Goal: Task Accomplishment & Management: Manage account settings

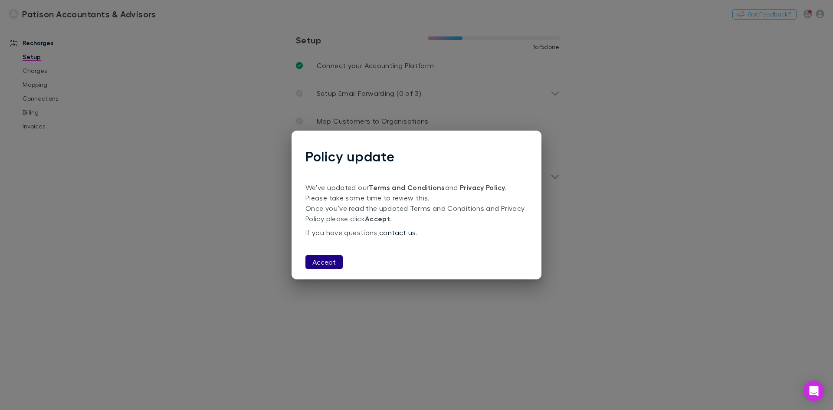
click at [322, 261] on button "Accept" at bounding box center [323, 262] width 37 height 14
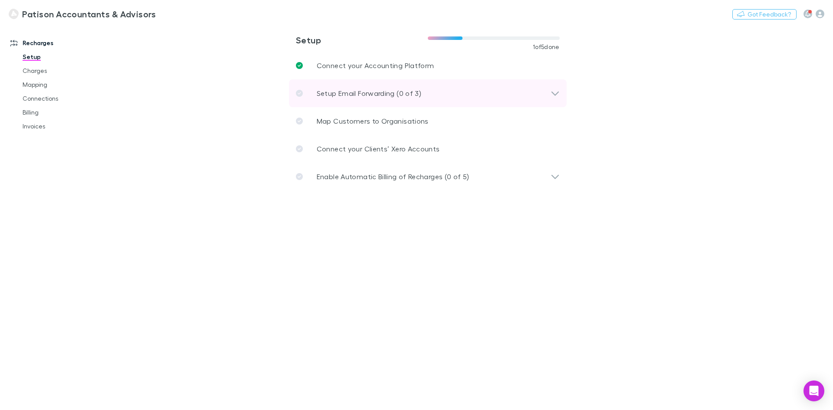
click at [554, 88] on icon at bounding box center [554, 93] width 9 height 10
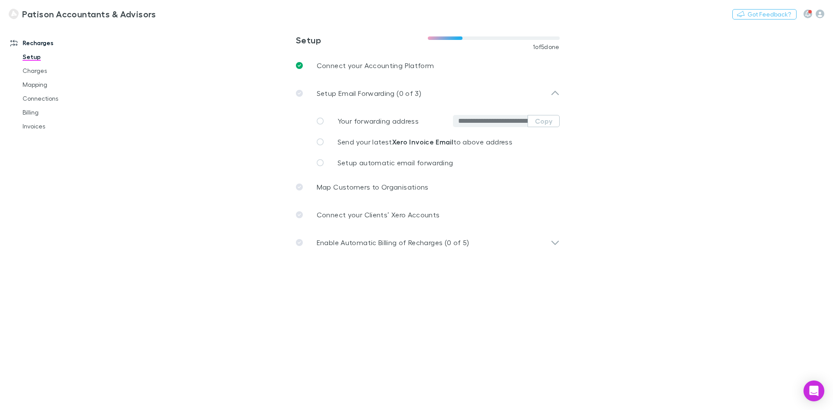
click at [503, 121] on input "**********" at bounding box center [492, 121] width 69 height 9
click at [437, 160] on span "Setup automatic email forwarding" at bounding box center [395, 162] width 116 height 8
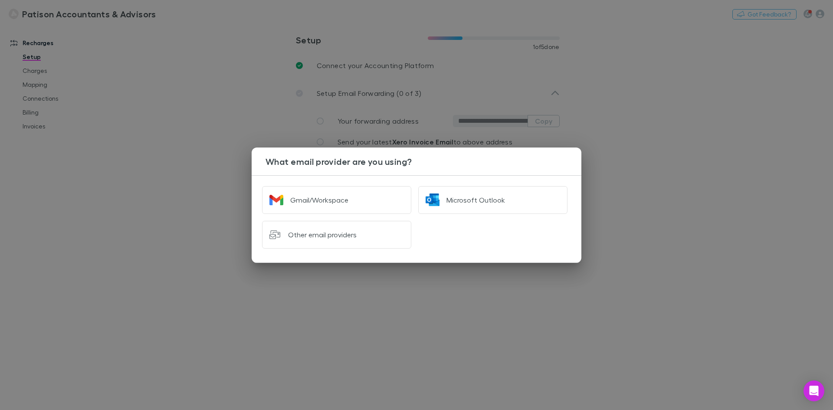
click at [637, 163] on div "What email provider are you using? Gmail/Workspace Microsoft Outlook Other emai…" at bounding box center [416, 205] width 833 height 410
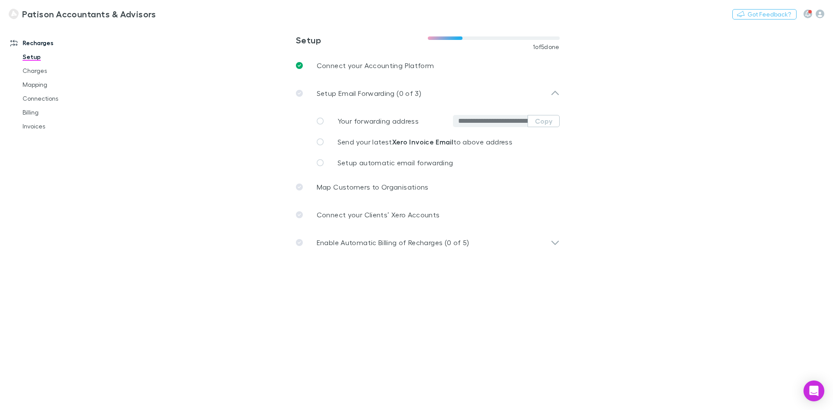
click at [349, 121] on span "Your forwarding address" at bounding box center [377, 121] width 81 height 8
click at [318, 120] on icon at bounding box center [320, 121] width 7 height 7
click at [402, 142] on strong "Xero Invoice Email" at bounding box center [423, 141] width 62 height 9
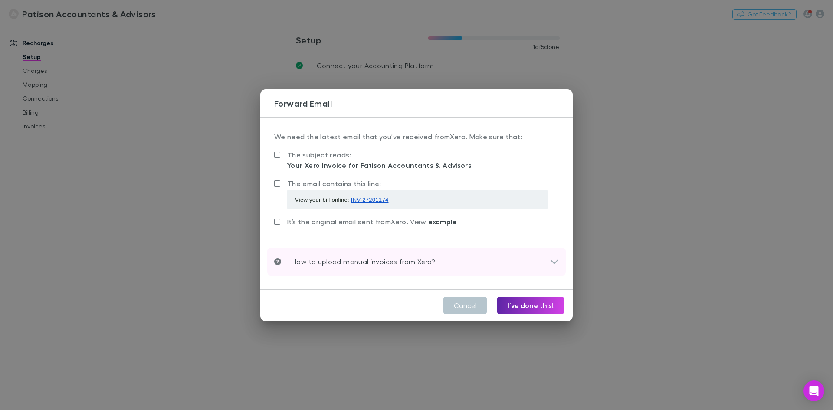
click at [552, 262] on icon at bounding box center [553, 261] width 9 height 10
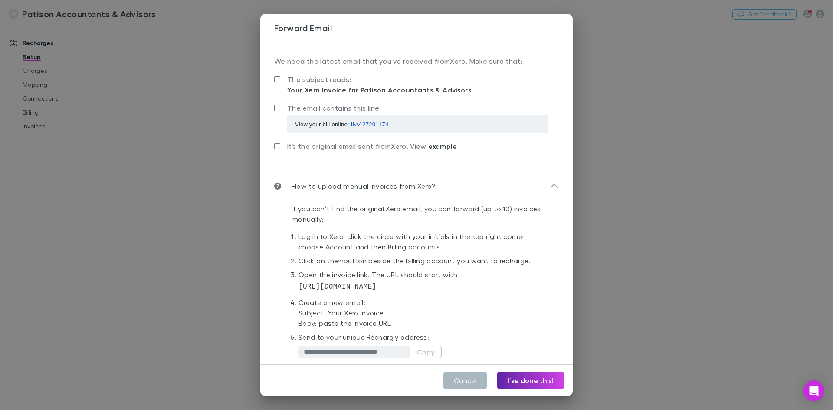
click at [467, 382] on button "Cancel" at bounding box center [464, 380] width 43 height 17
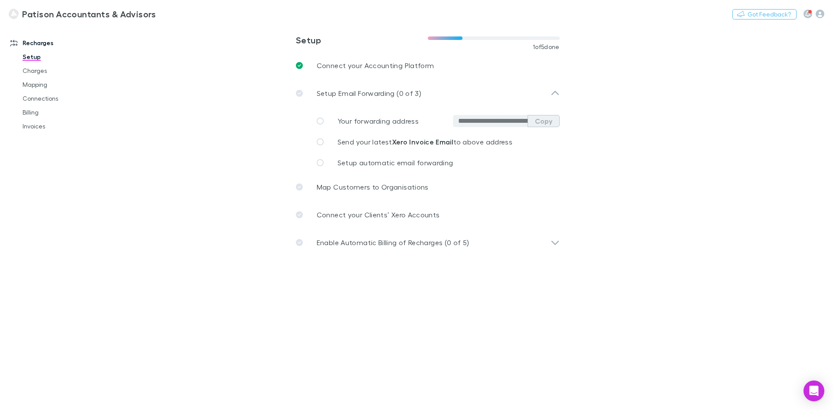
click at [546, 121] on button "Copy" at bounding box center [543, 121] width 32 height 12
click at [323, 144] on icon at bounding box center [320, 141] width 7 height 7
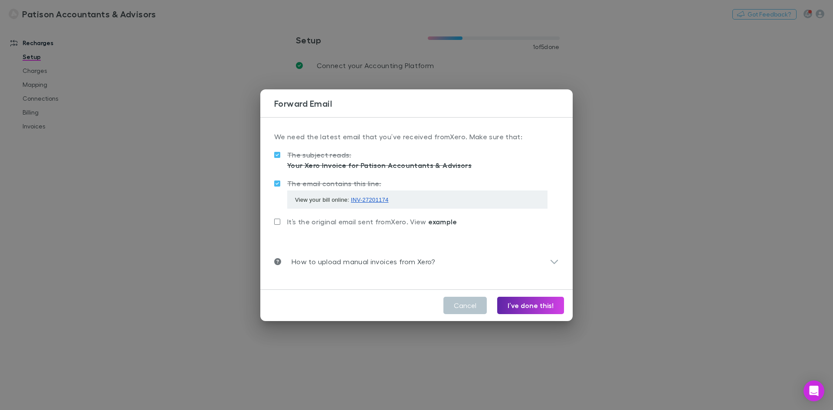
click at [444, 223] on span "example" at bounding box center [442, 221] width 29 height 9
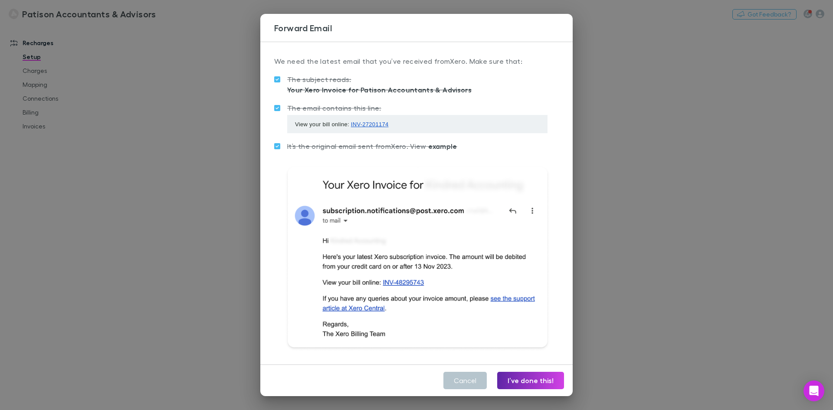
click at [324, 147] on span "It’s the original email sent from Xero . View example" at bounding box center [372, 146] width 170 height 8
click at [272, 147] on div "**********" at bounding box center [416, 203] width 312 height 323
click at [282, 145] on label "It’s the original email sent from Xero . View example" at bounding box center [365, 146] width 183 height 10
click at [440, 143] on span "example" at bounding box center [442, 146] width 29 height 9
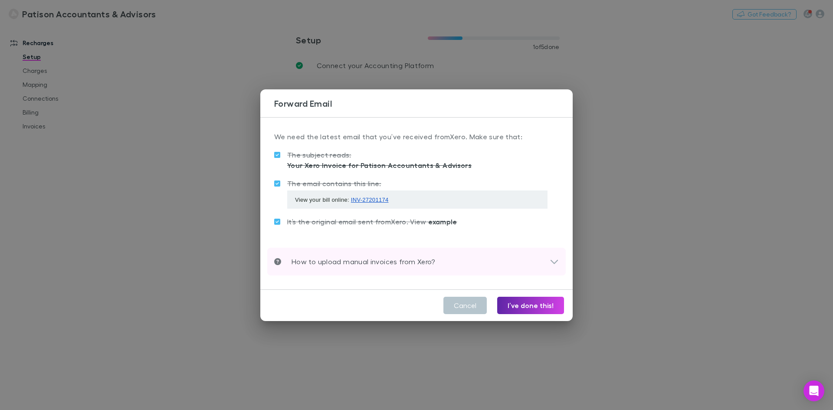
click at [556, 265] on icon at bounding box center [553, 261] width 9 height 10
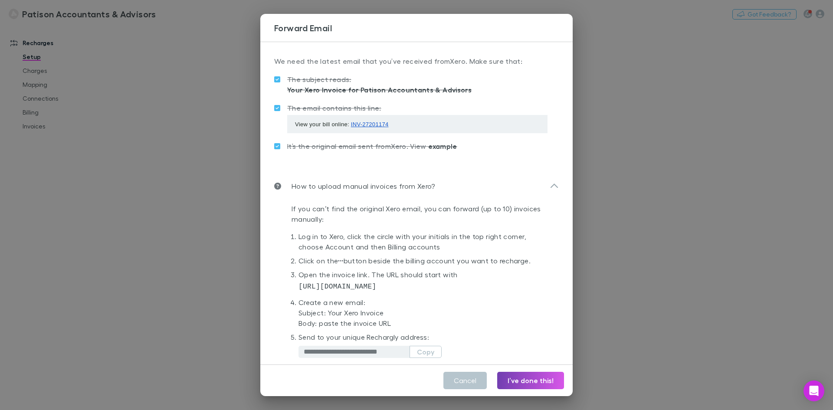
click at [529, 379] on button "I’ve done this!" at bounding box center [530, 380] width 67 height 17
click at [480, 385] on button "Cancel" at bounding box center [464, 380] width 43 height 17
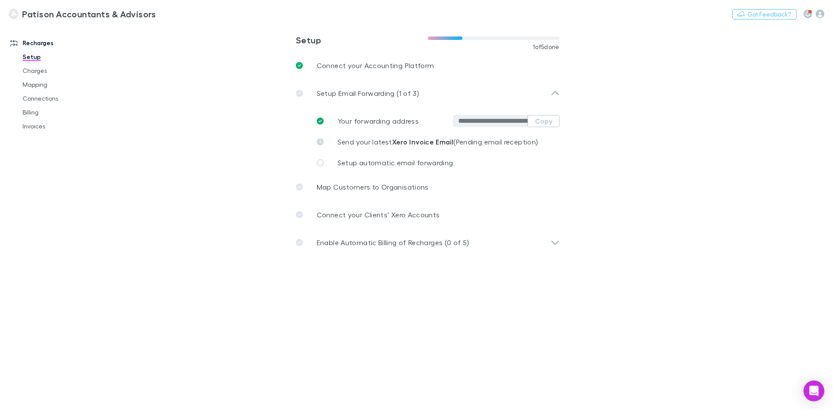
click at [319, 142] on span "It’s the original email sent from Xero . View example" at bounding box center [372, 146] width 170 height 8
click at [553, 242] on div "**********" at bounding box center [416, 293] width 298 height 186
click at [380, 142] on span "It’s the original email sent from Xero . View example" at bounding box center [372, 146] width 170 height 8
click at [474, 142] on div "It’s the original email sent from Xero . View example" at bounding box center [416, 152] width 284 height 25
click at [372, 160] on span "Setup automatic email forwarding" at bounding box center [395, 162] width 116 height 8
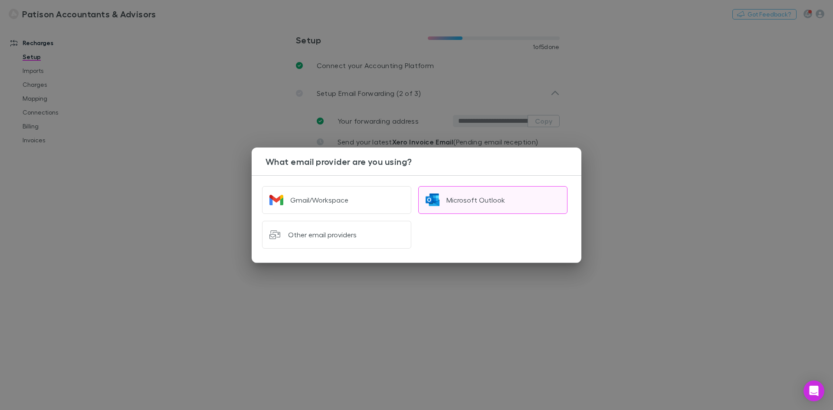
click at [470, 198] on div "Microsoft Outlook" at bounding box center [475, 200] width 59 height 9
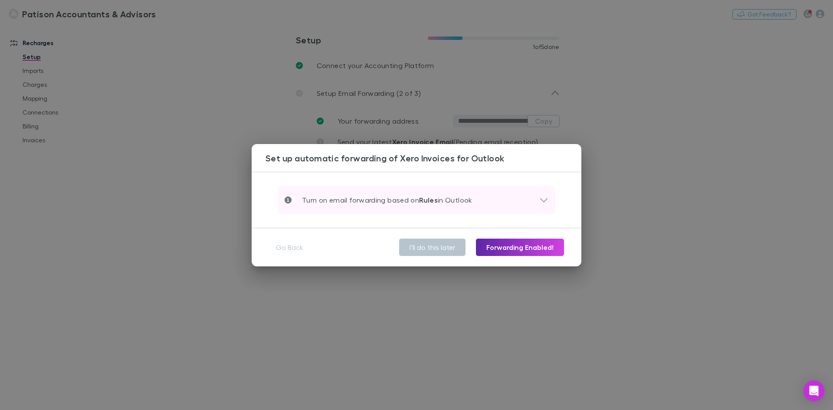
click at [537, 199] on div "Turn on email forwarding based on Rules in Outlook" at bounding box center [411, 200] width 255 height 10
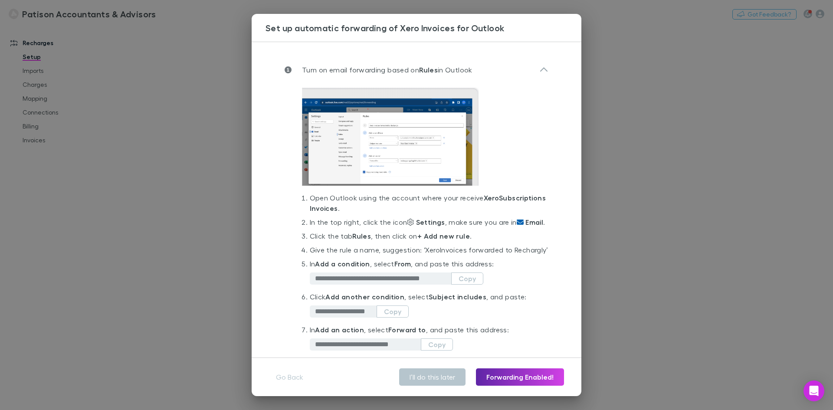
drag, startPoint x: 512, startPoint y: 27, endPoint x: 524, endPoint y: 32, distance: 13.0
click at [524, 32] on h3 "Set up automatic forwarding of Xero Invoices for Outlook" at bounding box center [423, 28] width 316 height 10
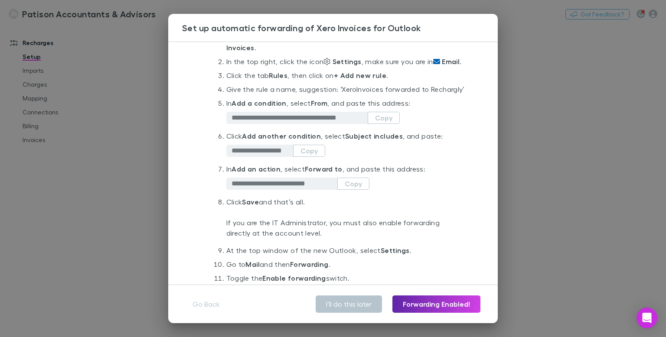
scroll to position [163, 0]
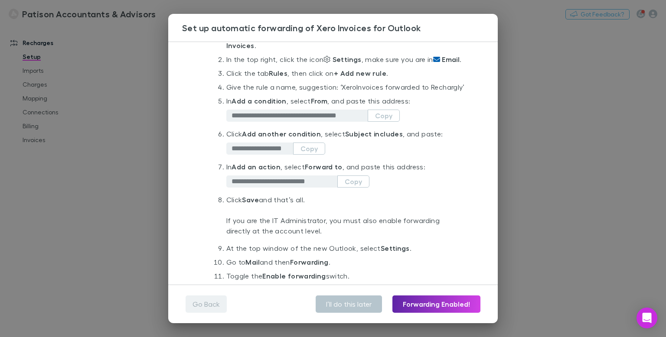
click at [210, 304] on button "Go Back" at bounding box center [206, 304] width 41 height 17
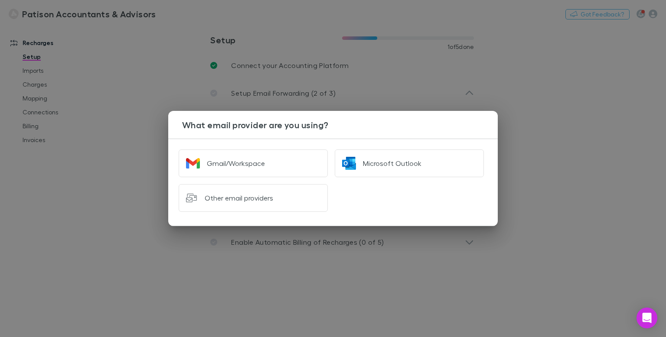
scroll to position [0, 0]
click at [549, 173] on div "What email provider are you using? Gmail/Workspace Microsoft Outlook Other emai…" at bounding box center [333, 168] width 666 height 337
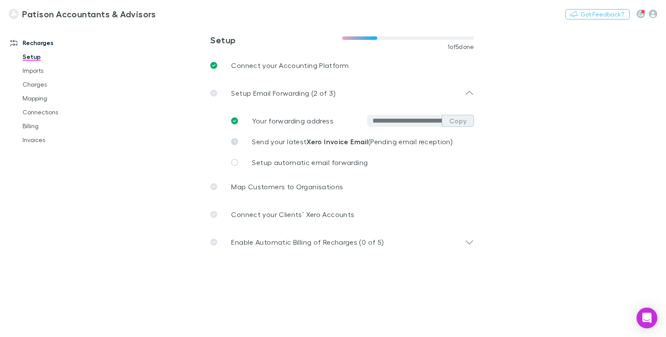
click at [457, 123] on button "Copy" at bounding box center [458, 121] width 32 height 12
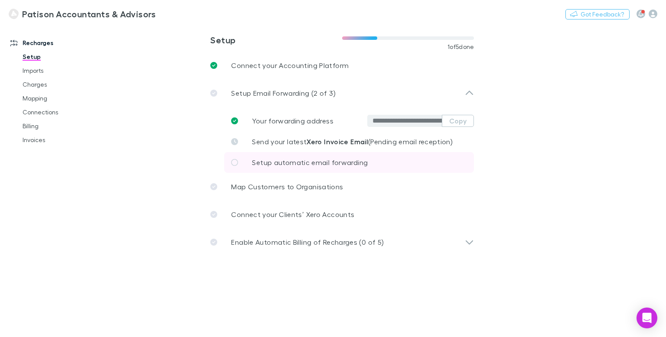
click at [265, 163] on span "Setup automatic email forwarding" at bounding box center [310, 162] width 116 height 8
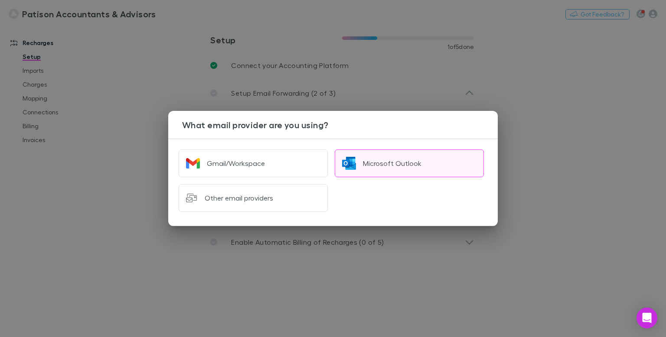
click at [381, 167] on div "Microsoft Outlook" at bounding box center [392, 163] width 59 height 9
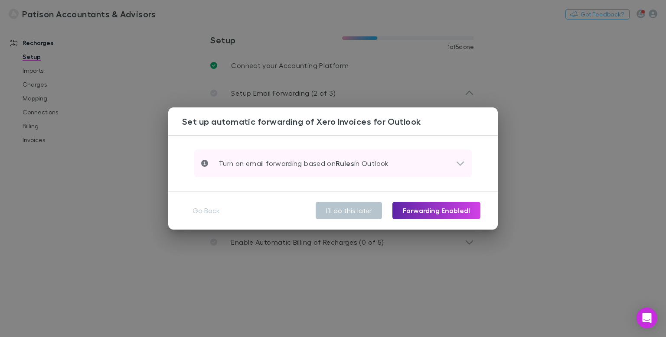
click at [354, 162] on p "Turn on email forwarding based on Rules in Outlook" at bounding box center [298, 163] width 181 height 10
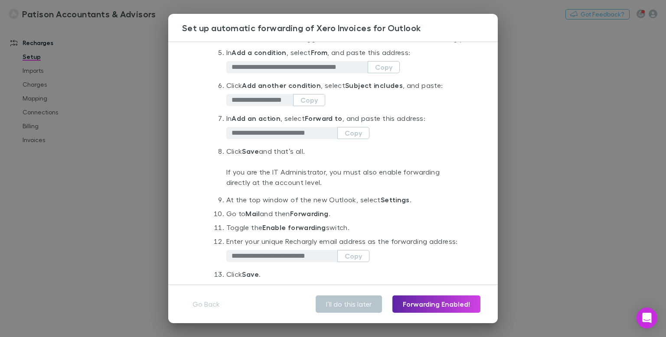
scroll to position [258, 0]
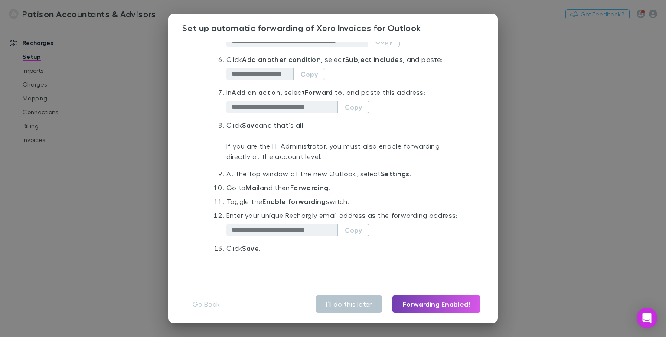
click at [422, 302] on button "Forwarding Enabled!" at bounding box center [436, 304] width 88 height 17
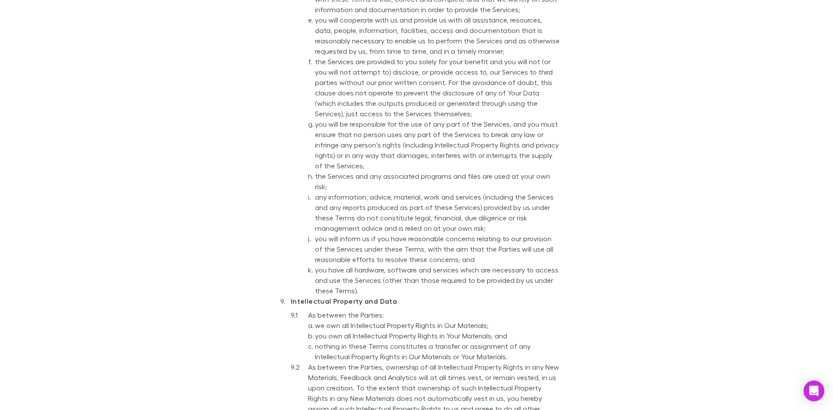
scroll to position [2721, 0]
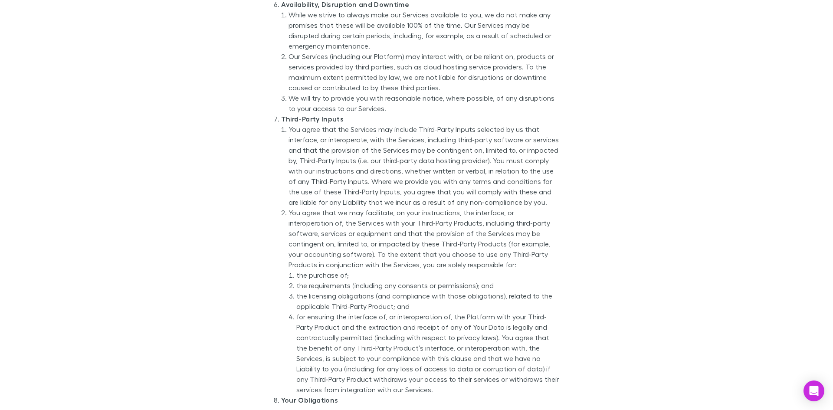
scroll to position [1908, 0]
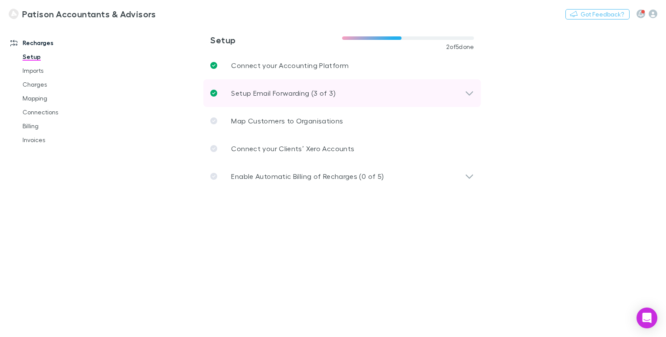
click at [448, 95] on div "Setup Email Forwarding (3 of 3)" at bounding box center [337, 93] width 255 height 10
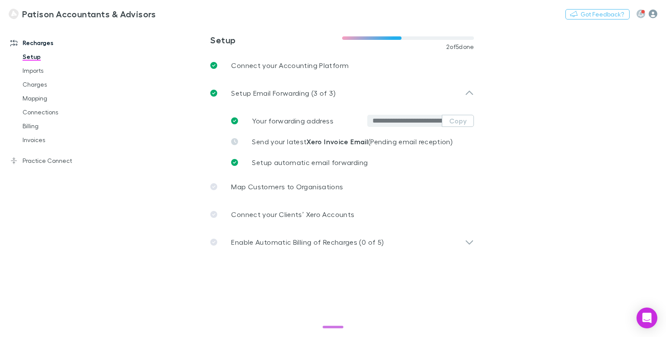
click at [656, 15] on icon "button" at bounding box center [653, 14] width 9 height 9
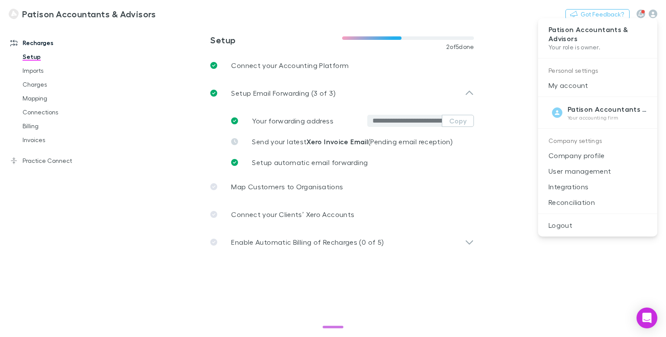
click at [172, 73] on div at bounding box center [333, 168] width 666 height 337
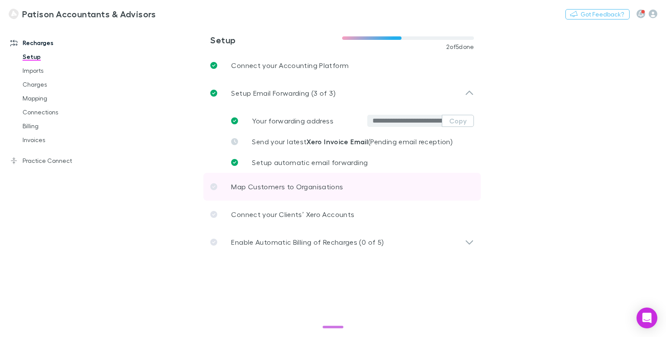
click at [254, 187] on p "Map Customers to Organisations" at bounding box center [287, 187] width 112 height 10
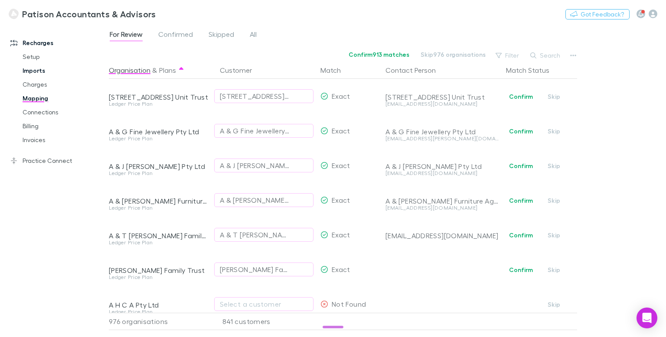
click at [37, 69] on link "Imports" at bounding box center [64, 71] width 100 height 14
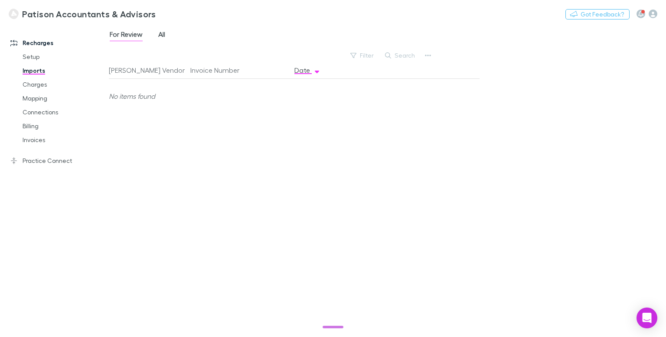
click at [165, 35] on span "All" at bounding box center [161, 35] width 7 height 11
click at [35, 85] on link "Charges" at bounding box center [64, 85] width 100 height 14
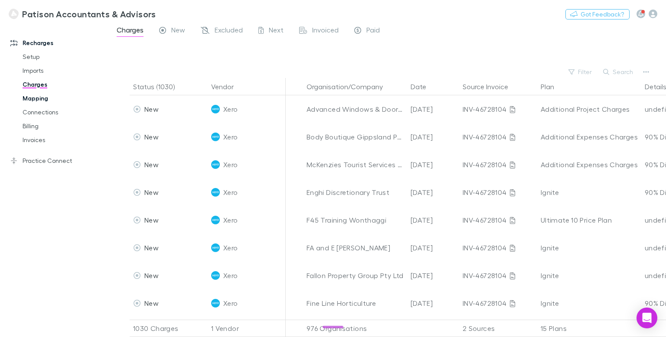
click at [30, 98] on link "Mapping" at bounding box center [64, 98] width 100 height 14
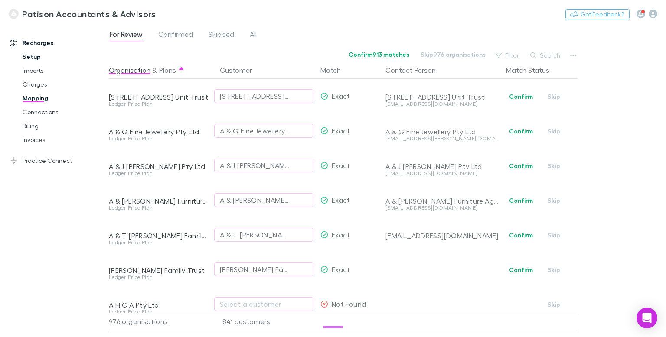
click at [32, 59] on link "Setup" at bounding box center [64, 57] width 100 height 14
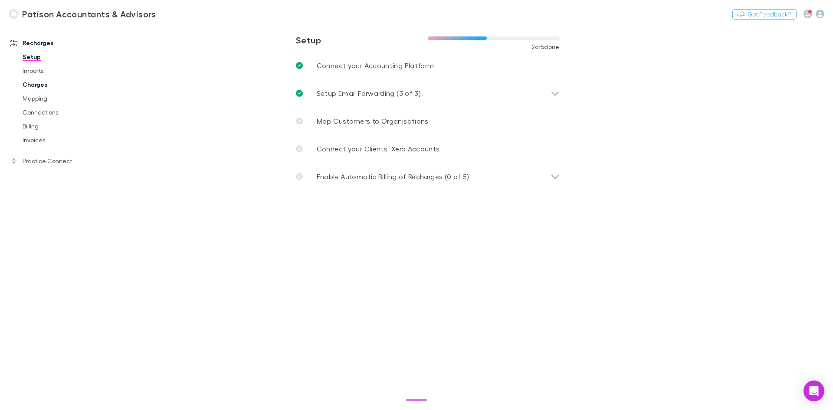
click at [34, 85] on link "Charges" at bounding box center [65, 85] width 103 height 14
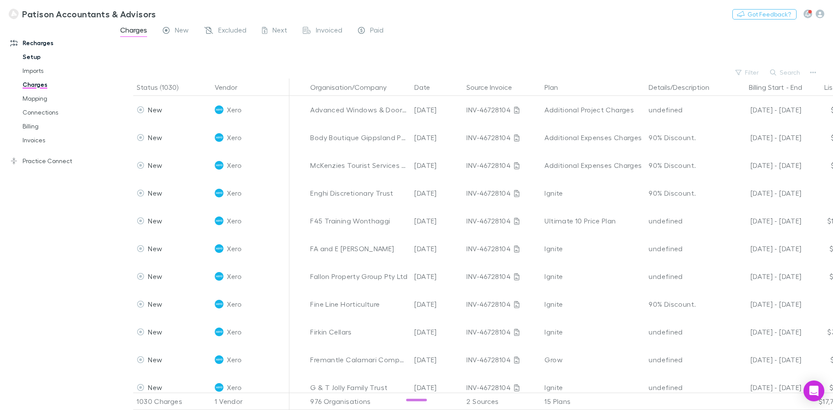
click at [33, 58] on link "Setup" at bounding box center [65, 57] width 103 height 14
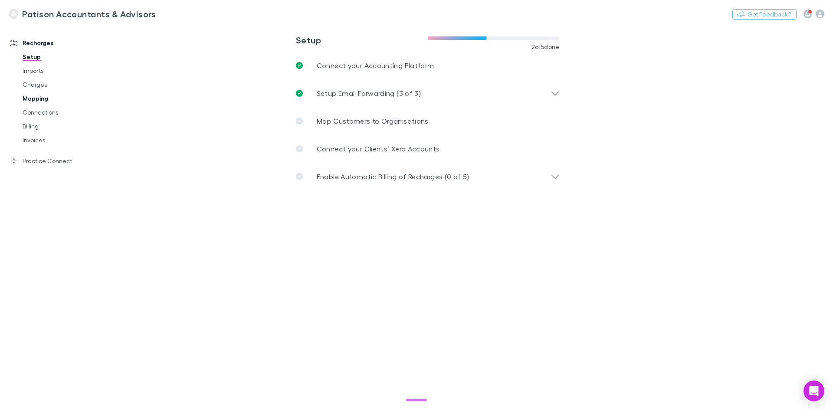
click at [36, 95] on link "Mapping" at bounding box center [65, 98] width 103 height 14
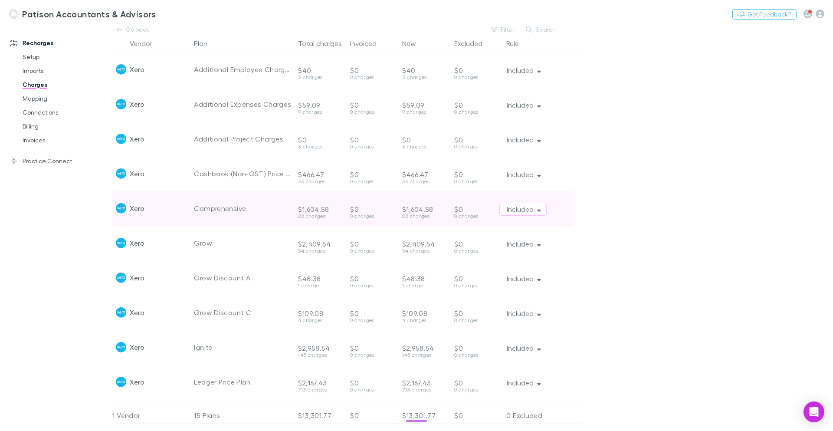
click at [269, 216] on div "Comprehensive" at bounding box center [242, 208] width 97 height 35
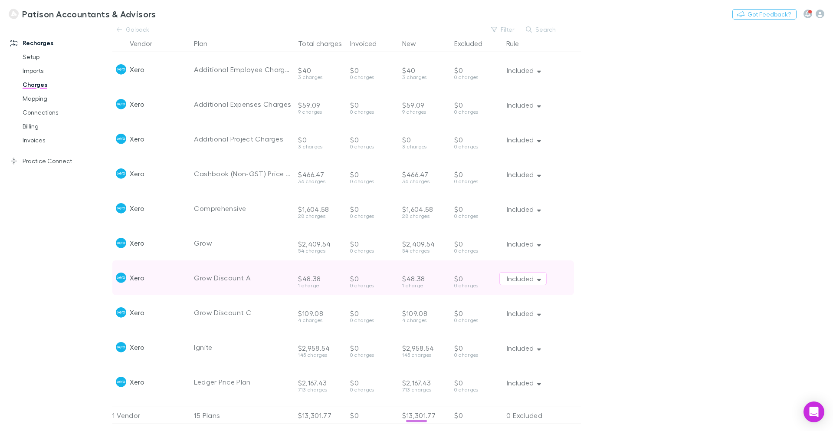
click at [277, 268] on div "Grow Discount A" at bounding box center [242, 277] width 97 height 35
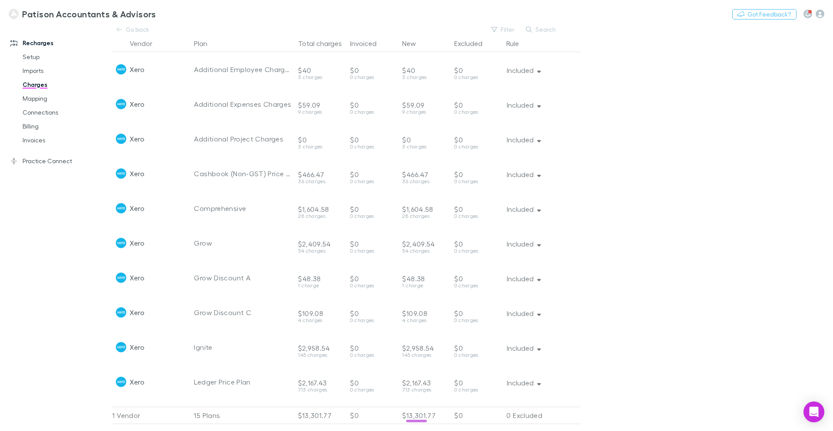
scroll to position [173, 0]
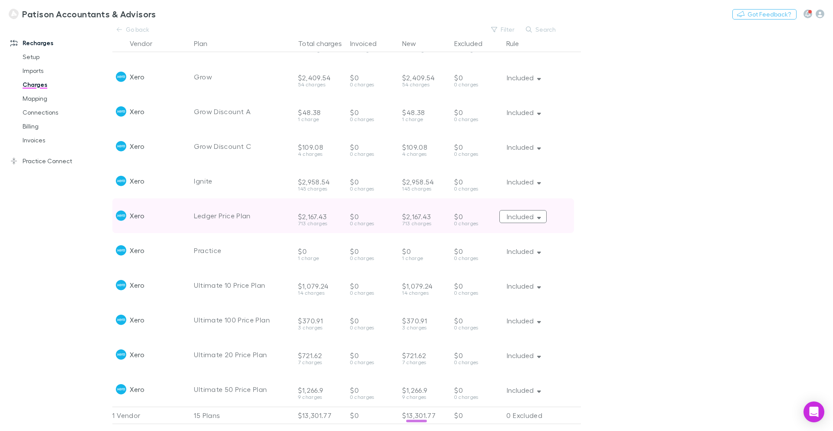
click at [546, 210] on button "Included" at bounding box center [522, 216] width 47 height 13
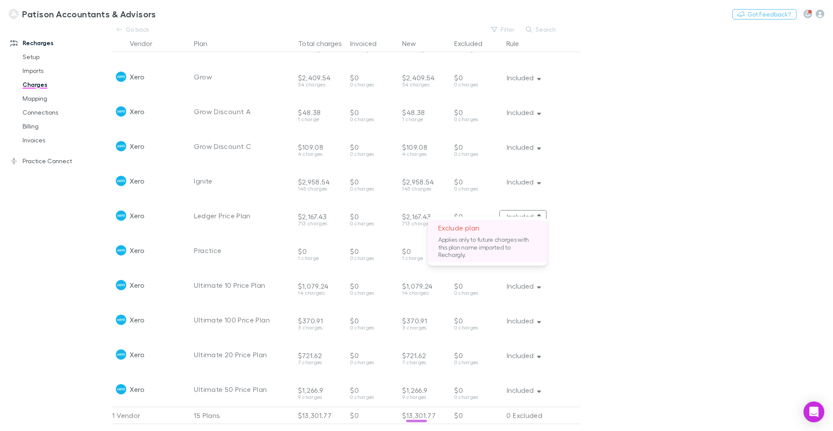
click at [468, 235] on p "Applies only to future charges with this plan name imported to Rechargly." at bounding box center [487, 248] width 119 height 26
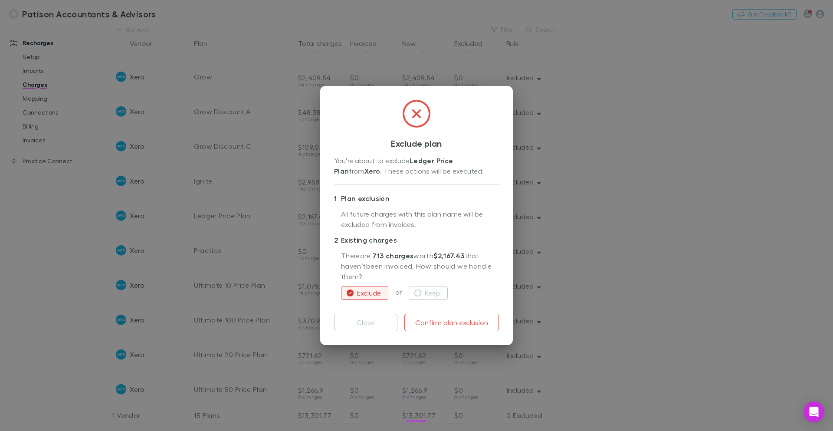
click at [420, 118] on icon at bounding box center [416, 114] width 28 height 28
click at [362, 322] on button "Close" at bounding box center [365, 322] width 63 height 17
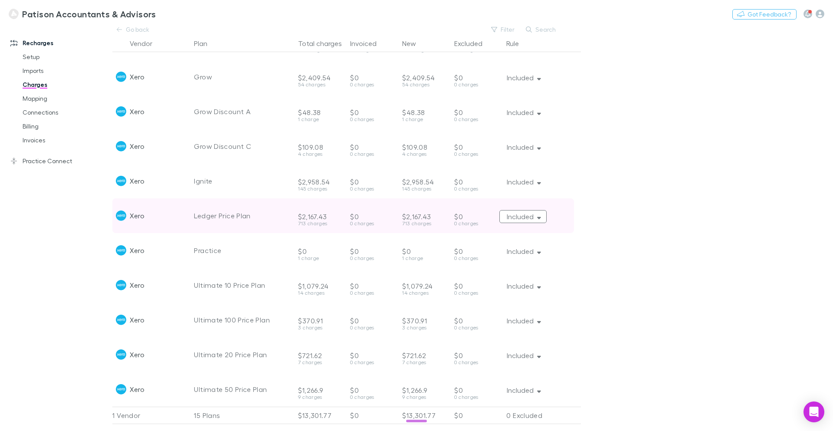
click at [539, 213] on icon "button" at bounding box center [539, 216] width 4 height 6
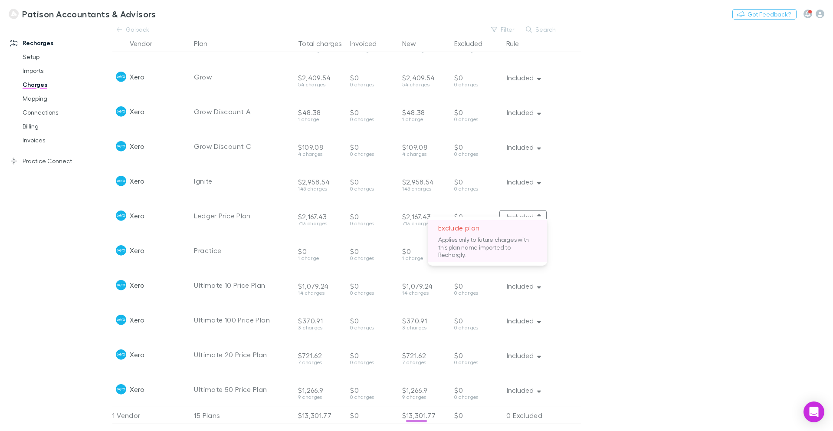
click at [461, 230] on p "Exclude plan" at bounding box center [487, 228] width 119 height 16
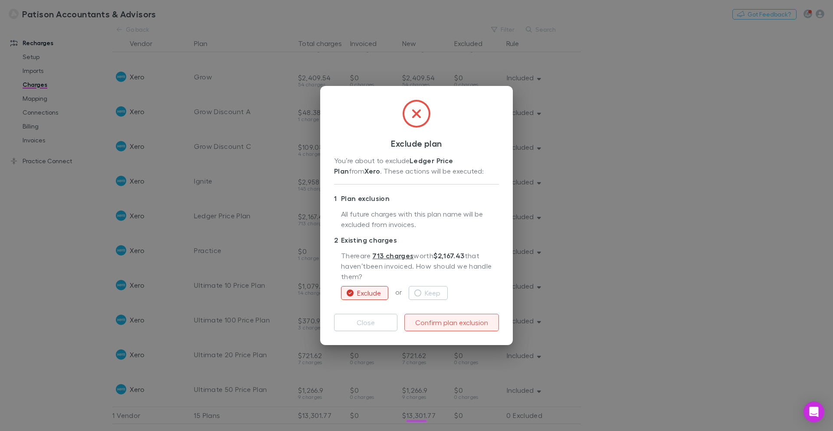
click at [443, 321] on button "Confirm plan exclusion" at bounding box center [451, 322] width 95 height 17
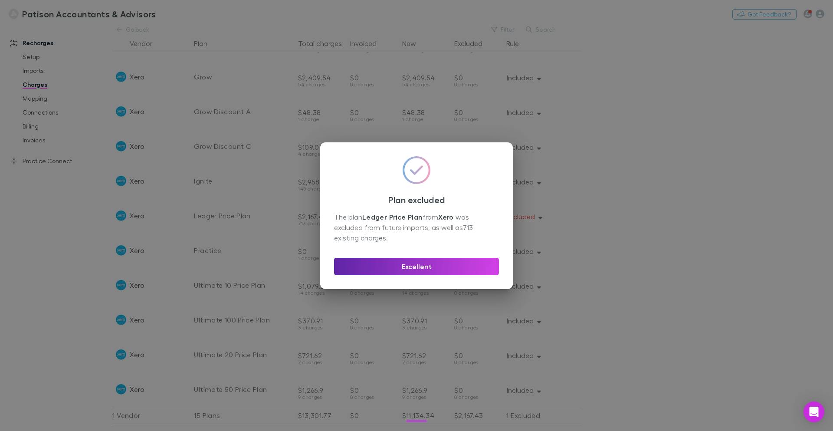
click at [413, 268] on button "Excellent" at bounding box center [416, 266] width 165 height 17
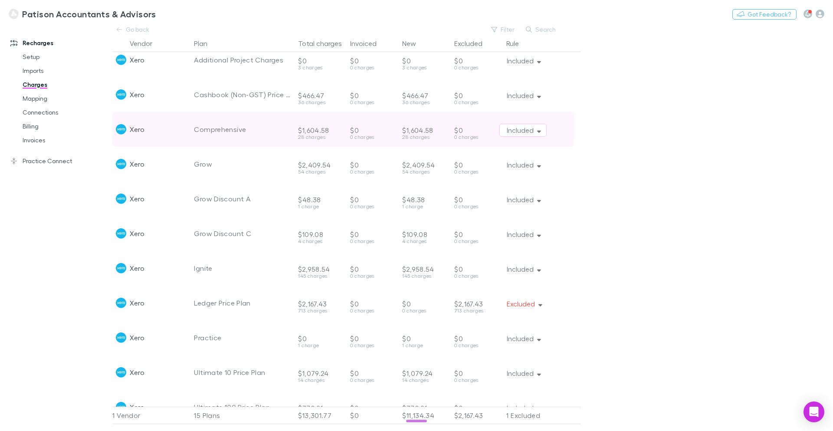
scroll to position [0, 0]
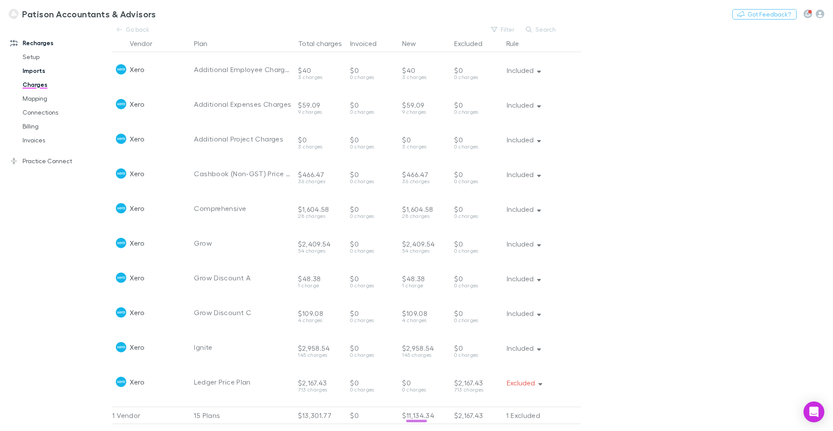
click at [34, 70] on link "Imports" at bounding box center [65, 71] width 103 height 14
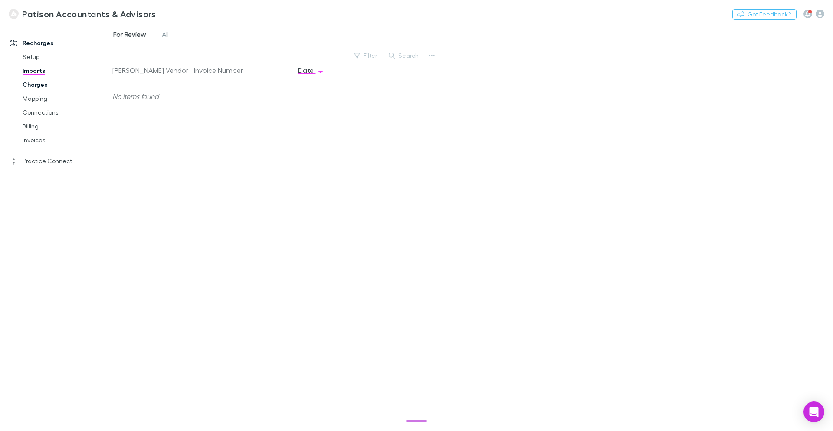
click at [34, 86] on link "Charges" at bounding box center [65, 85] width 103 height 14
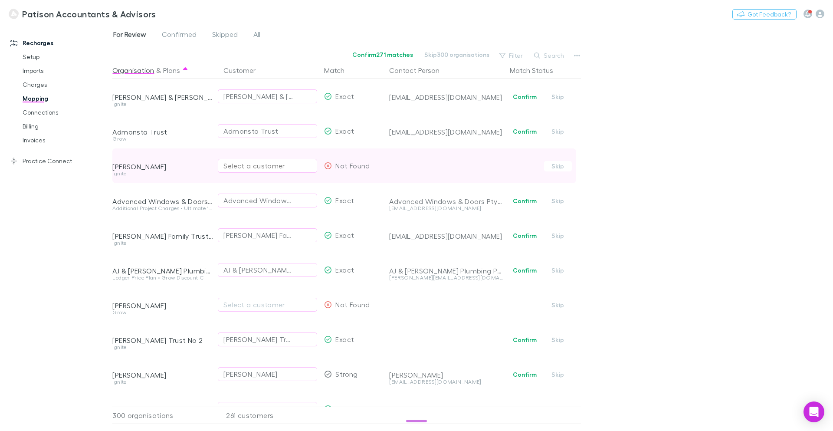
click at [255, 163] on div "Select a customer" at bounding box center [267, 165] width 88 height 10
type input "********"
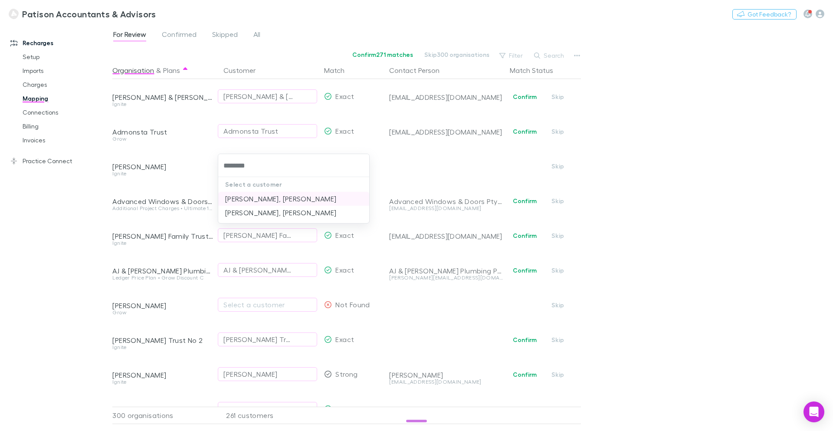
click at [274, 199] on li "[PERSON_NAME], [PERSON_NAME]" at bounding box center [293, 199] width 151 height 14
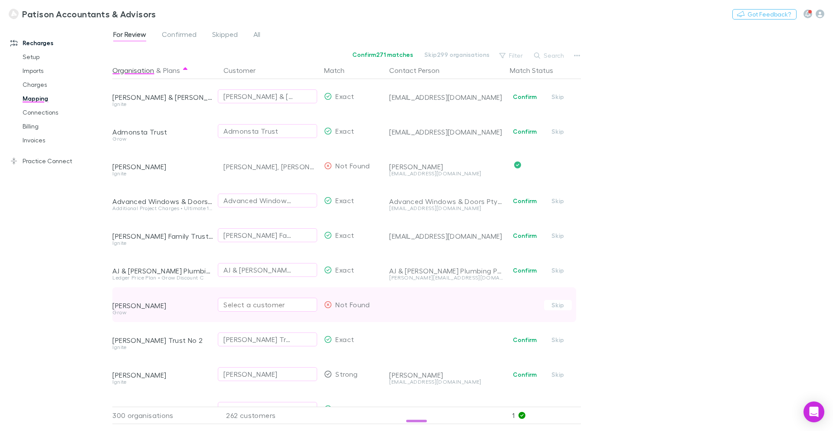
click at [252, 303] on div "Select a customer" at bounding box center [267, 304] width 88 height 10
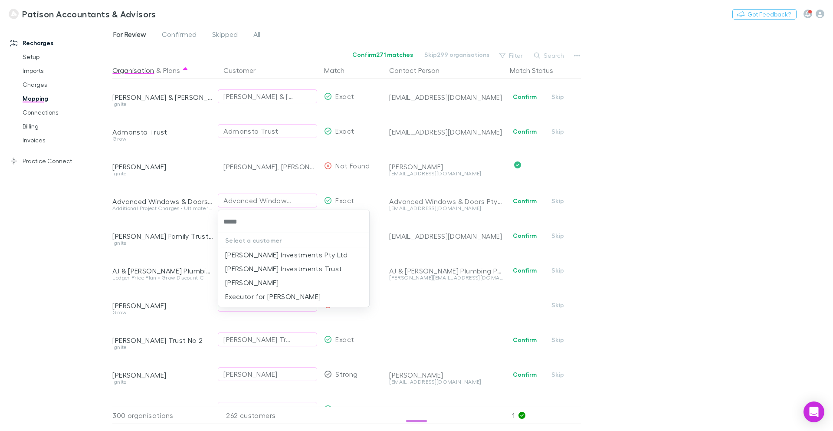
type input "******"
click at [278, 281] on li "[PERSON_NAME]" at bounding box center [293, 282] width 151 height 14
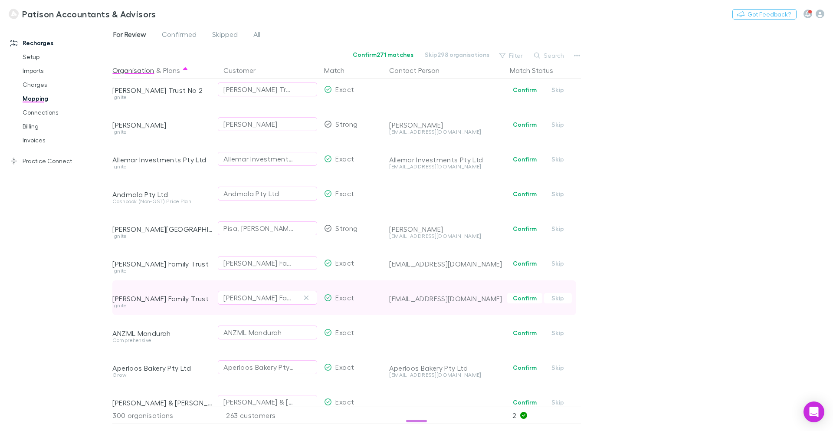
scroll to position [271, 0]
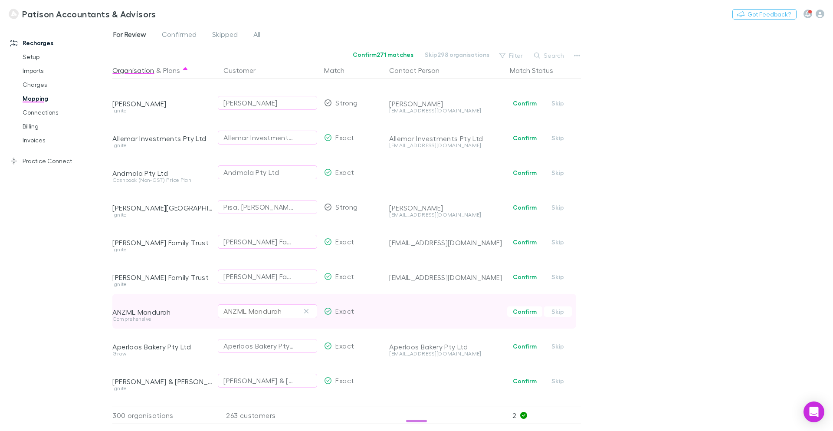
click at [289, 310] on div "ANZML Mandurah" at bounding box center [267, 311] width 88 height 10
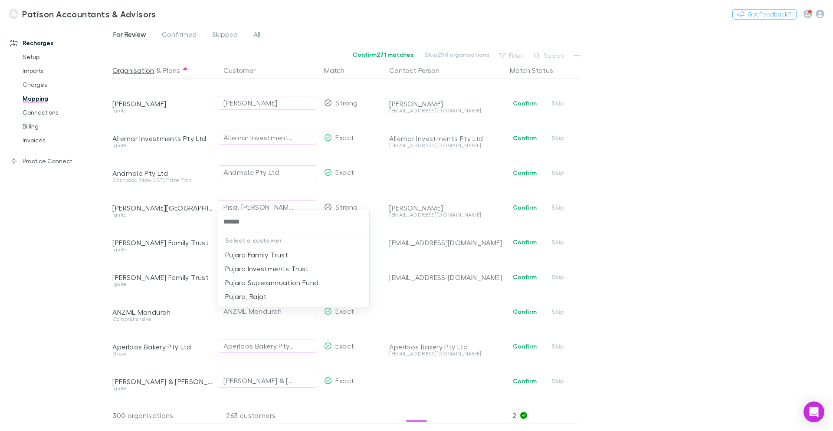
type input "******"
click at [266, 266] on li "Pujara Investments Trust" at bounding box center [293, 268] width 151 height 14
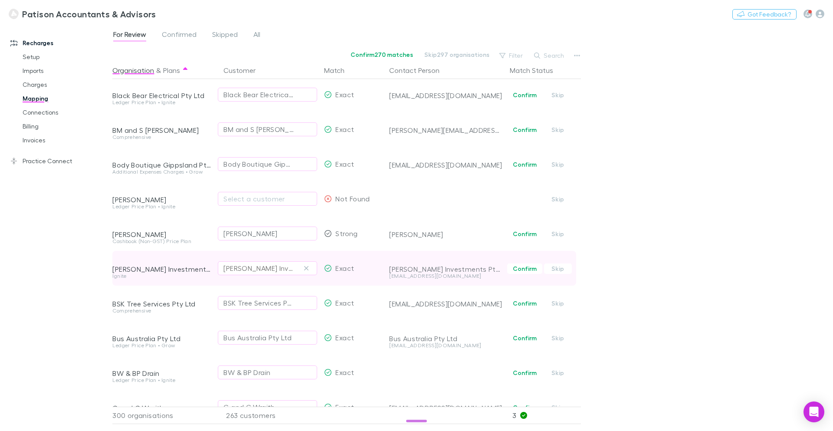
scroll to position [976, 0]
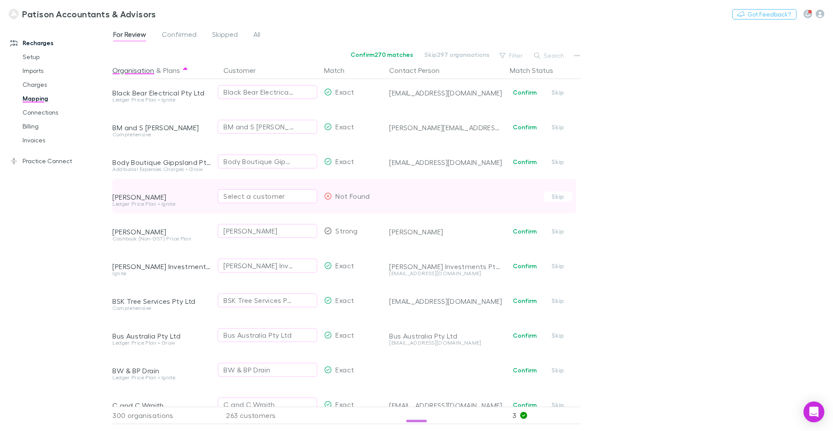
click at [238, 196] on div "Select a customer" at bounding box center [267, 196] width 88 height 10
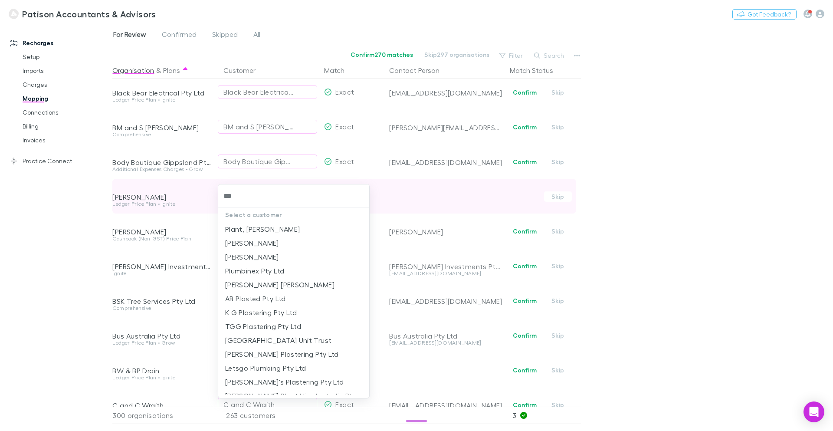
type input "****"
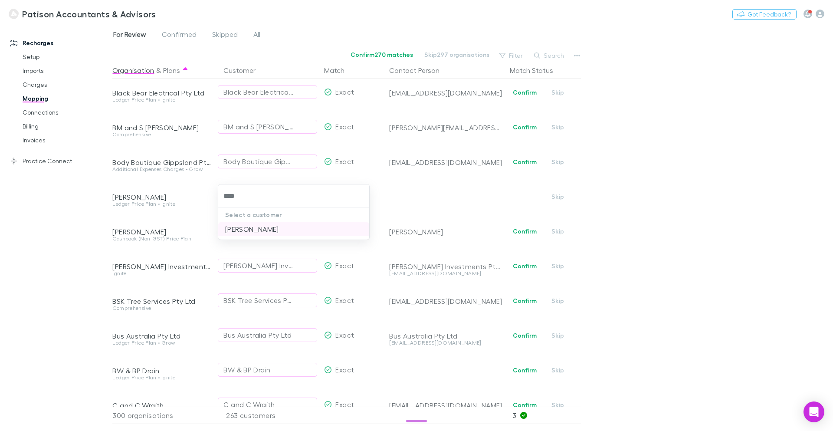
click at [277, 228] on li "[PERSON_NAME]" at bounding box center [293, 229] width 151 height 14
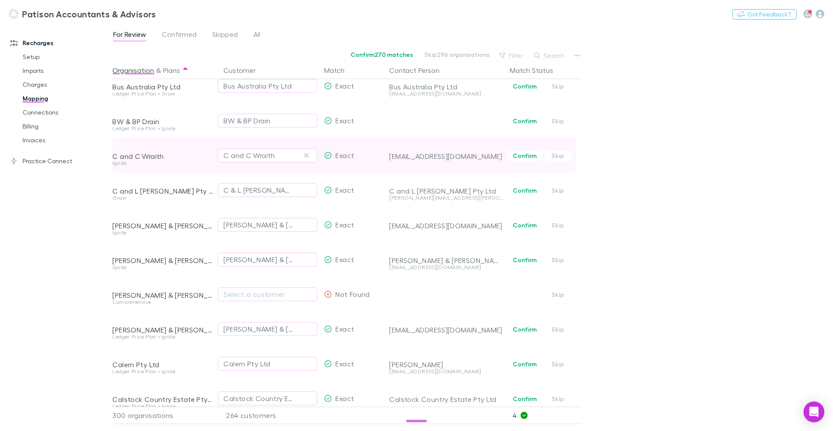
scroll to position [1225, 0]
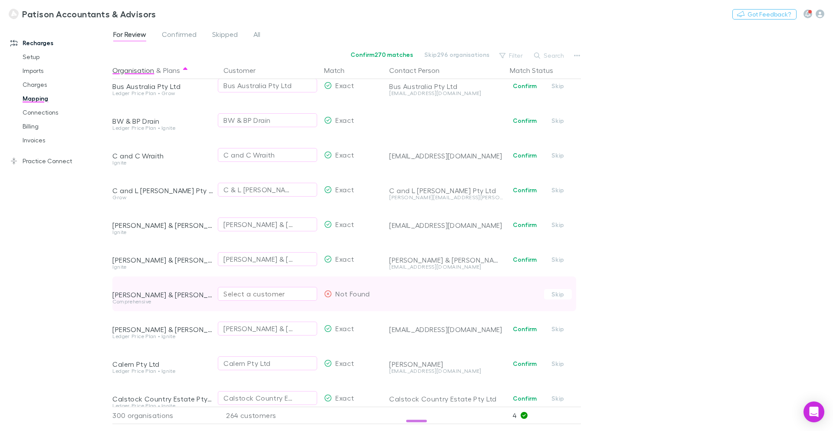
click at [252, 293] on div "Select a customer" at bounding box center [267, 293] width 88 height 10
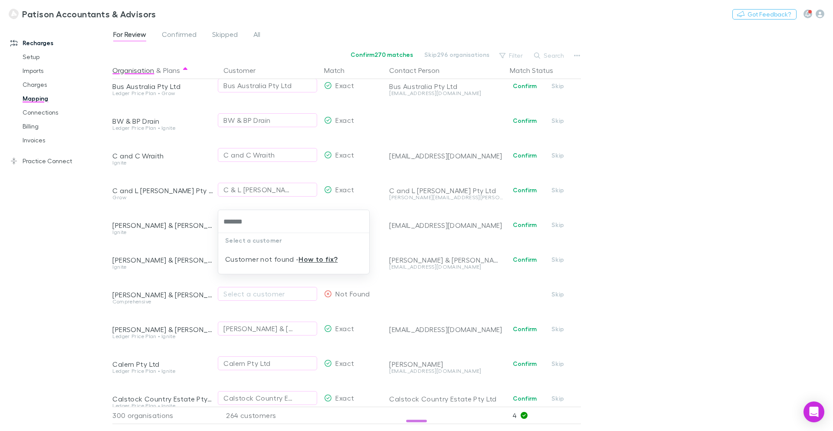
type input "******"
click at [294, 251] on li "[PERSON_NAME] & [PERSON_NAME][GEOGRAPHIC_DATA]" at bounding box center [293, 260] width 151 height 24
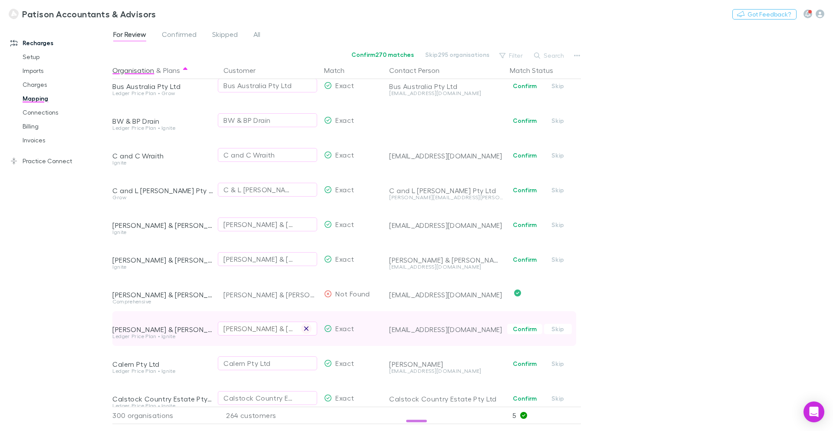
click at [306, 330] on icon "button" at bounding box center [306, 328] width 5 height 7
click at [259, 327] on div "Select a customer" at bounding box center [267, 328] width 88 height 10
type input "*****"
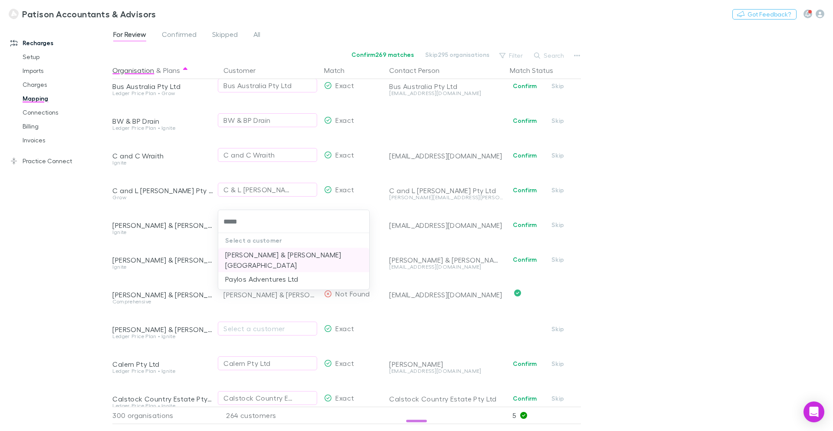
click at [294, 252] on li "[PERSON_NAME] & [PERSON_NAME][GEOGRAPHIC_DATA]" at bounding box center [293, 260] width 151 height 24
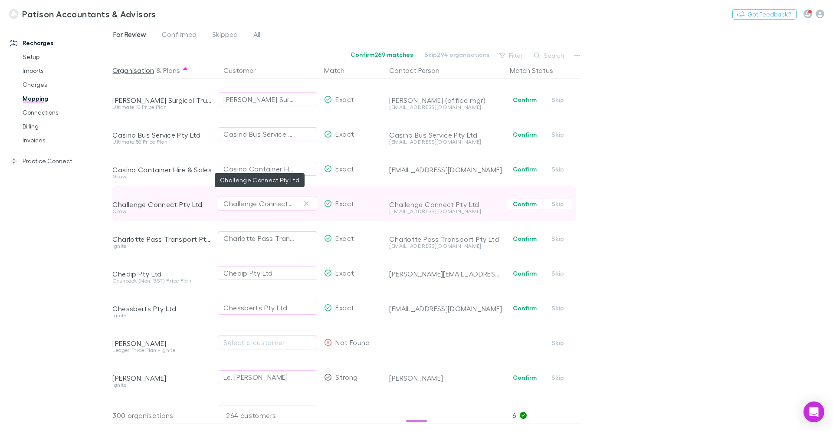
scroll to position [1707, 0]
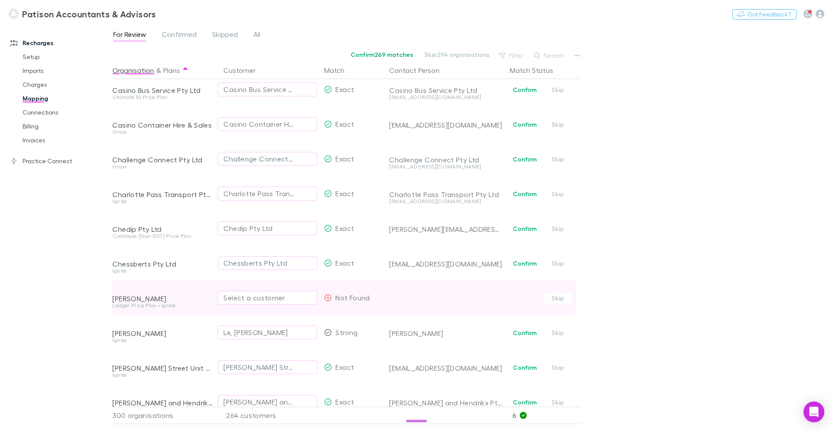
click at [262, 298] on div "Select a customer" at bounding box center [267, 297] width 88 height 10
type input "*****"
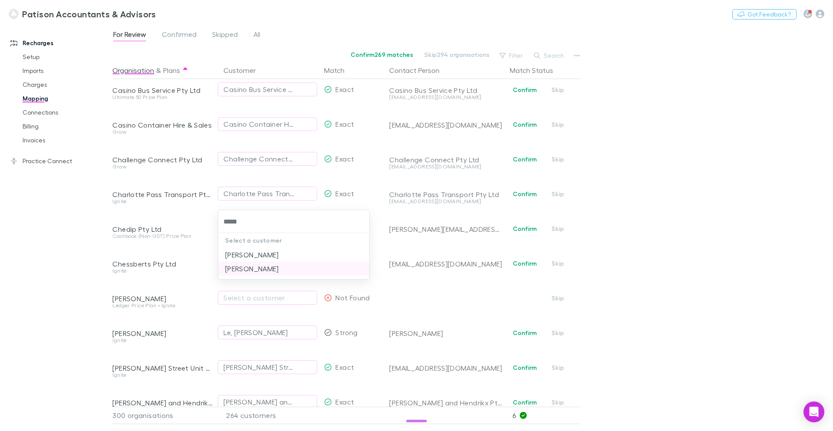
click at [274, 269] on li "[PERSON_NAME]" at bounding box center [293, 268] width 151 height 14
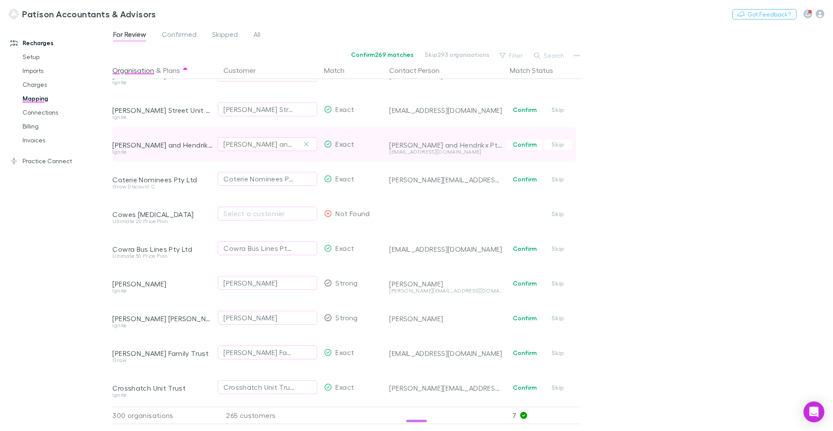
scroll to position [1967, 0]
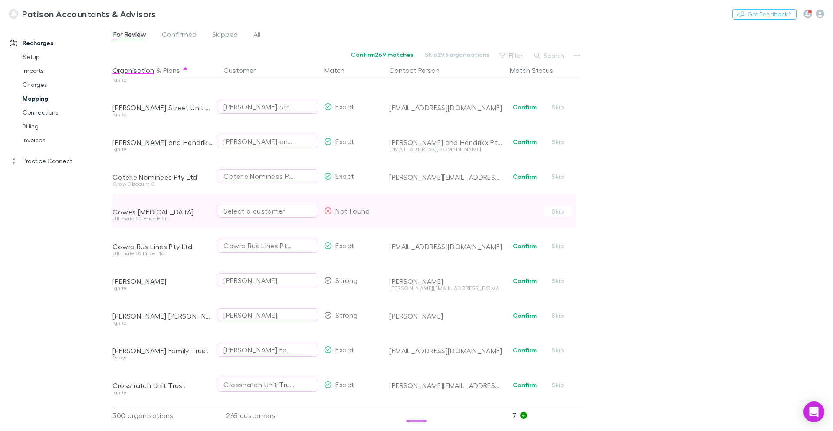
click at [259, 213] on div "Select a customer" at bounding box center [267, 211] width 88 height 10
type input "*****"
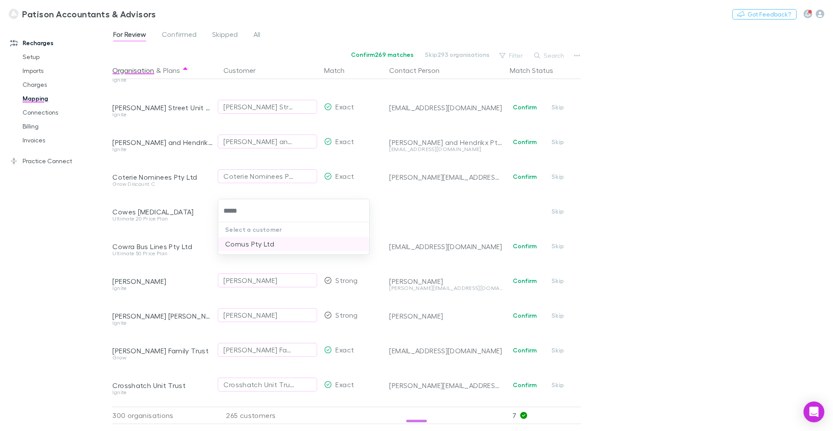
click at [259, 242] on li "Cornus Pty Ltd" at bounding box center [293, 244] width 151 height 14
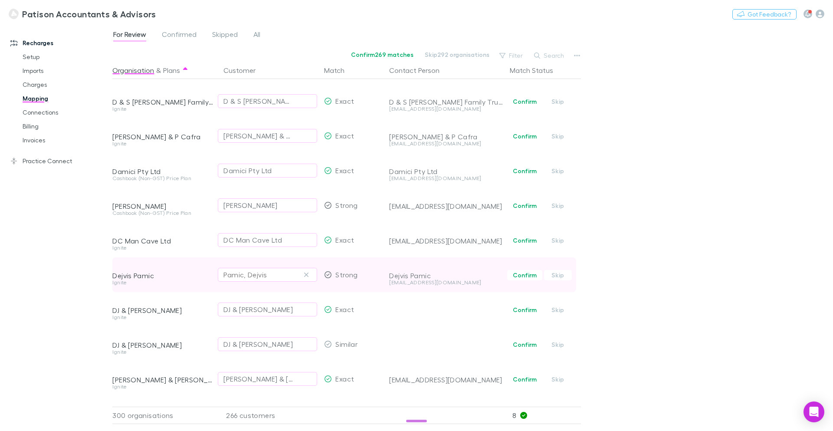
scroll to position [2357, 0]
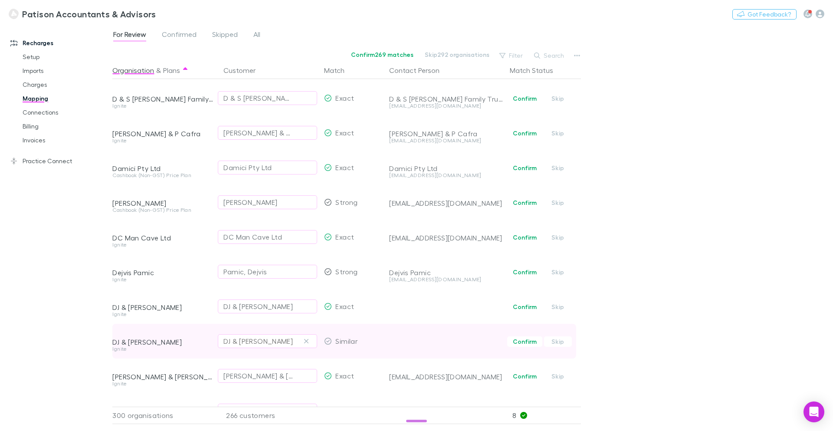
click at [273, 340] on div "DJ & RF Kellam" at bounding box center [267, 341] width 88 height 10
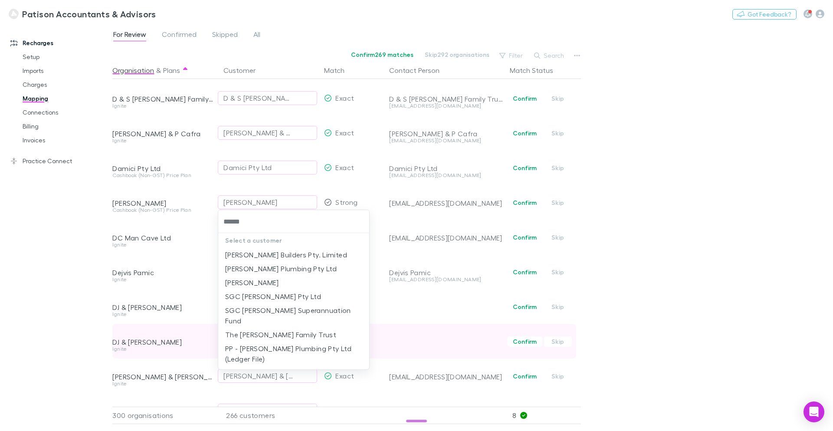
type input "*******"
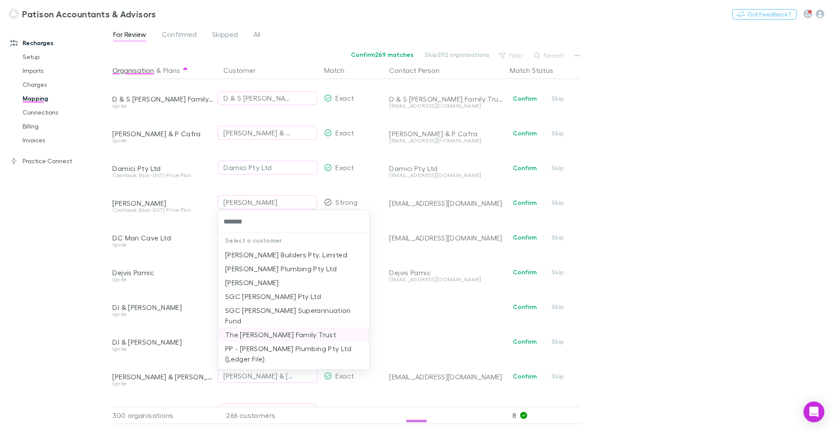
click at [282, 327] on li "The [PERSON_NAME] Family Trust" at bounding box center [293, 334] width 151 height 14
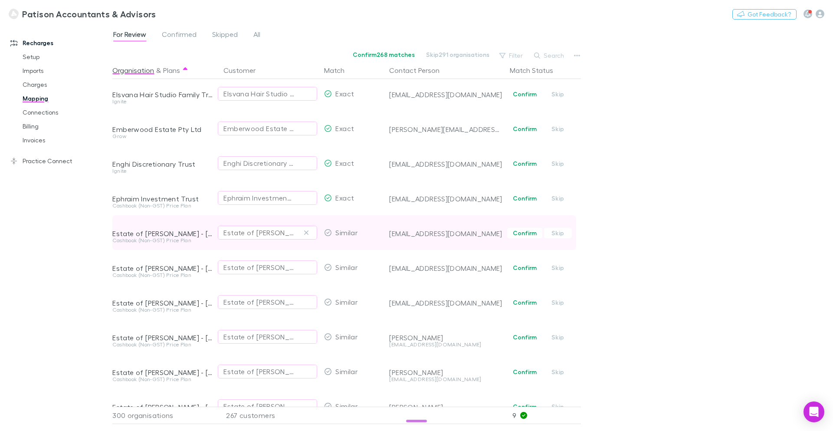
scroll to position [2954, 0]
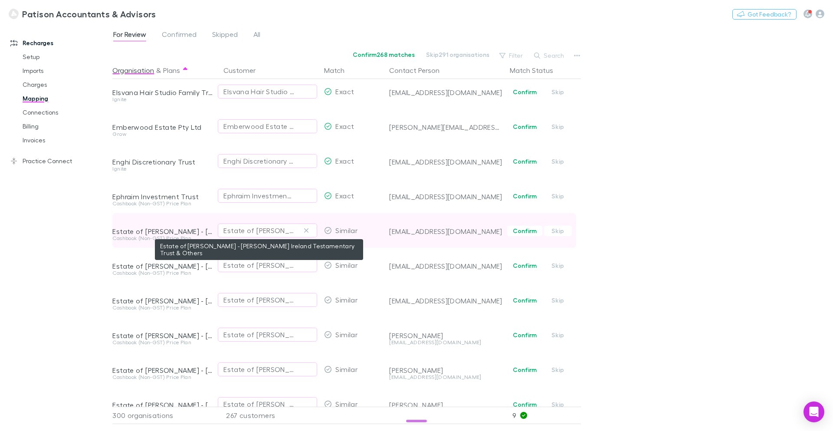
click at [262, 231] on div "Estate of [PERSON_NAME] - [PERSON_NAME] Ireland Testamentary Trust & Others" at bounding box center [258, 230] width 71 height 10
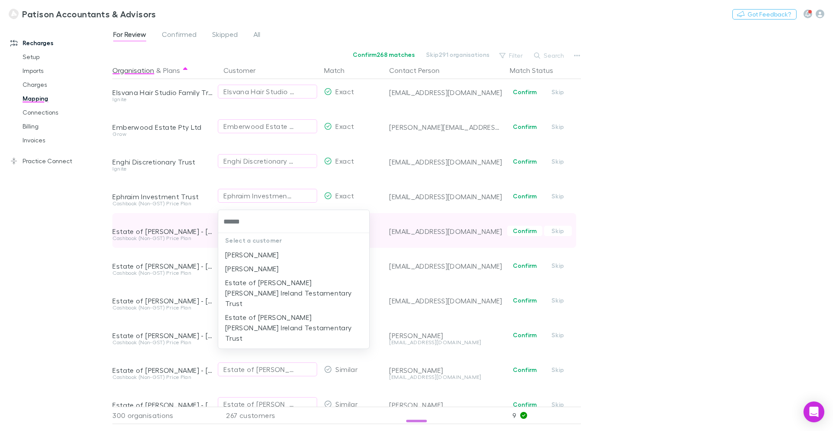
type input "*******"
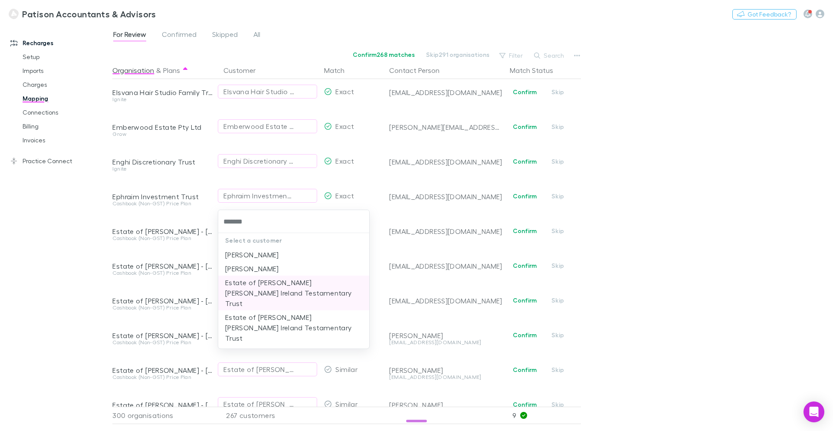
click at [290, 282] on li "Estate of [PERSON_NAME] [PERSON_NAME] Ireland Testamentary Trust" at bounding box center [293, 292] width 151 height 35
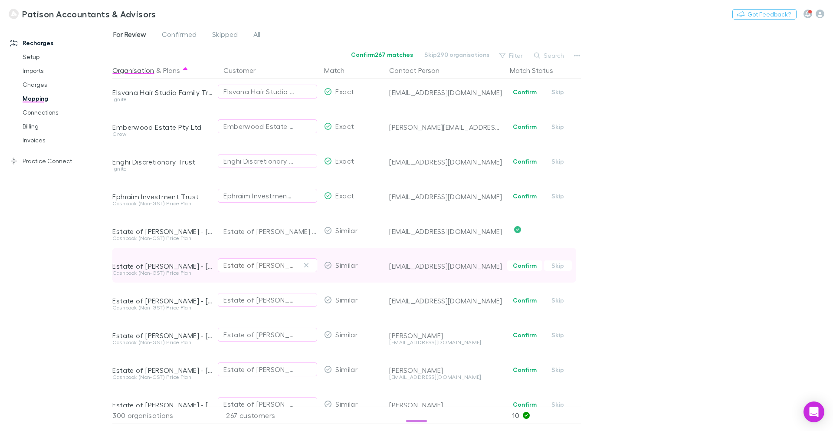
click at [279, 265] on div "Estate of Gordon Gill" at bounding box center [258, 265] width 71 height 10
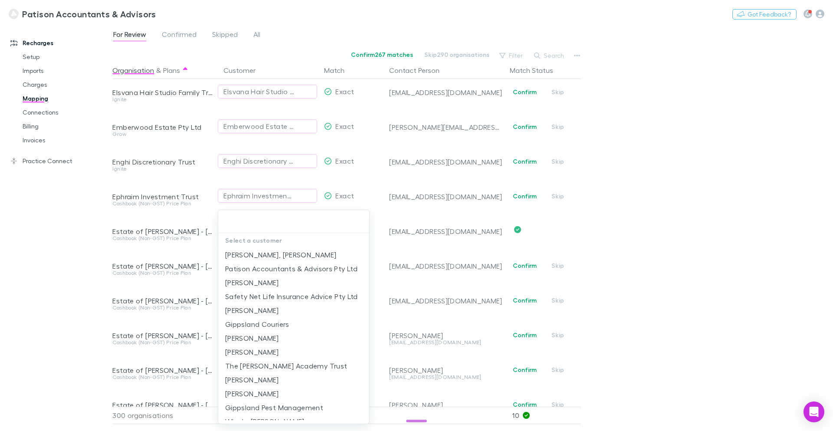
click at [390, 213] on div at bounding box center [416, 215] width 833 height 431
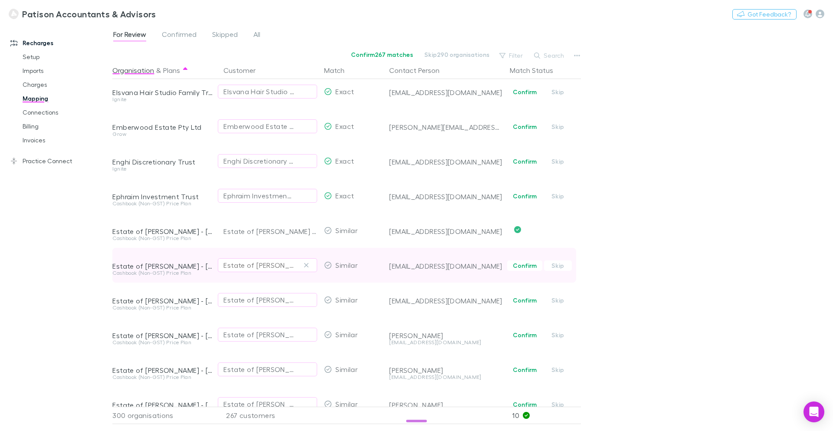
click at [248, 266] on div "Estate of Gordon Gill" at bounding box center [258, 265] width 71 height 10
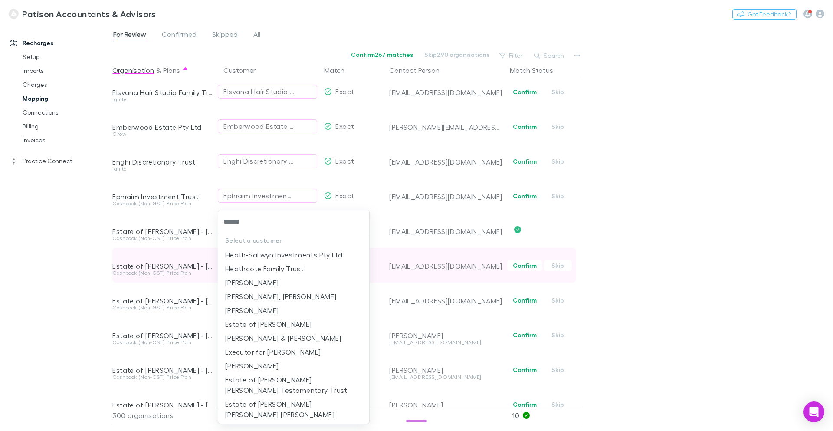
type input "*******"
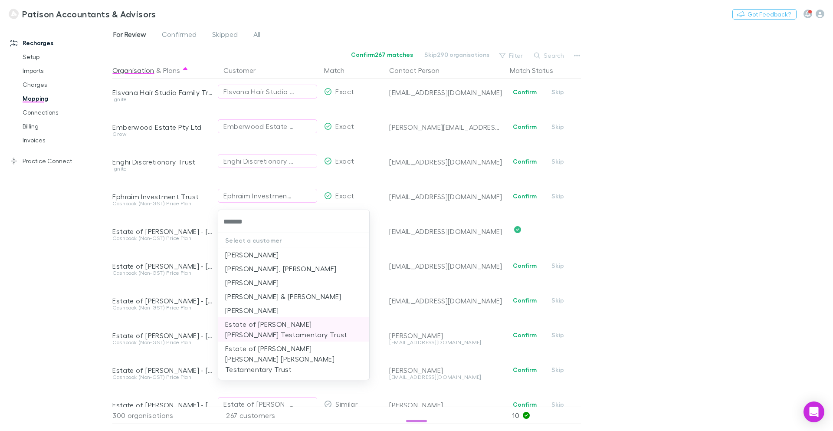
click at [301, 327] on li "Estate of [PERSON_NAME] [PERSON_NAME] Testamentary Trust" at bounding box center [293, 329] width 151 height 24
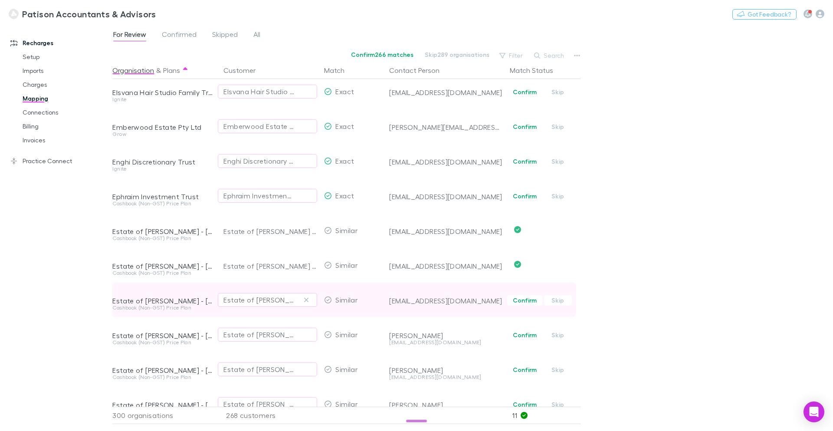
click at [256, 298] on div "Estate of Gordon Gill" at bounding box center [258, 299] width 71 height 10
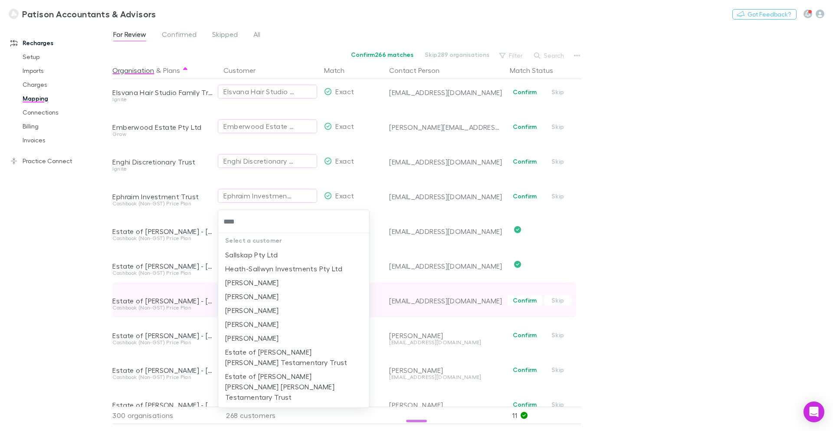
type input "*****"
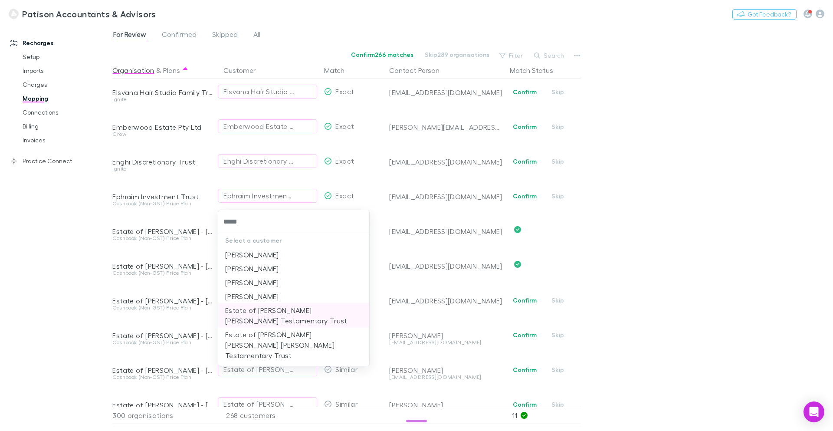
click at [281, 317] on li "Estate of [PERSON_NAME] [PERSON_NAME] Testamentary Trust" at bounding box center [293, 315] width 151 height 24
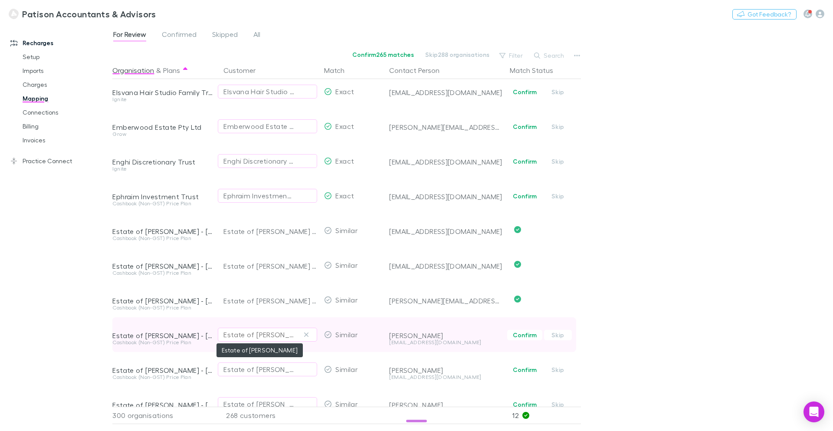
click at [264, 334] on div "Estate of Albert Henry Fox" at bounding box center [258, 334] width 71 height 10
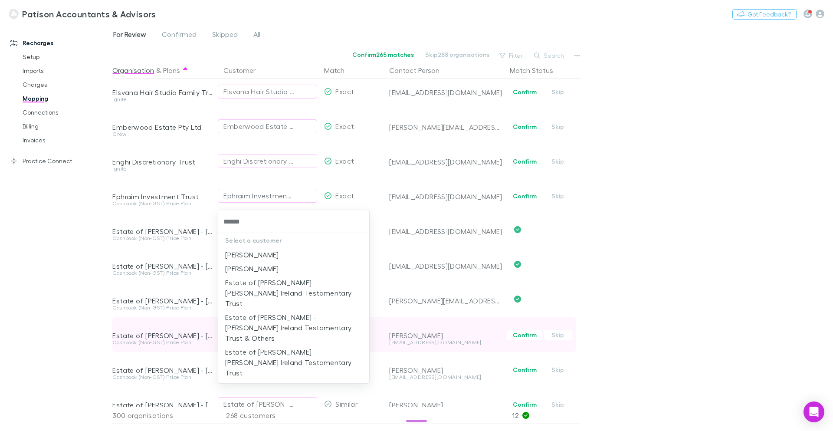
type input "*******"
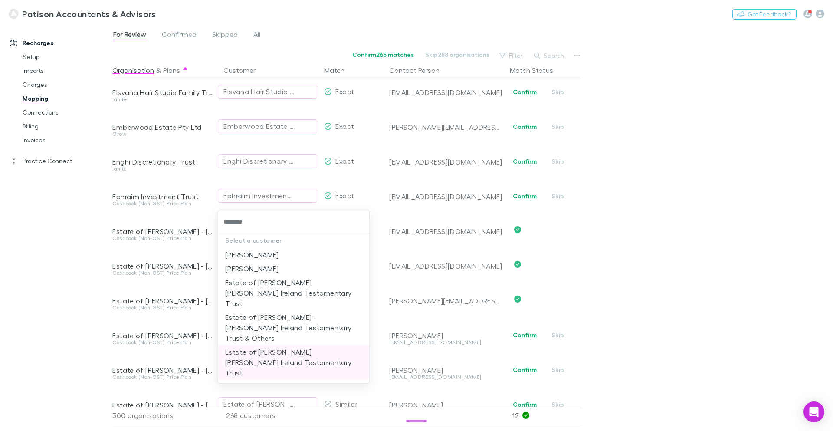
click at [295, 345] on li "Estate of [PERSON_NAME] [PERSON_NAME] Ireland Testamentary Trust" at bounding box center [293, 362] width 151 height 35
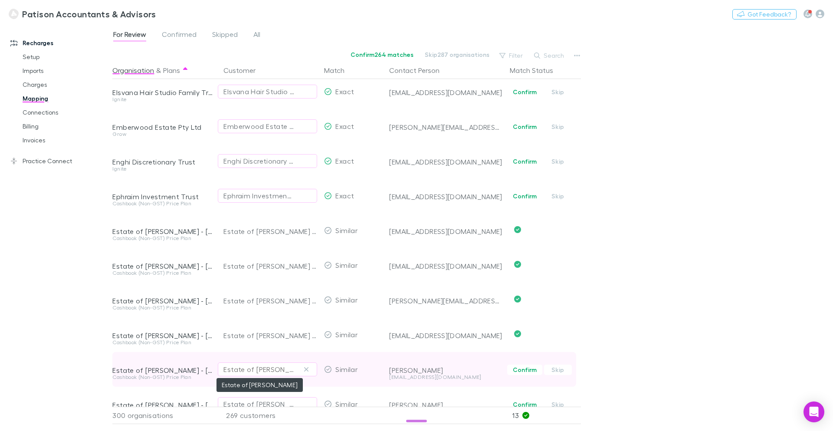
click at [261, 369] on div "Estate of Albert Henry Fox" at bounding box center [258, 369] width 71 height 10
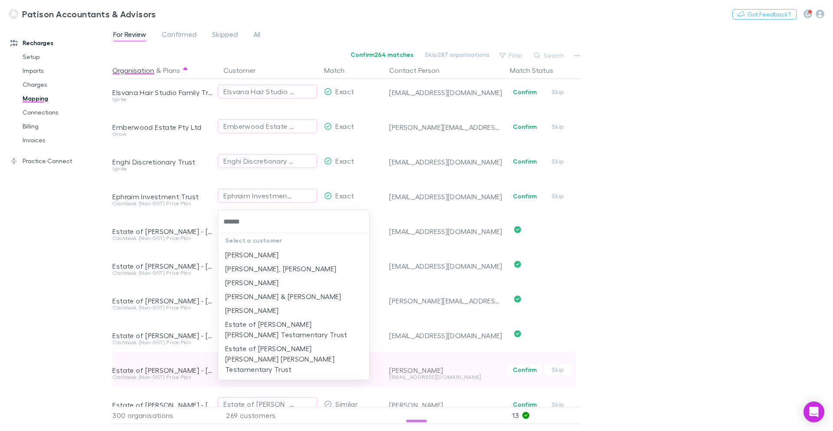
type input "*******"
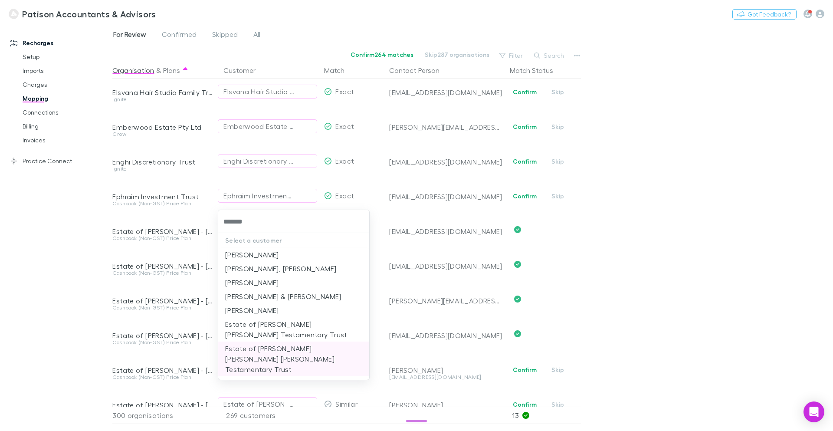
click at [282, 350] on li "Estate of [PERSON_NAME] [PERSON_NAME] [PERSON_NAME] Testamentary Trust" at bounding box center [293, 358] width 151 height 35
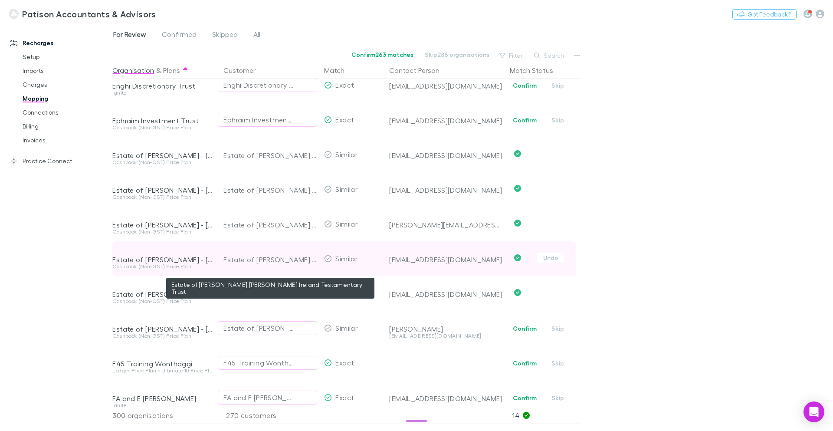
scroll to position [3040, 0]
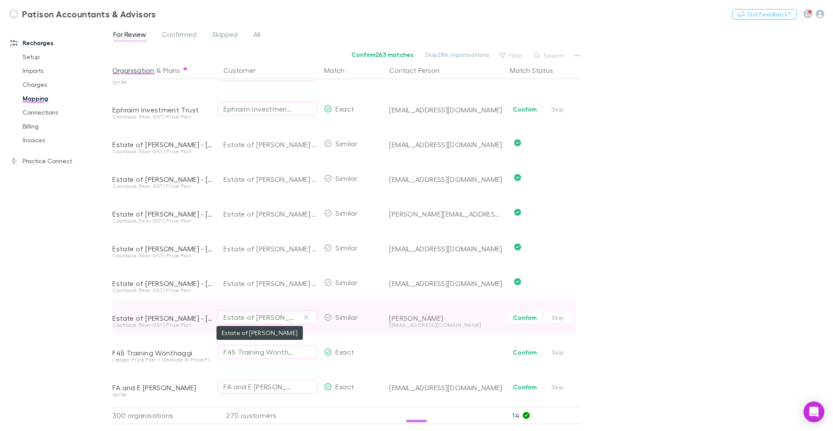
click at [269, 317] on div "Estate of Albert Henry Fox" at bounding box center [258, 317] width 71 height 10
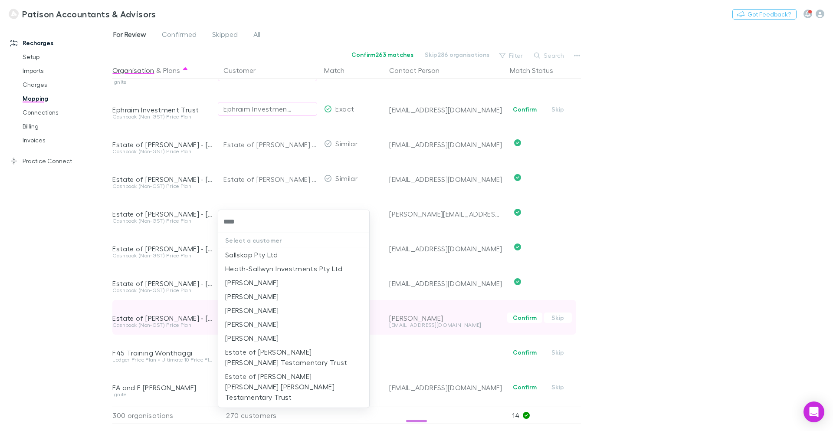
type input "*****"
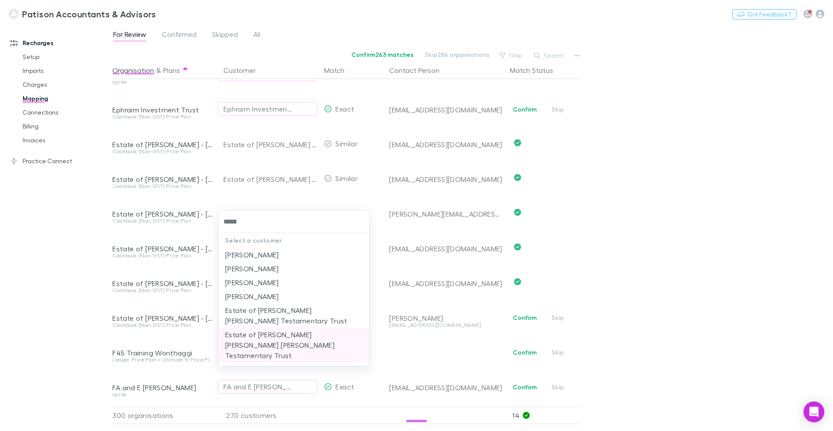
click at [276, 340] on li "Estate of [PERSON_NAME] [PERSON_NAME] [PERSON_NAME] Testamentary Trust" at bounding box center [293, 344] width 151 height 35
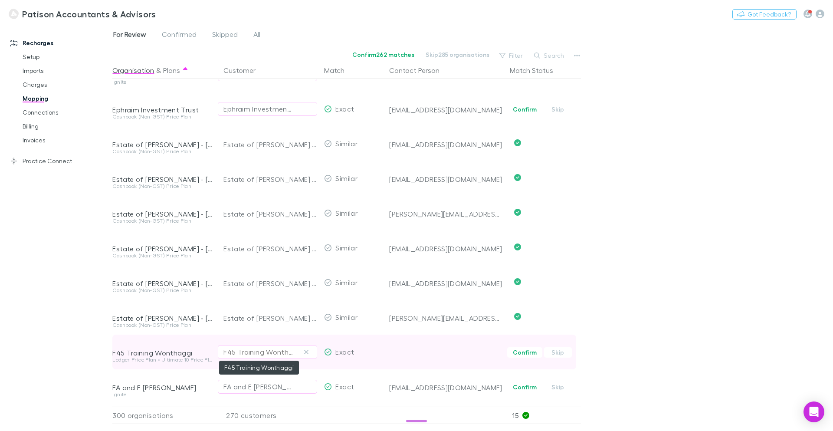
click at [271, 353] on div "F45 Training Wonthaggi" at bounding box center [258, 351] width 71 height 10
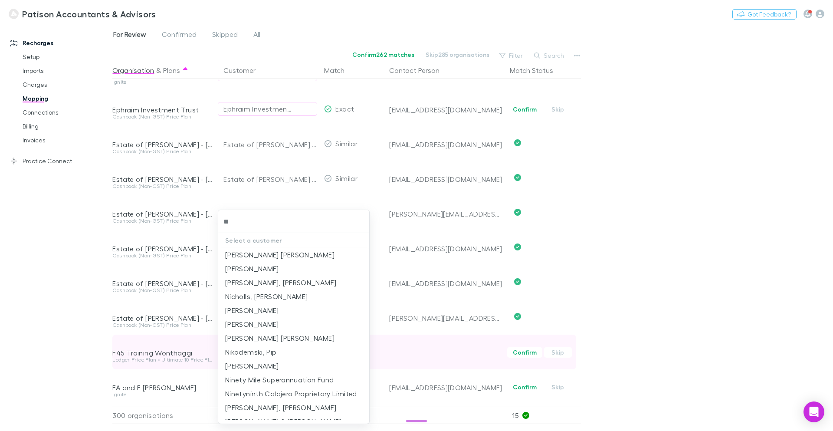
type input "*"
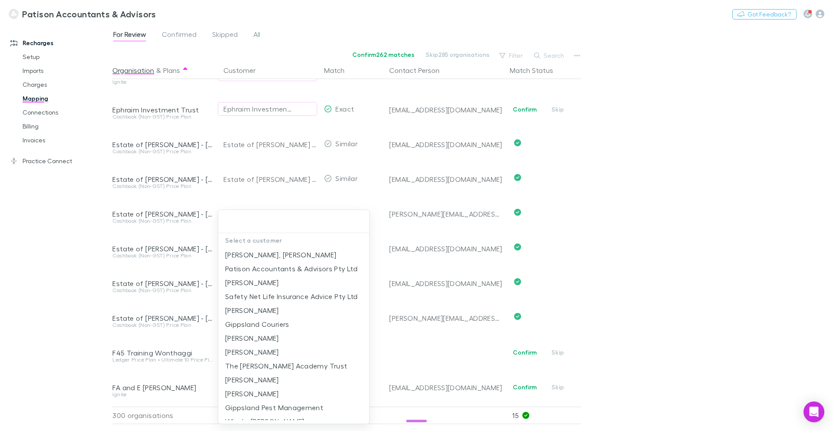
click at [404, 362] on div at bounding box center [416, 215] width 833 height 431
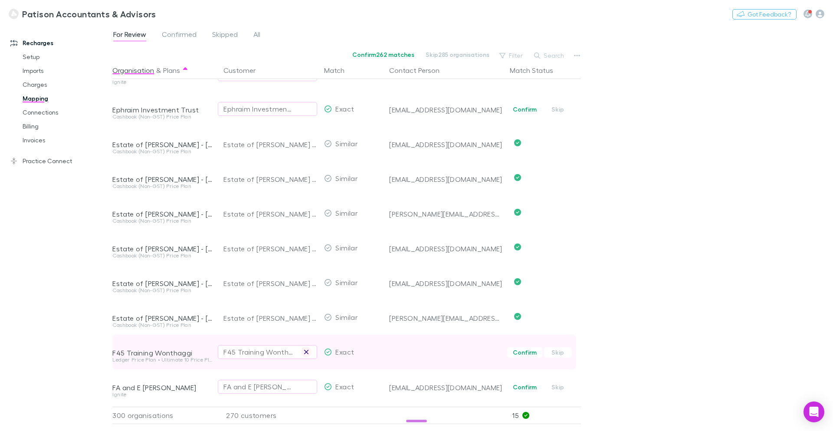
click at [309, 350] on icon "button" at bounding box center [306, 351] width 5 height 7
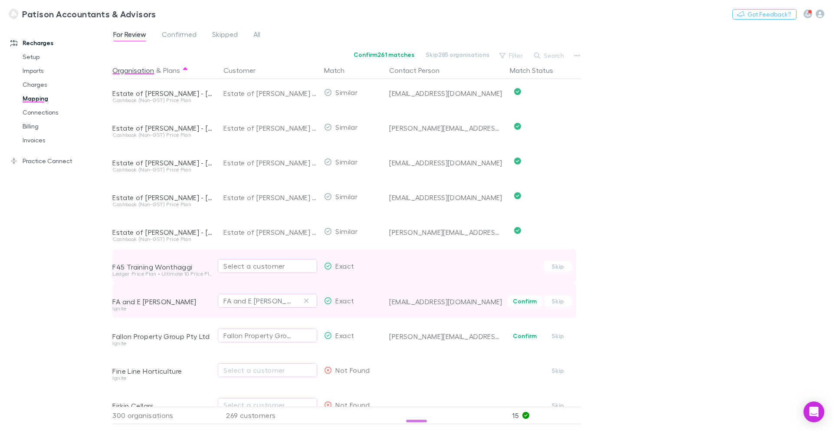
scroll to position [3127, 0]
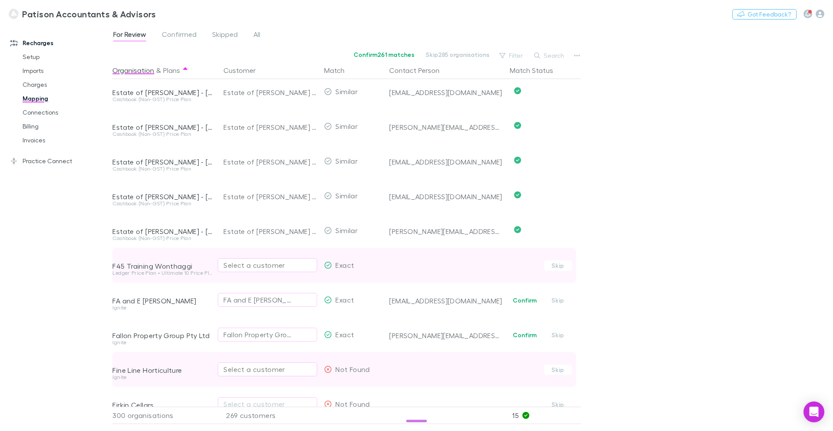
click at [261, 366] on div "Select a customer" at bounding box center [267, 369] width 88 height 10
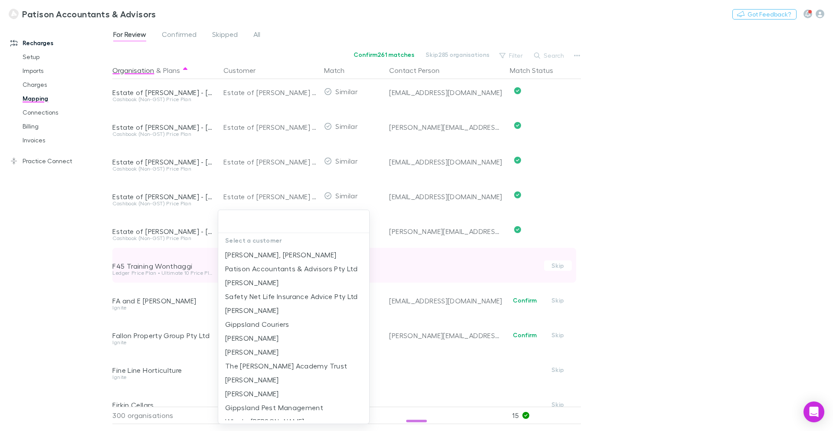
click at [272, 223] on input "text" at bounding box center [294, 221] width 144 height 16
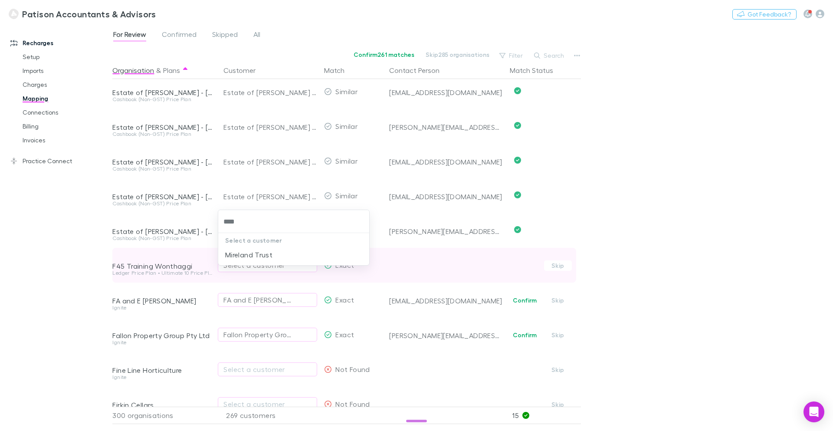
type input "*****"
click at [269, 259] on li "Mireland Trust" at bounding box center [293, 255] width 151 height 14
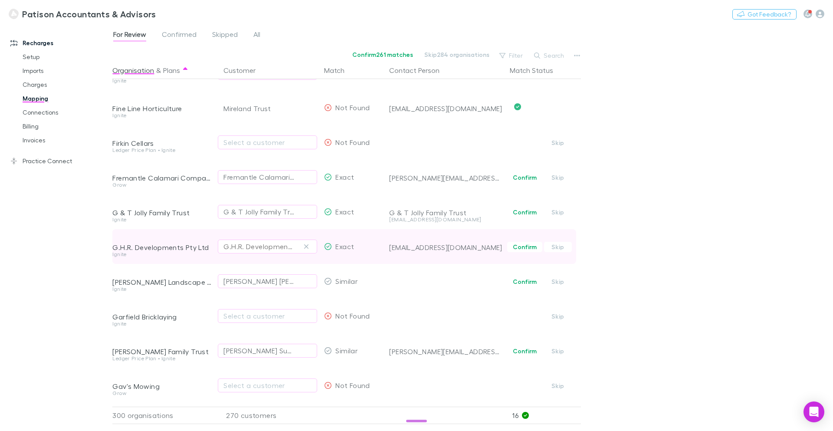
scroll to position [3398, 0]
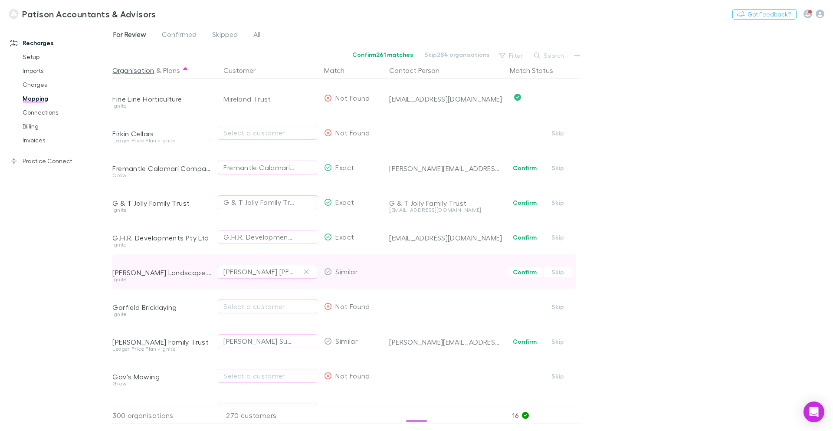
click at [279, 270] on div "Gallagher Bassett" at bounding box center [258, 271] width 71 height 10
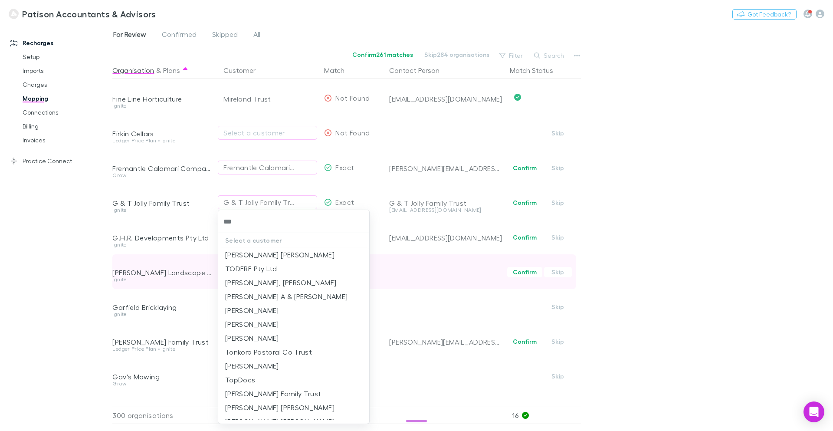
type input "****"
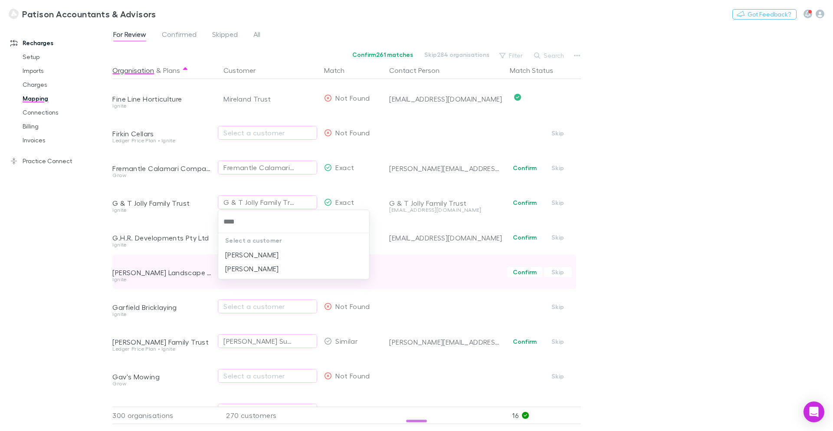
click at [279, 270] on li "[PERSON_NAME]" at bounding box center [293, 268] width 151 height 14
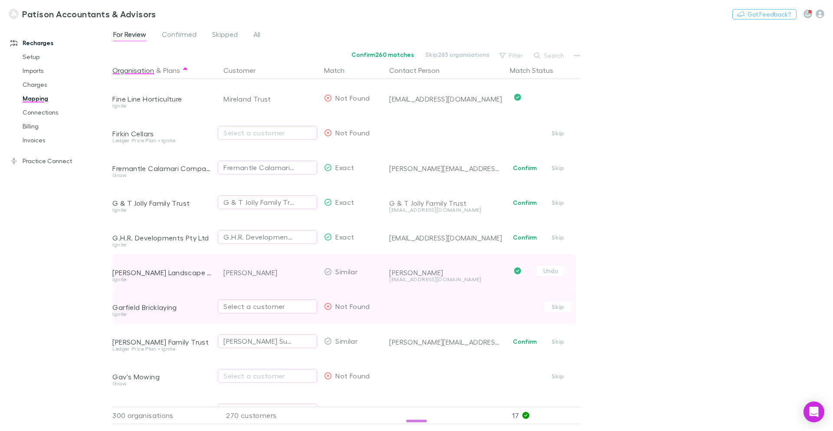
click at [258, 307] on div "Select a customer" at bounding box center [267, 306] width 88 height 10
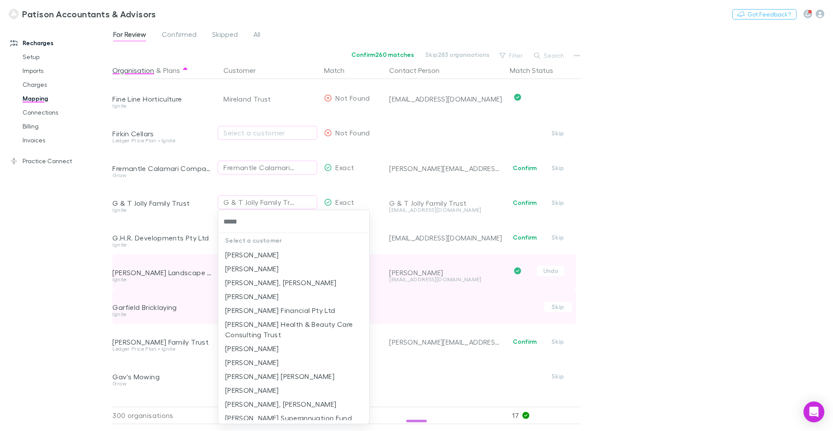
type input "******"
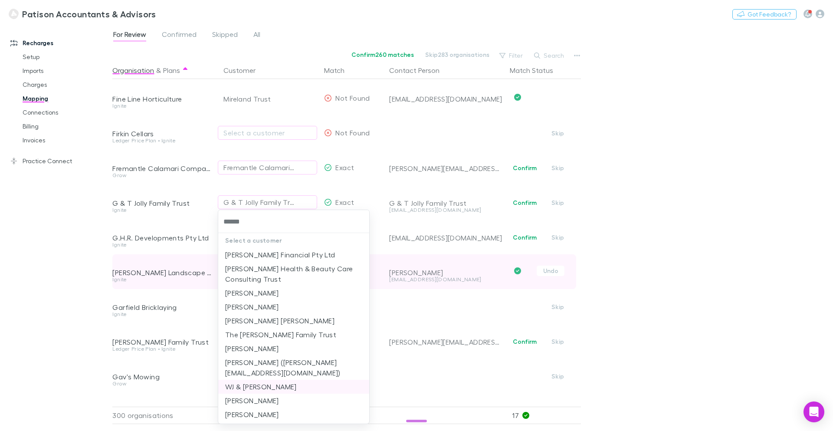
click at [259, 379] on li "WJ & [PERSON_NAME]" at bounding box center [293, 386] width 151 height 14
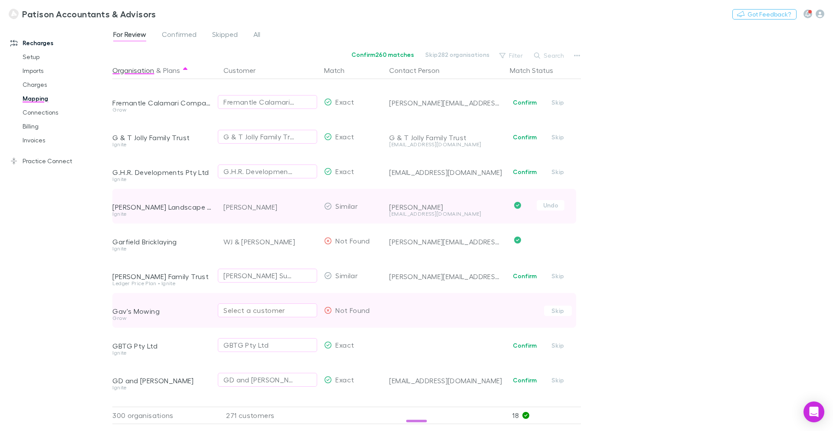
scroll to position [3474, 0]
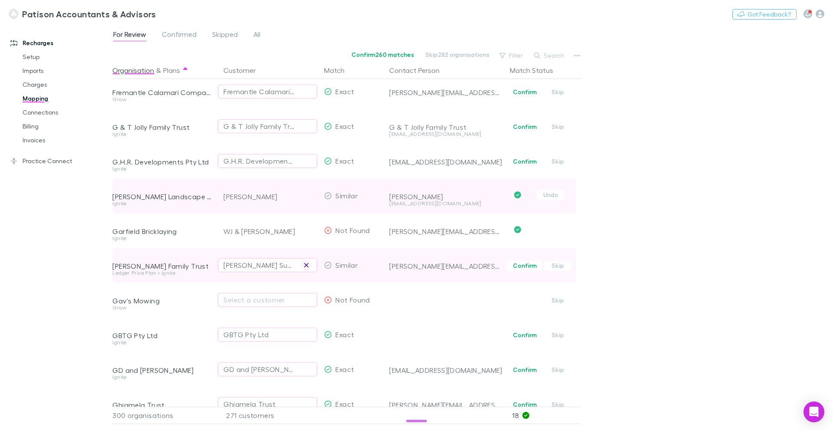
click at [307, 267] on icon "button" at bounding box center [306, 264] width 5 height 7
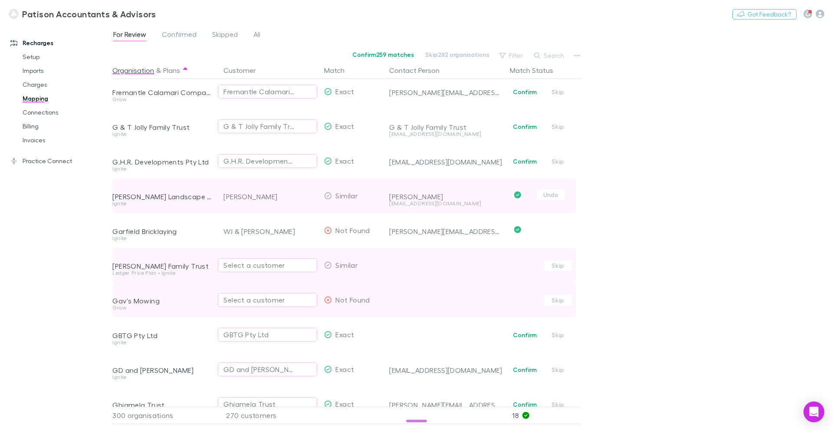
click at [236, 303] on div "Select a customer" at bounding box center [267, 299] width 88 height 10
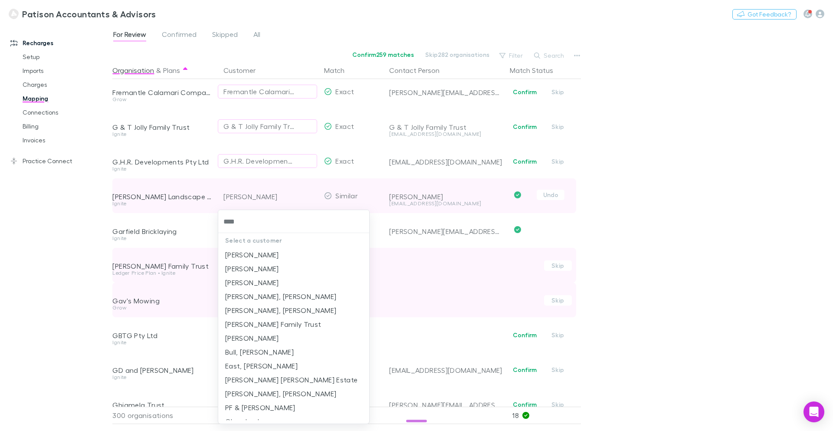
type input "*****"
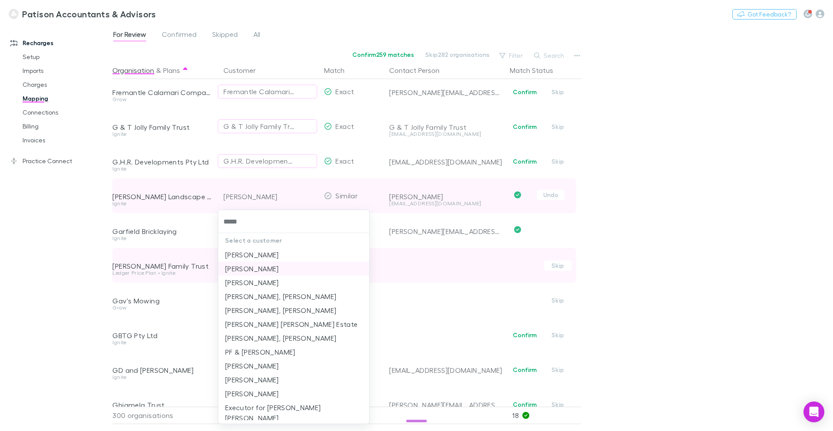
click at [264, 269] on li "[PERSON_NAME]" at bounding box center [293, 268] width 151 height 14
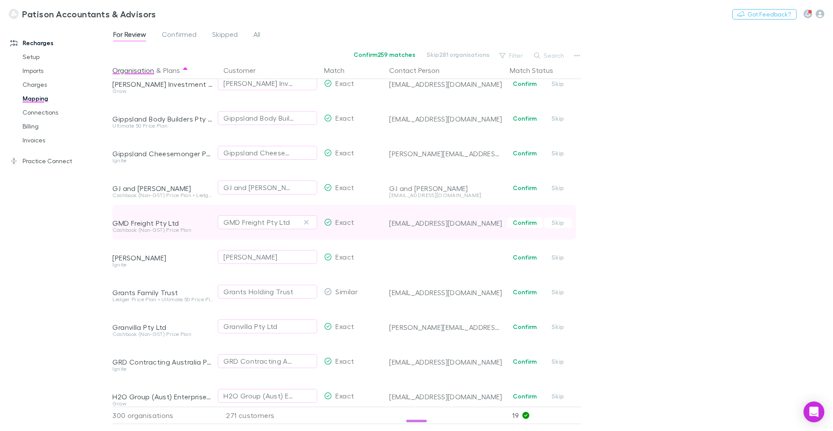
scroll to position [3864, 0]
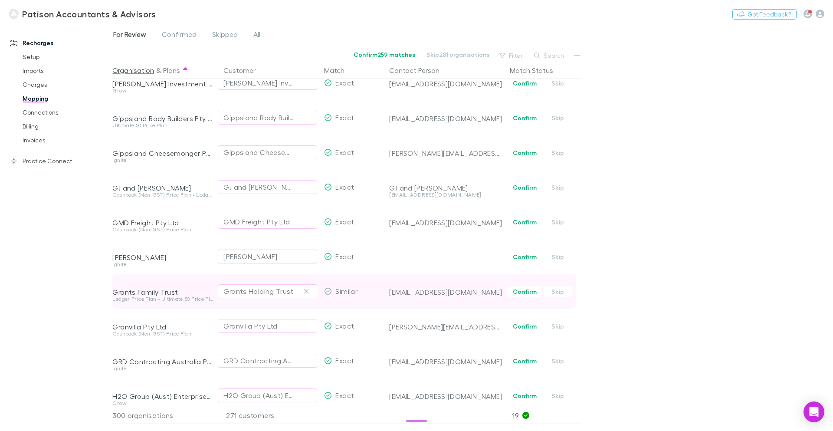
click at [270, 291] on div "Grants Holding Trust" at bounding box center [258, 291] width 70 height 10
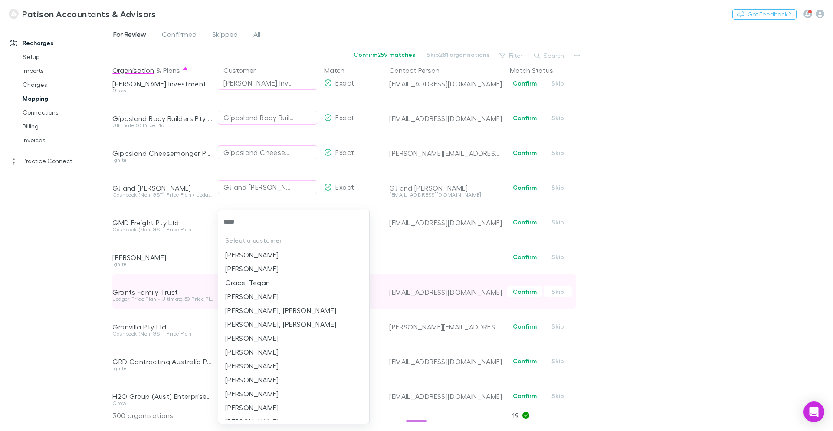
type input "*****"
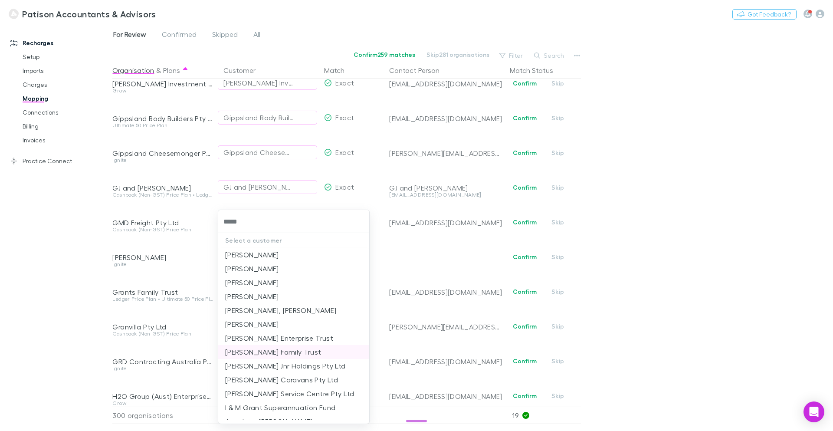
click at [276, 349] on li "[PERSON_NAME] Family Trust" at bounding box center [293, 352] width 151 height 14
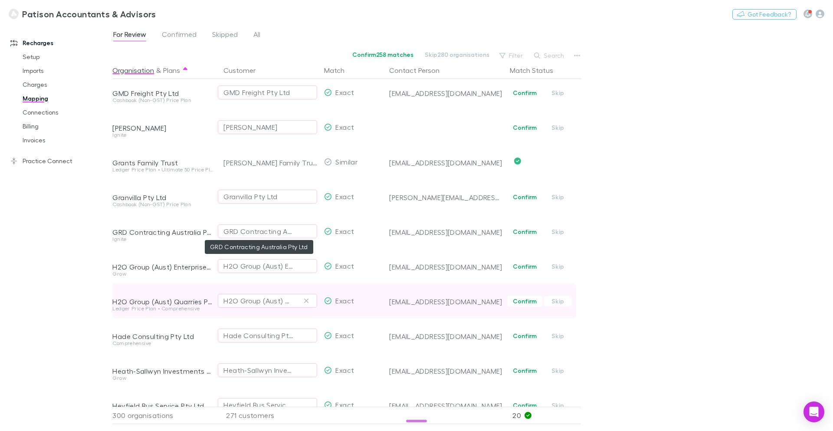
scroll to position [3994, 0]
click at [310, 300] on button "button" at bounding box center [306, 299] width 10 height 10
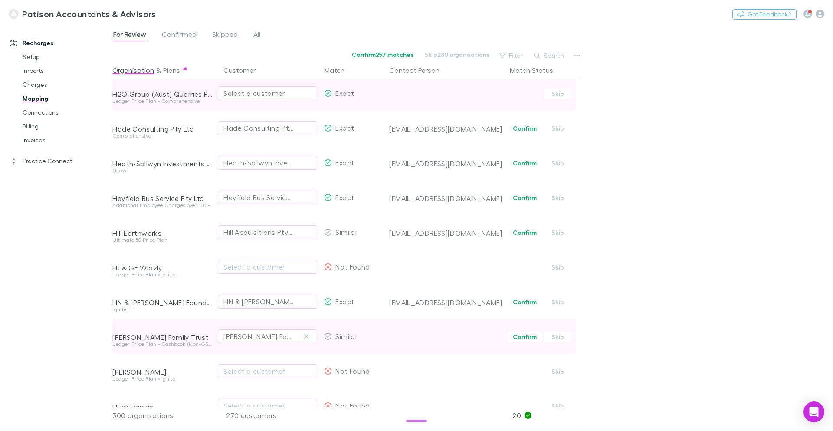
scroll to position [4211, 0]
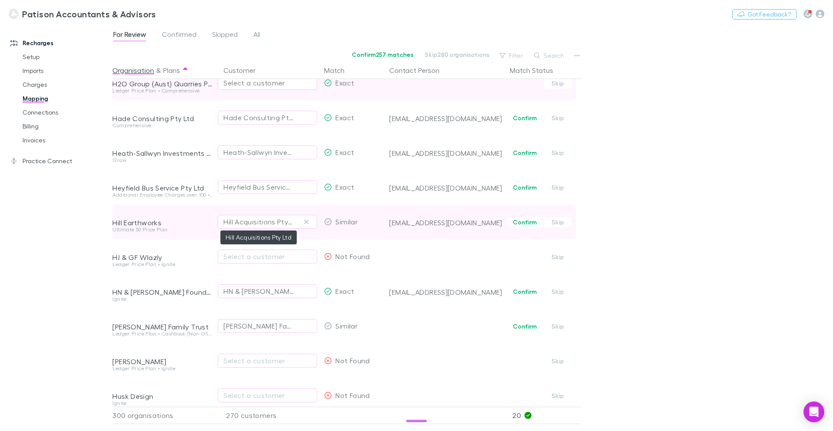
click at [267, 219] on div "Hill Acquisitions Pty Ltd" at bounding box center [258, 221] width 71 height 10
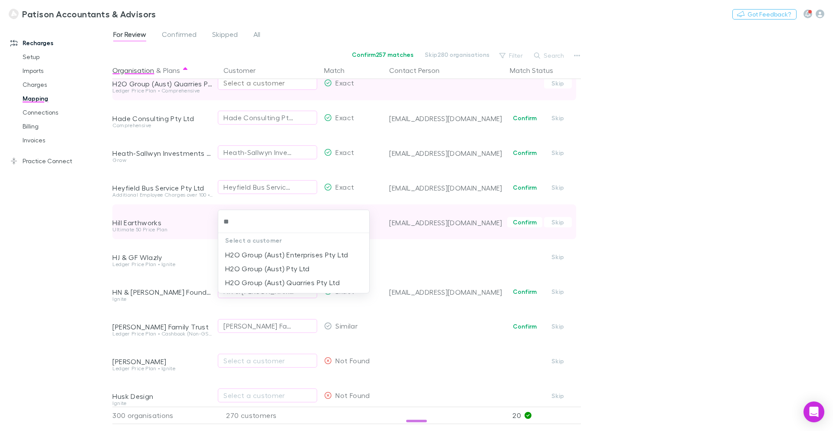
type input "***"
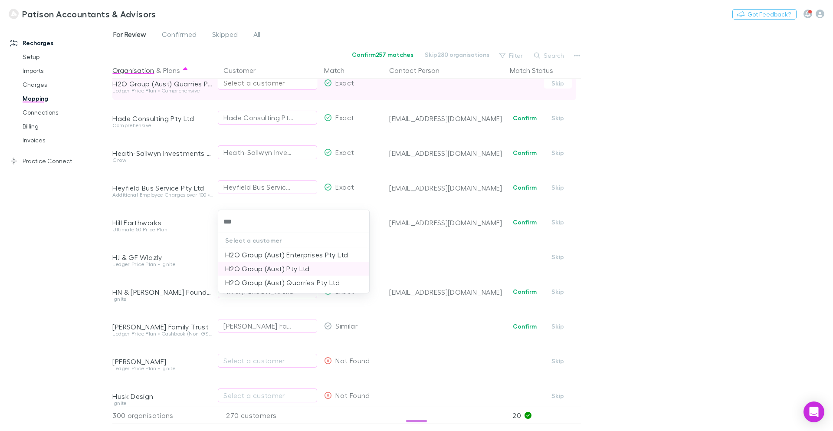
click at [281, 267] on li "H2O Group (Aust) Pty Ltd" at bounding box center [293, 268] width 151 height 14
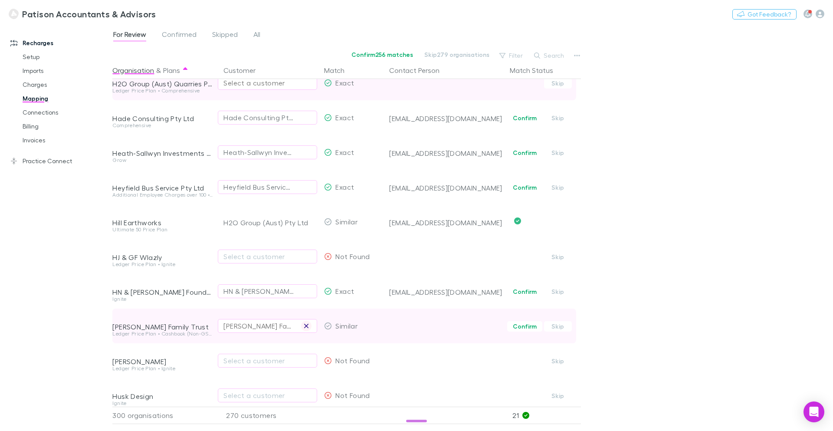
click at [307, 327] on icon "button" at bounding box center [306, 325] width 4 height 4
click at [242, 326] on div "Select a customer" at bounding box center [267, 325] width 88 height 10
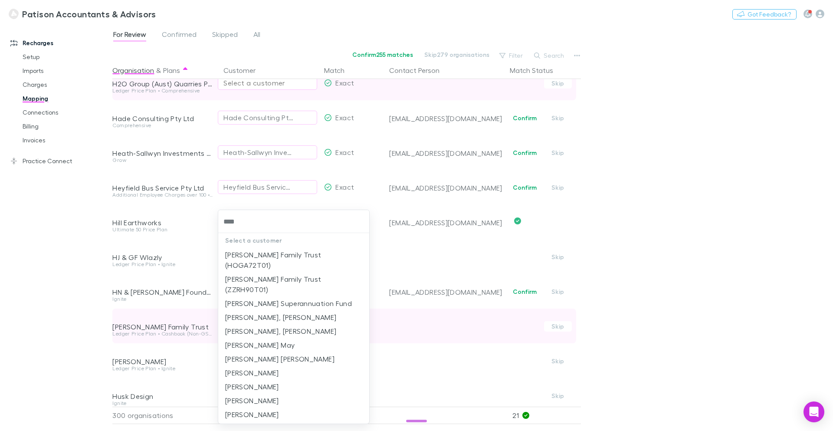
type input "*****"
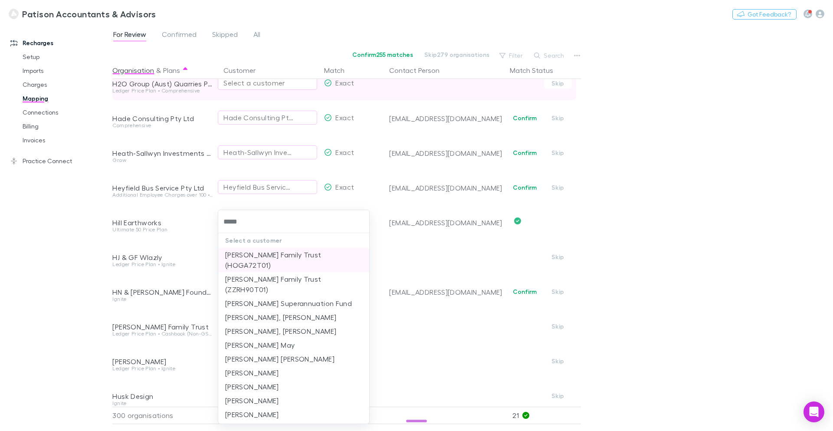
click at [320, 253] on li "[PERSON_NAME] Family Trust (HOGA72T01)" at bounding box center [293, 260] width 151 height 24
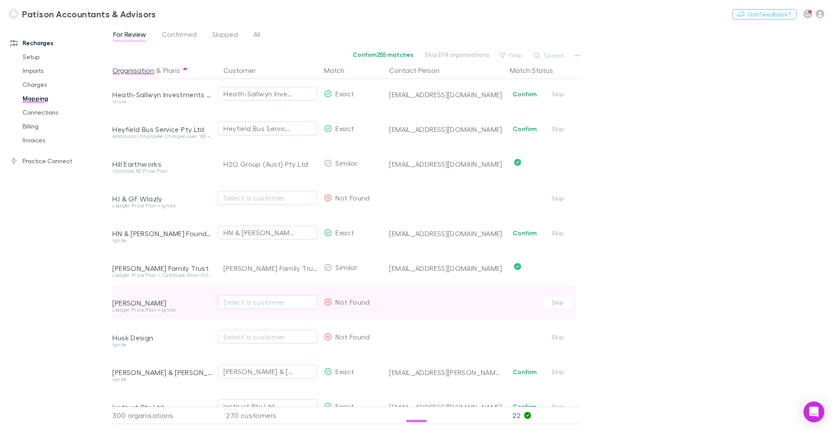
scroll to position [4276, 0]
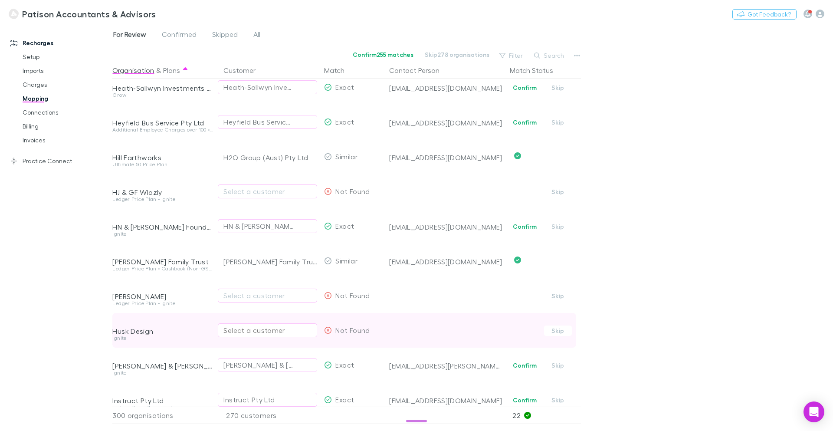
click at [259, 329] on div "Select a customer" at bounding box center [267, 330] width 88 height 10
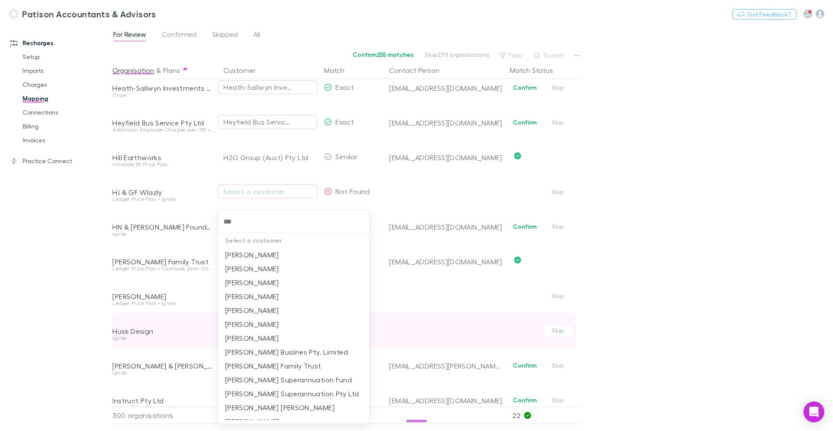
type input "****"
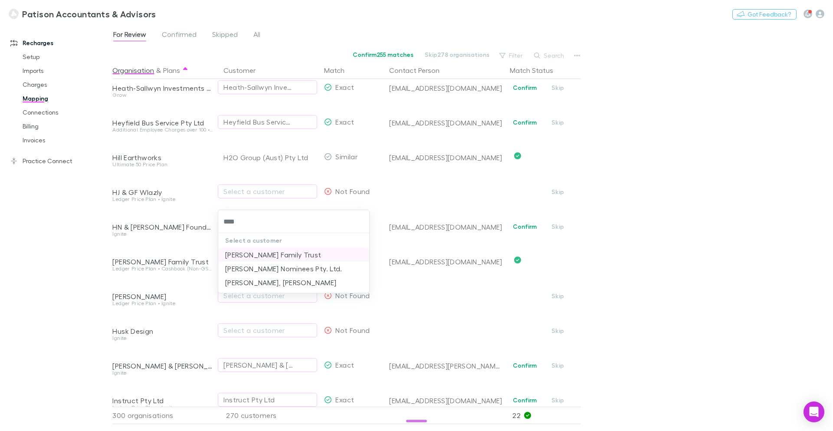
click at [267, 254] on li "[PERSON_NAME] Family Trust" at bounding box center [293, 255] width 151 height 14
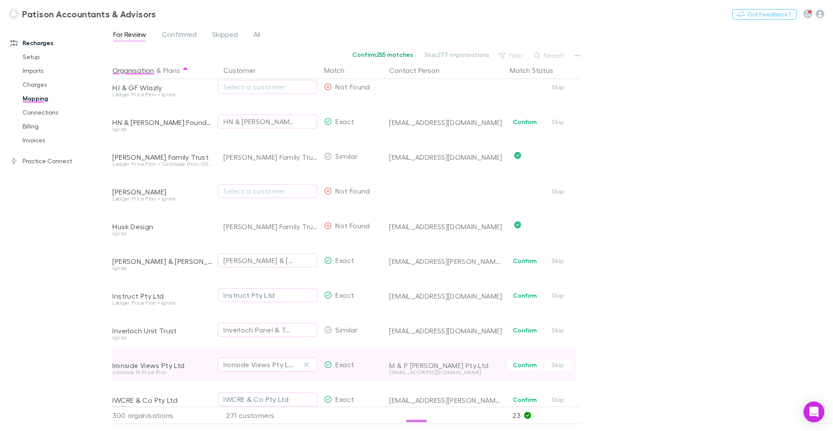
scroll to position [4439, 0]
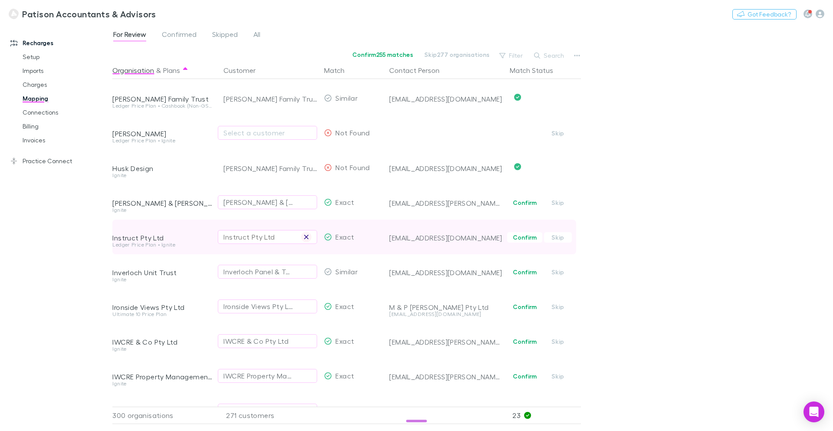
click at [305, 236] on icon "button" at bounding box center [306, 237] width 4 height 4
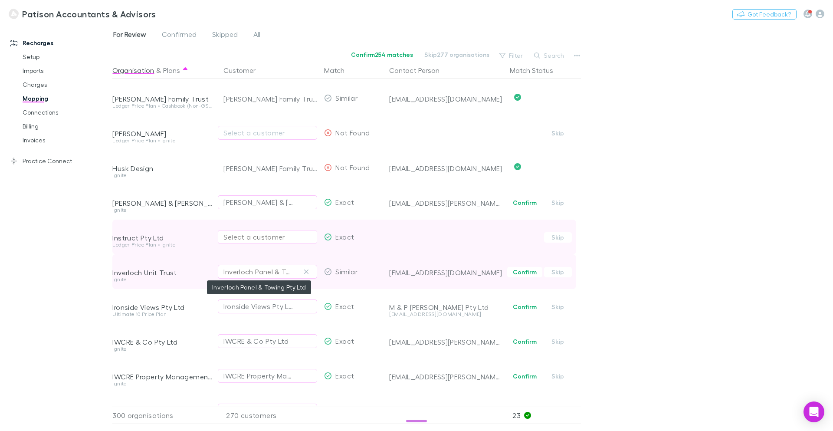
click at [270, 274] on div "Inverloch Panel & Towing Pty Ltd" at bounding box center [258, 271] width 71 height 10
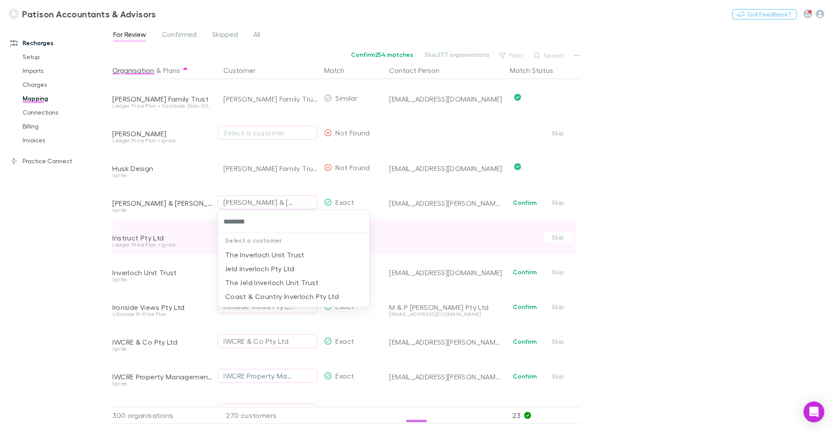
type input "*********"
click at [268, 251] on li "The Inverloch Unit Trust" at bounding box center [293, 255] width 151 height 14
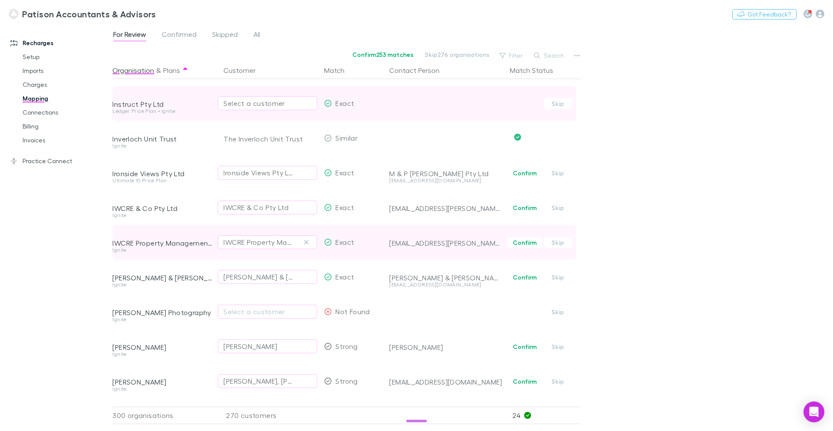
scroll to position [4634, 0]
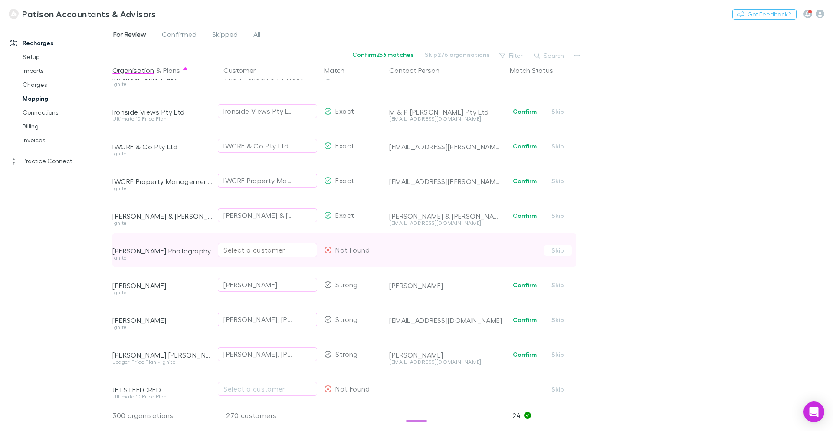
click at [242, 252] on div "Select a customer" at bounding box center [267, 250] width 88 height 10
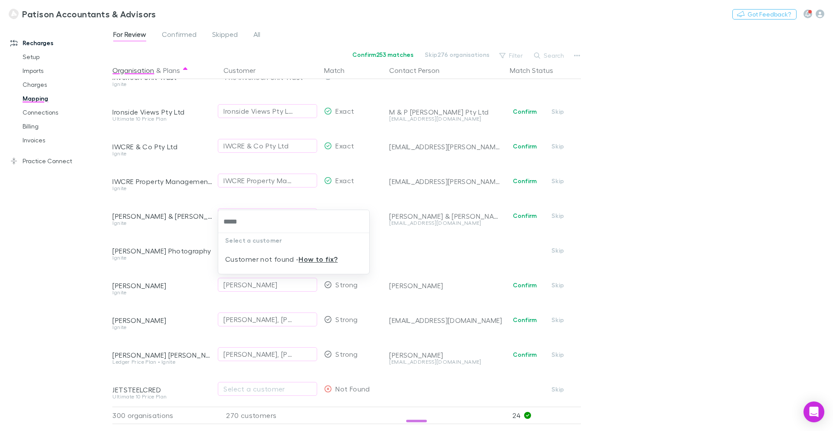
type input "****"
click at [303, 252] on li "[PERSON_NAME] Family Trust" at bounding box center [293, 255] width 151 height 14
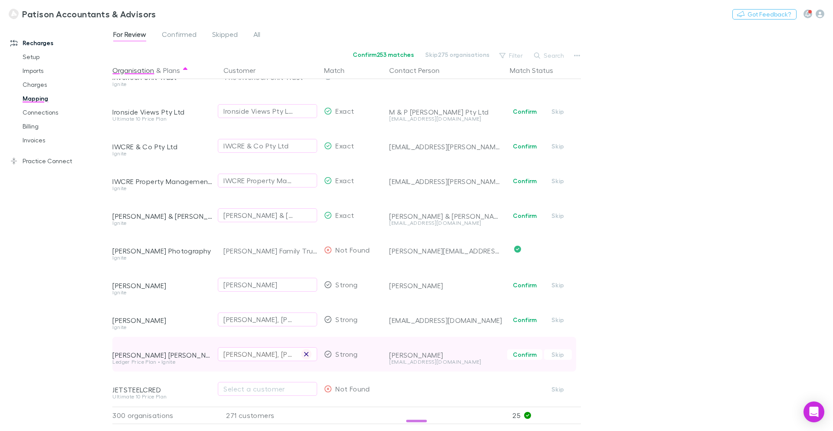
click at [308, 353] on icon "button" at bounding box center [306, 353] width 5 height 7
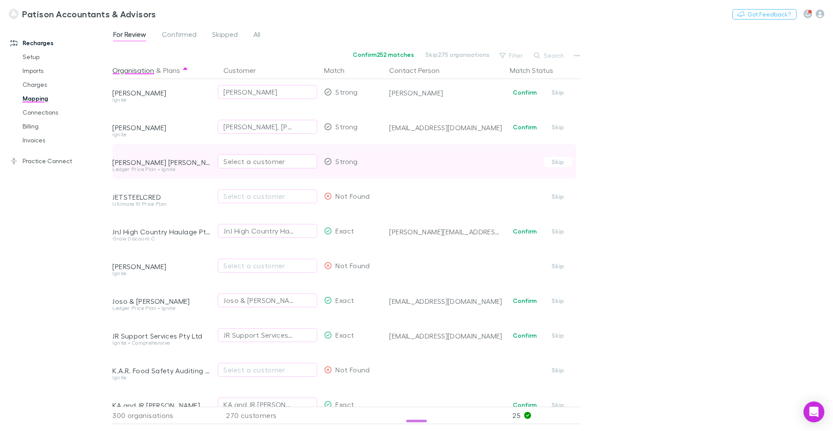
scroll to position [4829, 0]
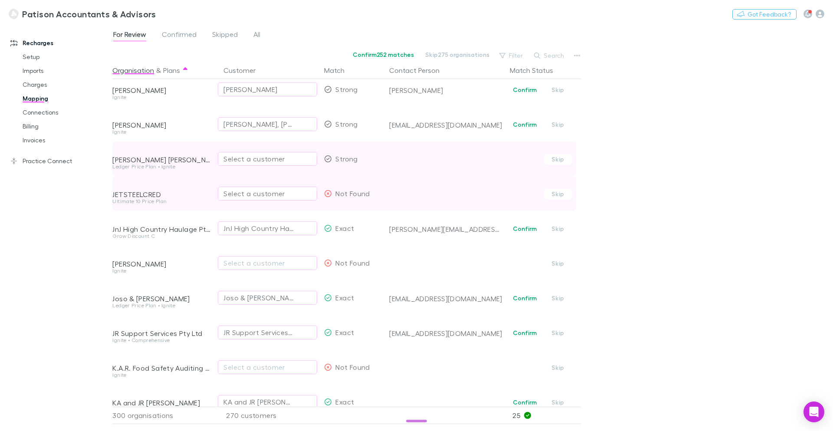
click at [244, 190] on div "Select a customer" at bounding box center [267, 193] width 88 height 10
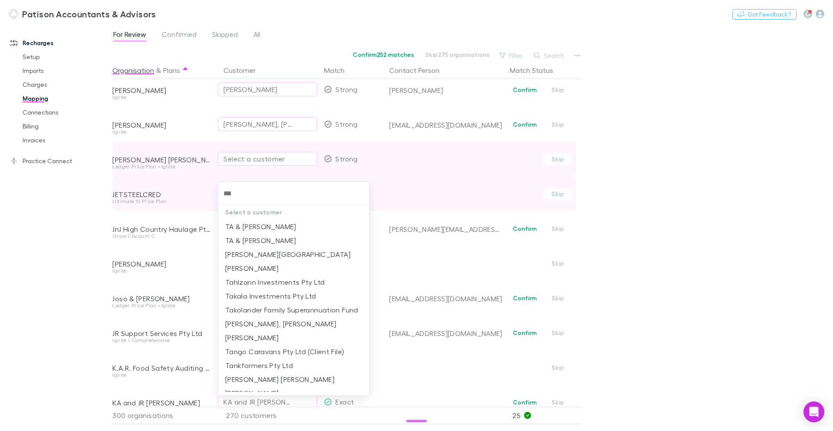
type input "****"
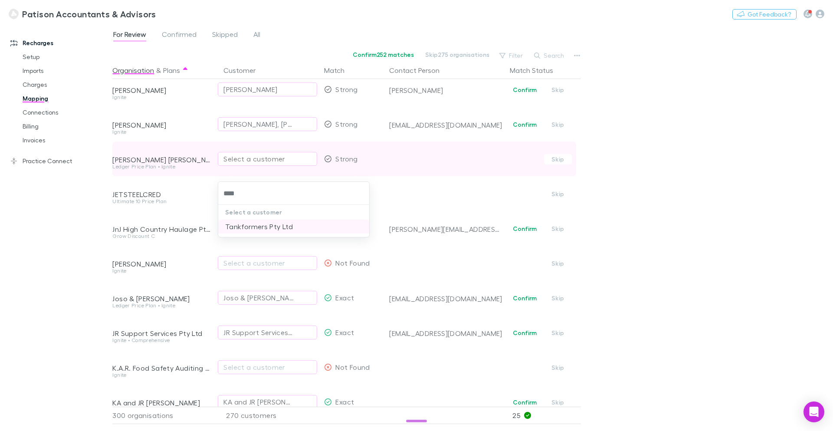
click at [240, 224] on li "Tankformers Pty Ltd" at bounding box center [293, 226] width 151 height 14
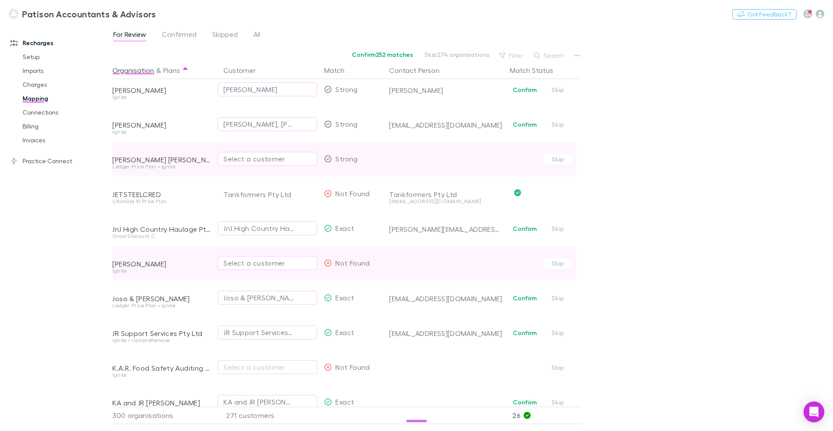
click at [257, 262] on div "Select a customer" at bounding box center [267, 263] width 88 height 10
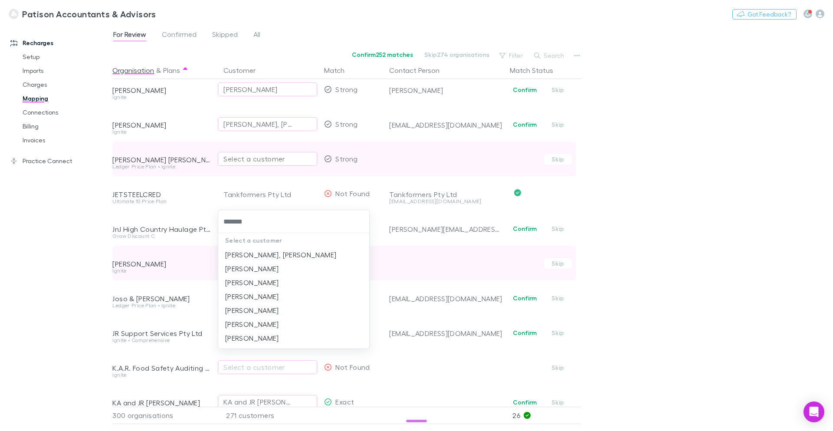
type input "********"
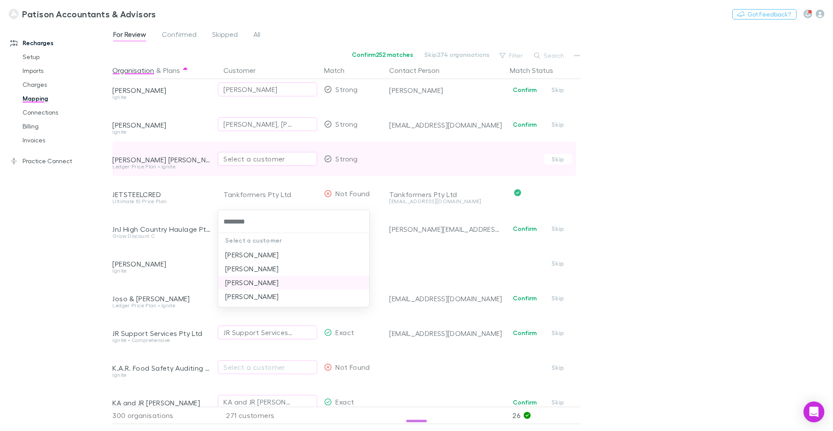
click at [281, 285] on li "[PERSON_NAME]" at bounding box center [293, 282] width 151 height 14
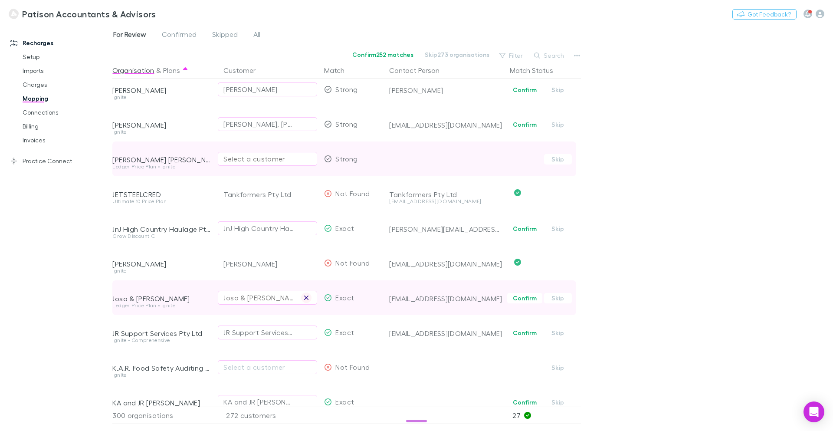
click at [307, 298] on icon "button" at bounding box center [306, 297] width 4 height 4
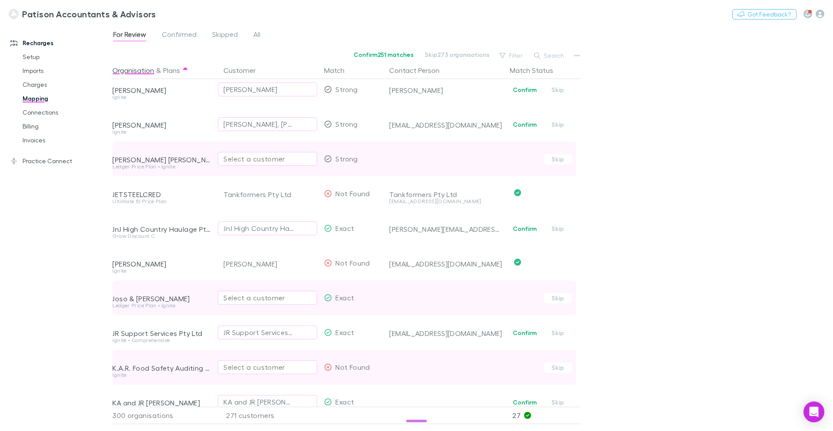
click at [265, 368] on div "Select a customer" at bounding box center [267, 367] width 88 height 10
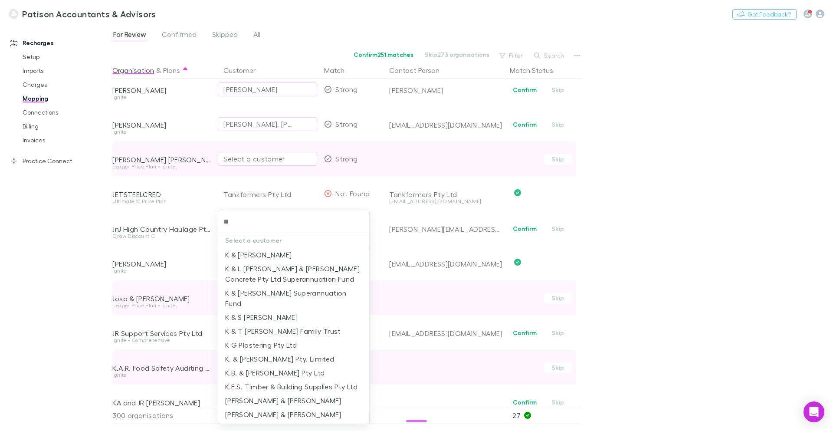
type input "***"
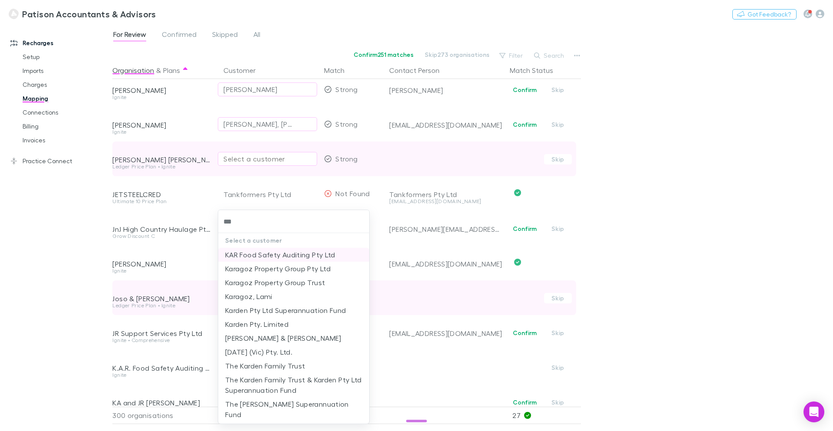
click at [271, 253] on li "KAR Food Safety Auditing Pty Ltd" at bounding box center [293, 255] width 151 height 14
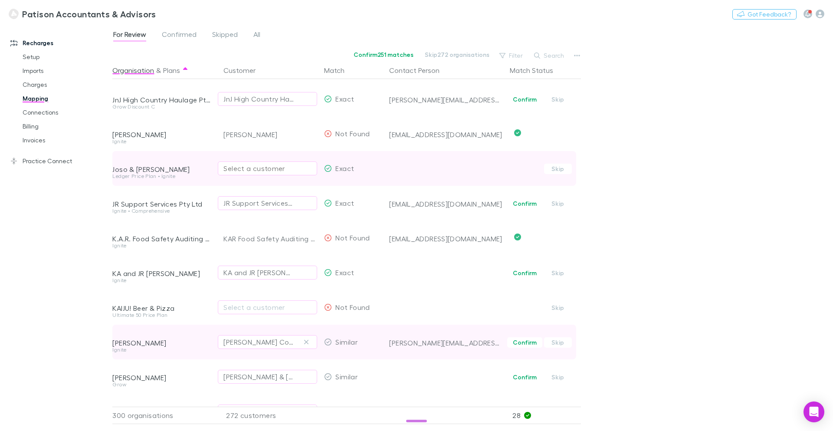
scroll to position [4959, 0]
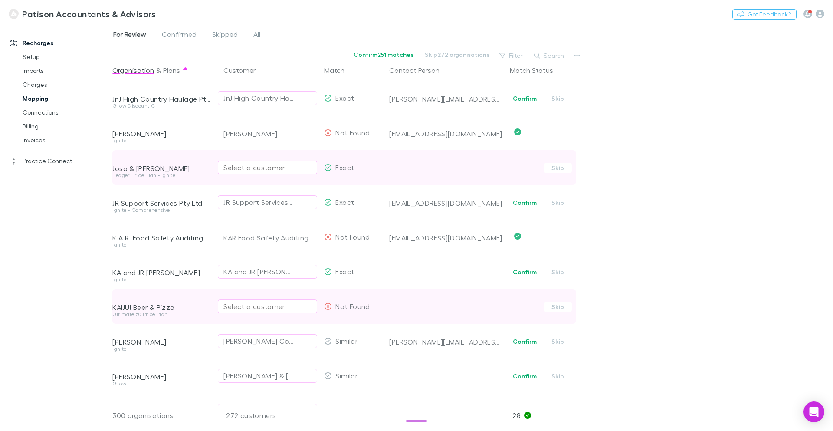
click at [250, 306] on div "Select a customer" at bounding box center [267, 306] width 88 height 10
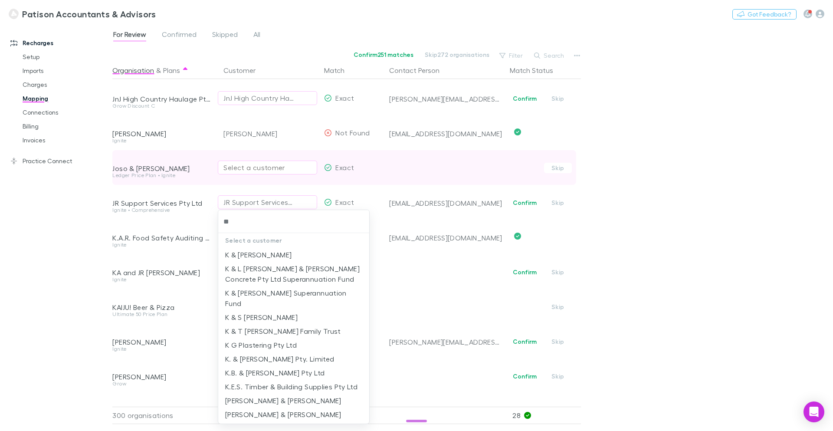
type input "***"
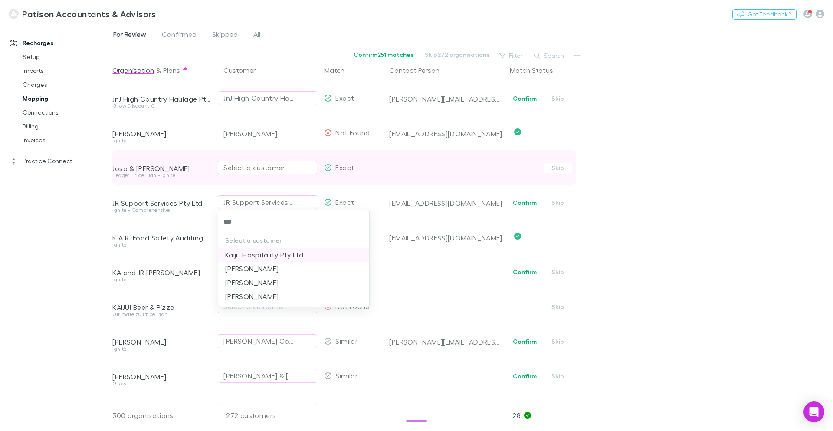
click at [256, 256] on li "Kaiju Hospitality Pty Ltd" at bounding box center [293, 255] width 151 height 14
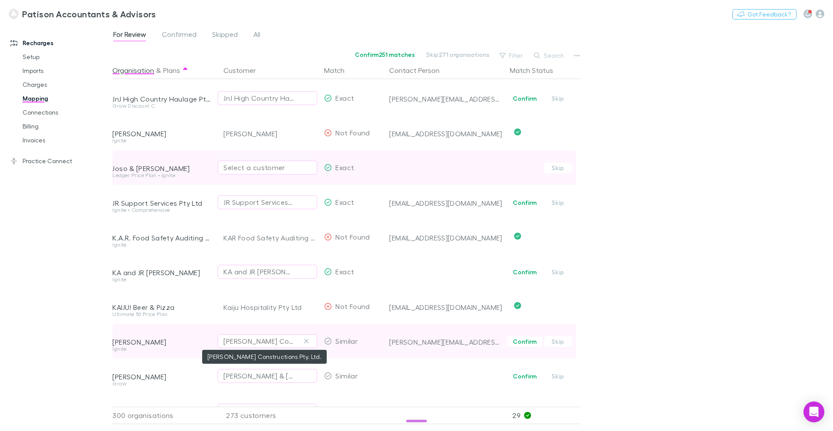
click at [277, 343] on div "Kane Worthy Constructions Pty. Ltd." at bounding box center [258, 341] width 71 height 10
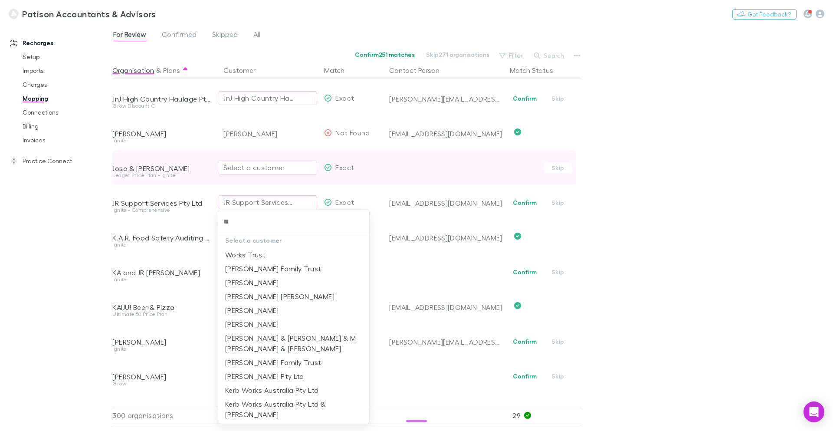
type input "*"
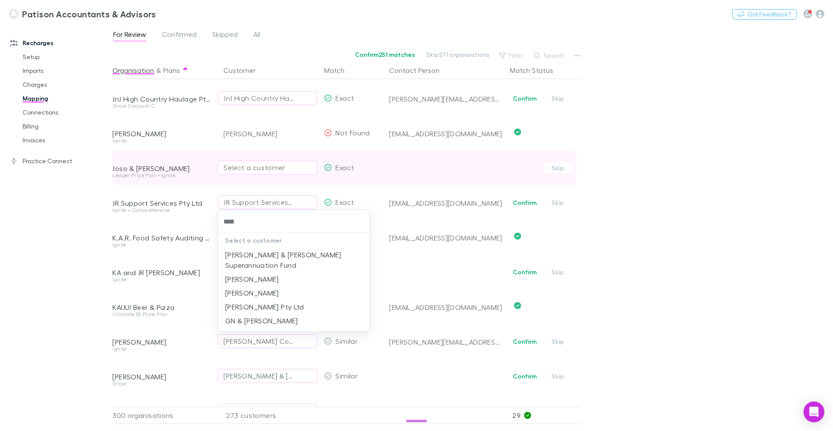
type input "****"
click at [327, 330] on div "Select a customer Kane & Julia Superannuation Fund Kane, Gregory Norman Kane, K…" at bounding box center [416, 215] width 833 height 431
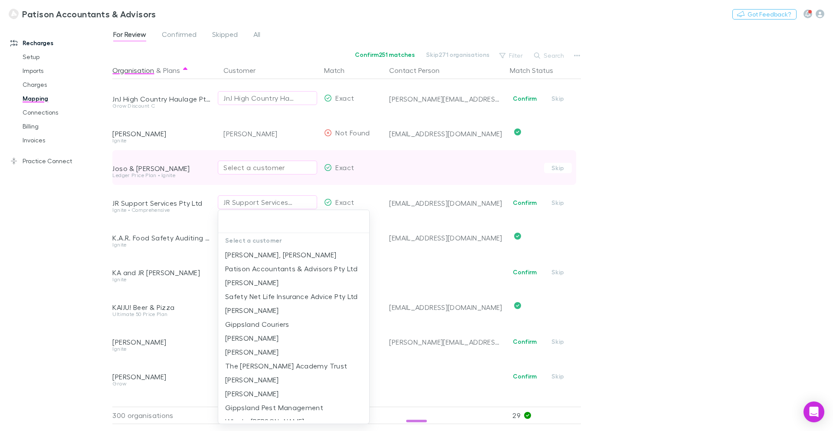
click at [386, 274] on div at bounding box center [416, 215] width 833 height 431
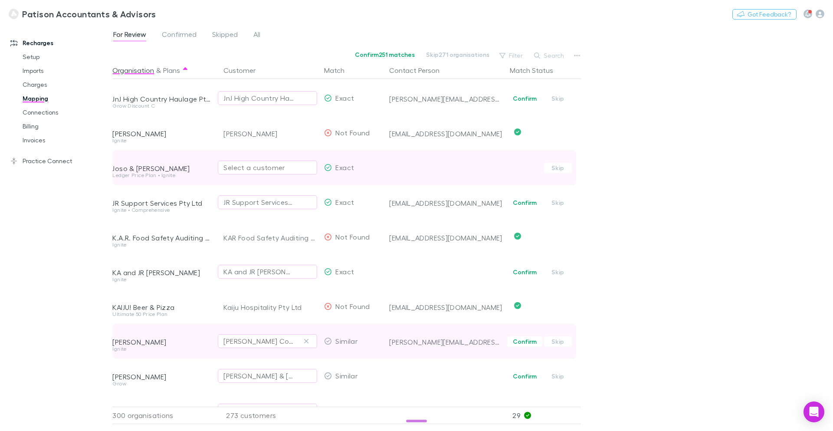
click at [303, 340] on button "button" at bounding box center [306, 341] width 10 height 10
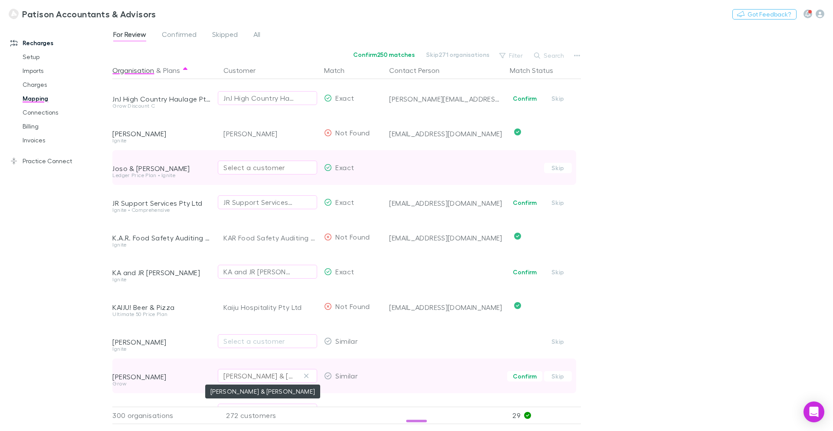
click at [270, 378] on div "Katrina Roberts & Susan Roebuck" at bounding box center [258, 375] width 71 height 10
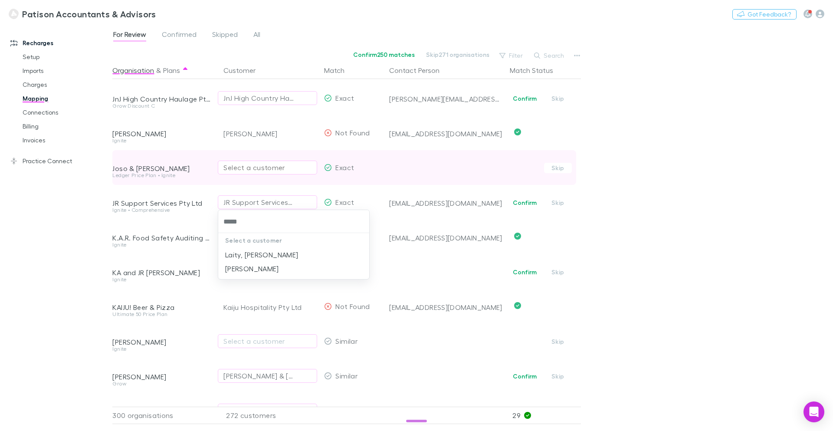
type input "*****"
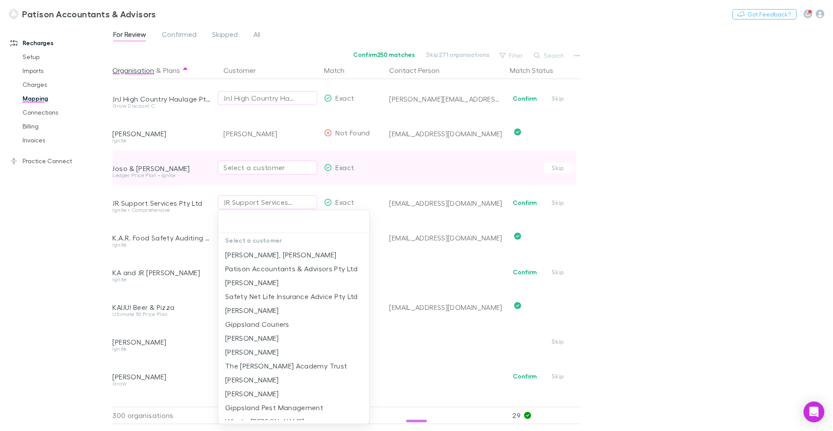
click at [244, 227] on input "text" at bounding box center [294, 221] width 144 height 16
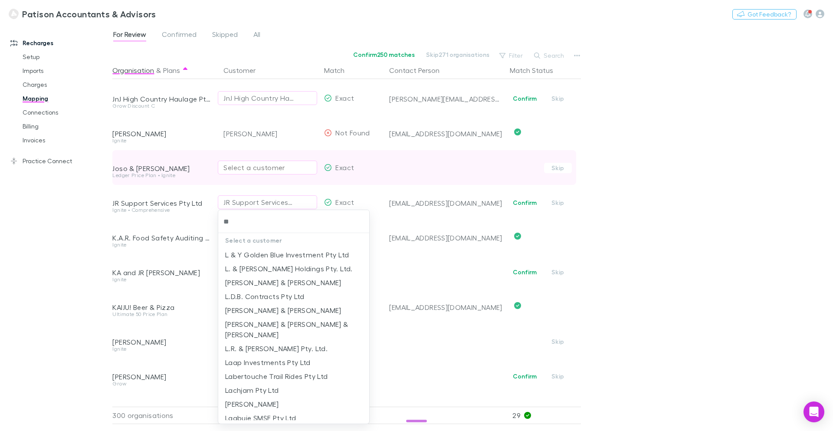
type input "***"
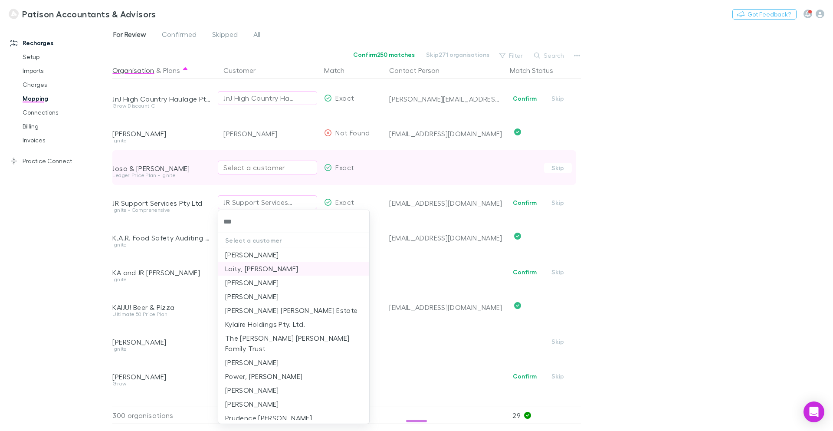
click at [260, 270] on li "Laity, [PERSON_NAME]" at bounding box center [293, 268] width 151 height 14
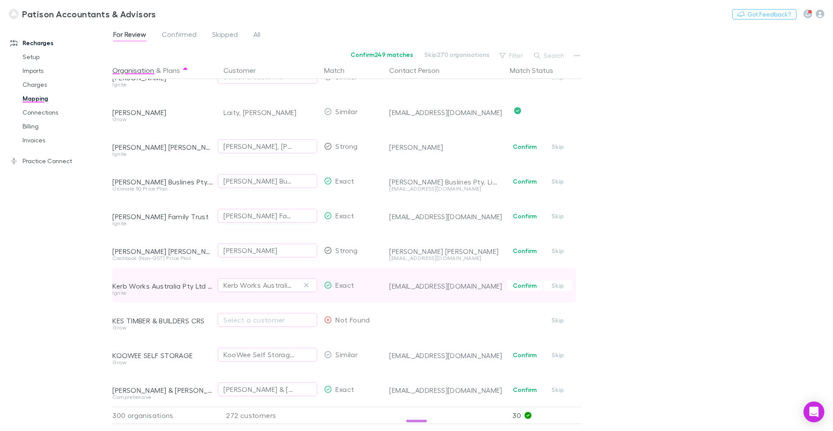
scroll to position [5230, 0]
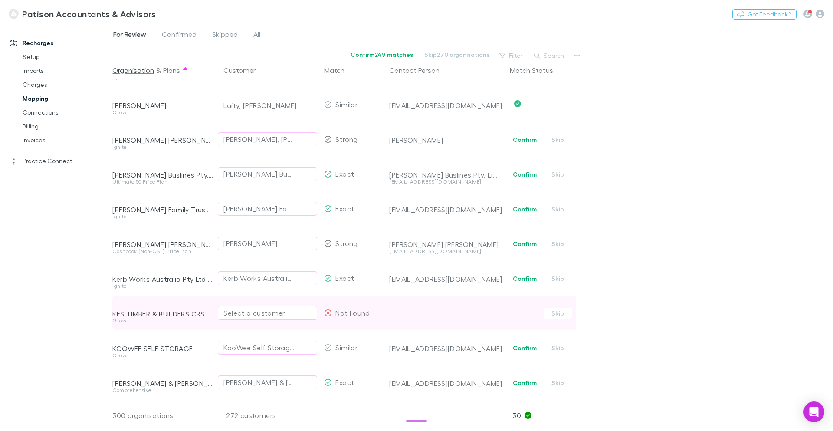
click at [266, 314] on div "Select a customer" at bounding box center [267, 312] width 88 height 10
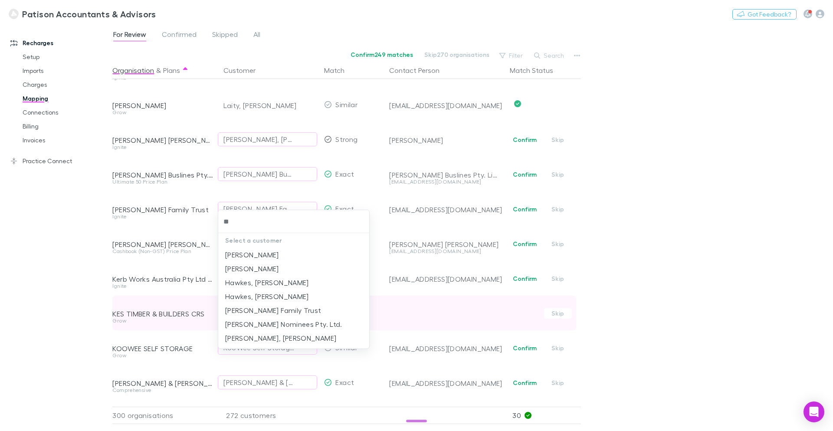
type input "*"
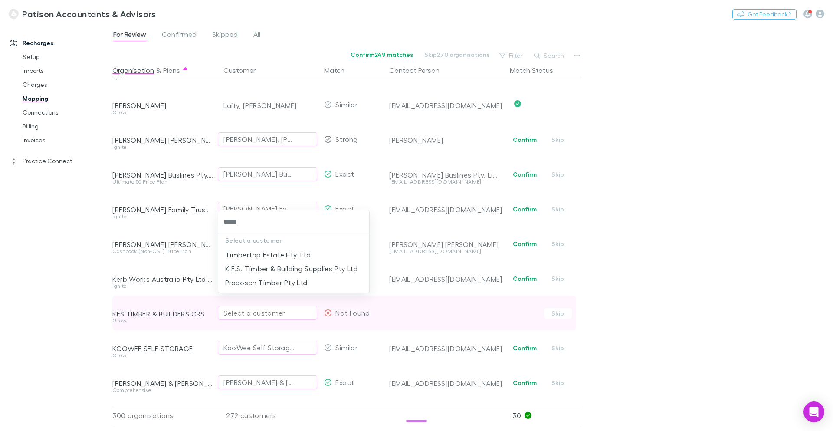
type input "******"
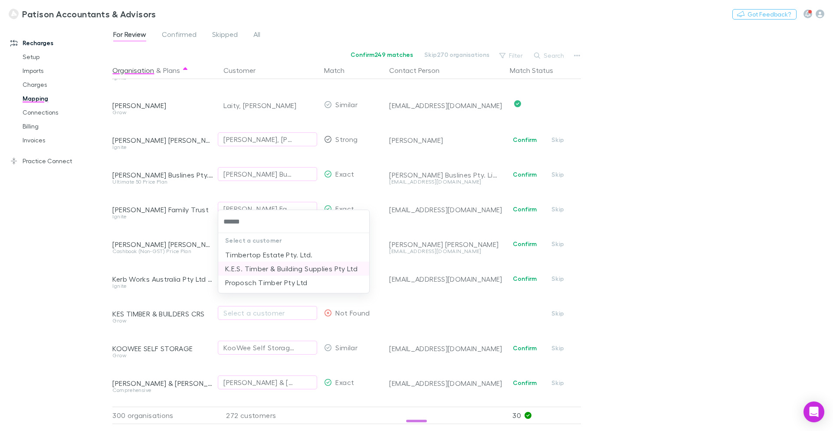
click at [304, 268] on li "K.E.S. Timber & Building Supplies Pty Ltd" at bounding box center [293, 268] width 151 height 14
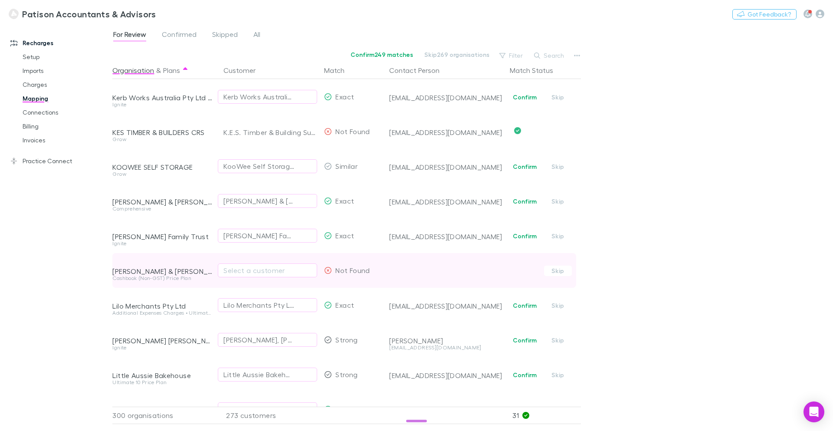
scroll to position [5414, 0]
click at [252, 269] on div "Select a customer" at bounding box center [267, 267] width 88 height 10
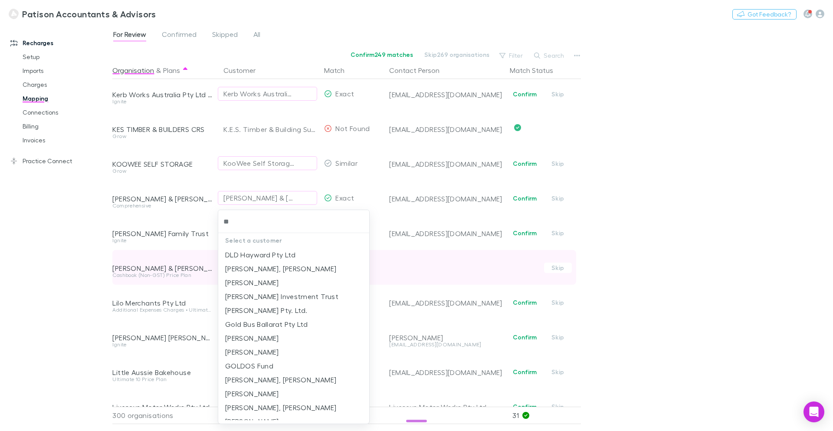
type input "*"
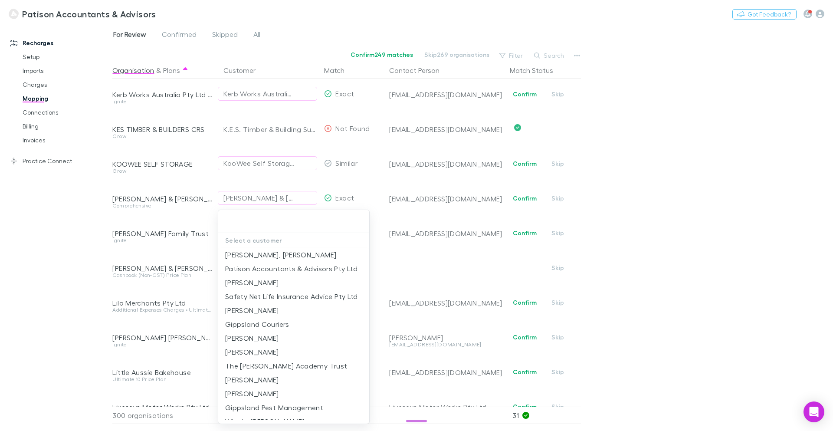
click at [200, 252] on div at bounding box center [416, 215] width 833 height 431
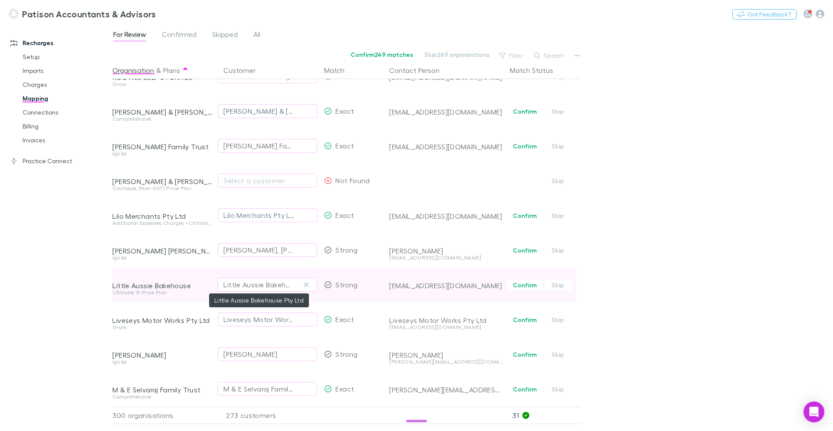
scroll to position [5512, 0]
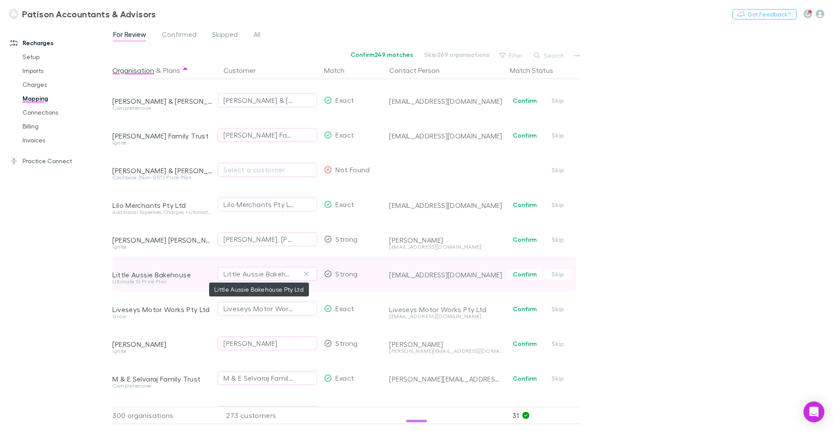
click at [278, 272] on div "Little Aussie Bakehouse Pty Ltd" at bounding box center [258, 273] width 71 height 10
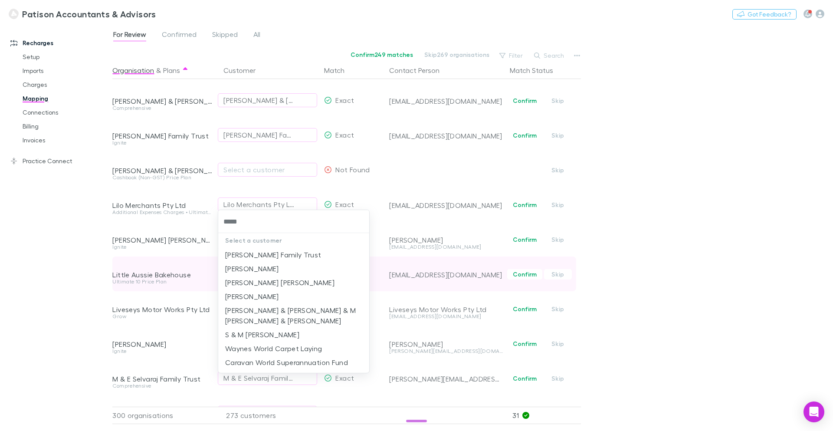
type input "******"
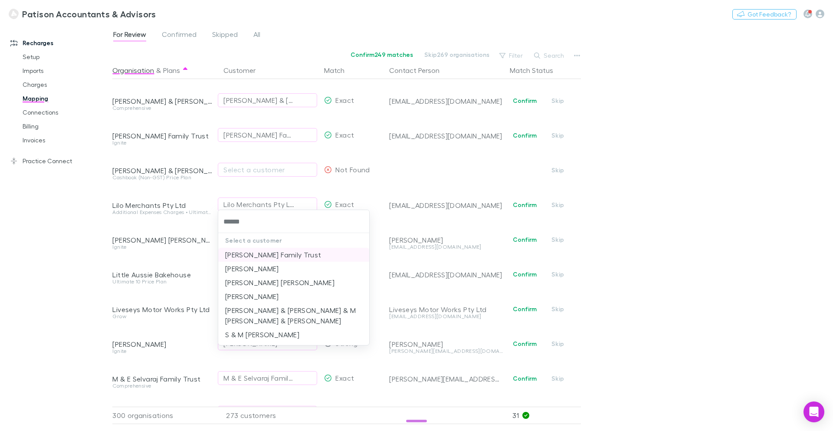
click at [274, 257] on li "[PERSON_NAME] Family Trust" at bounding box center [293, 255] width 151 height 14
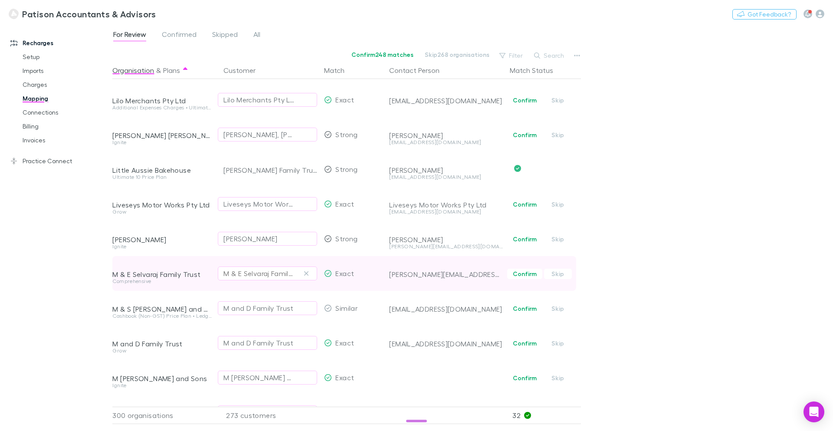
scroll to position [5653, 0]
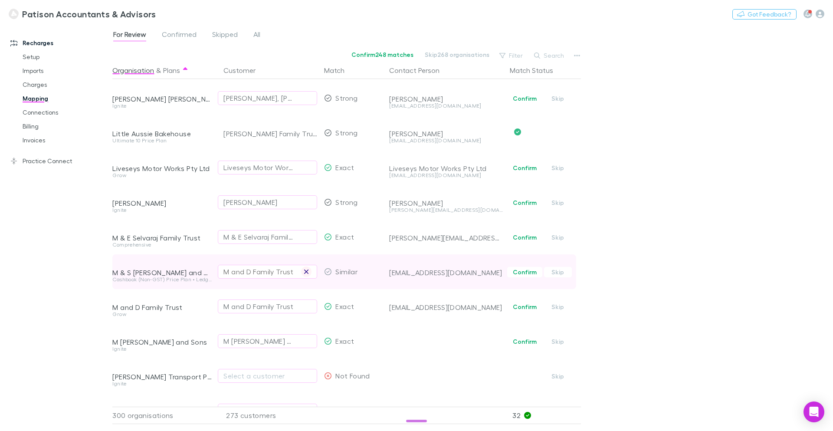
click at [304, 271] on icon "button" at bounding box center [306, 271] width 5 height 7
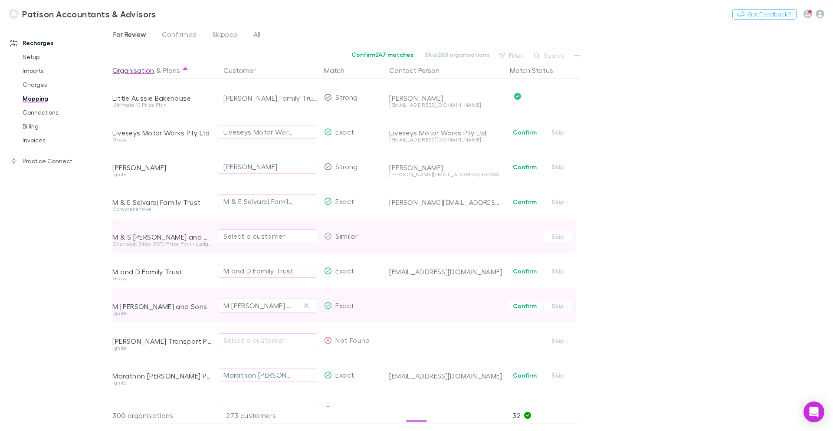
scroll to position [5696, 0]
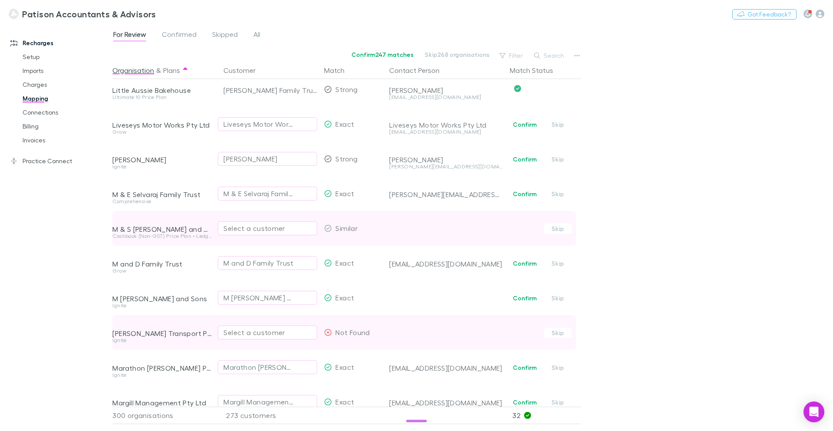
click at [272, 329] on div "Select a customer" at bounding box center [267, 332] width 88 height 10
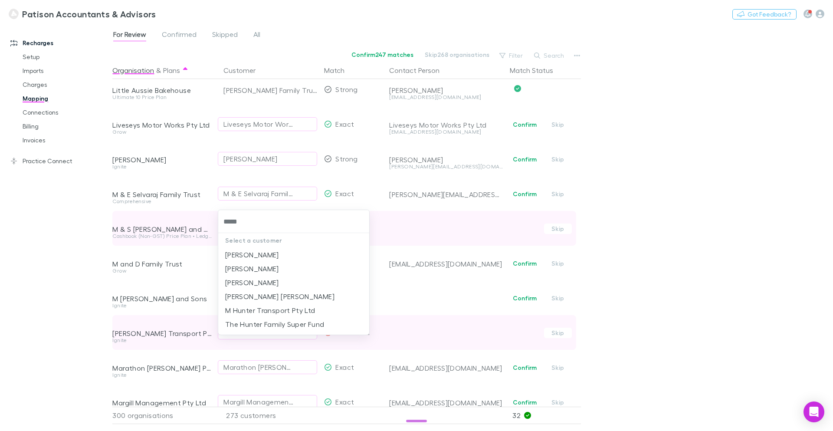
type input "******"
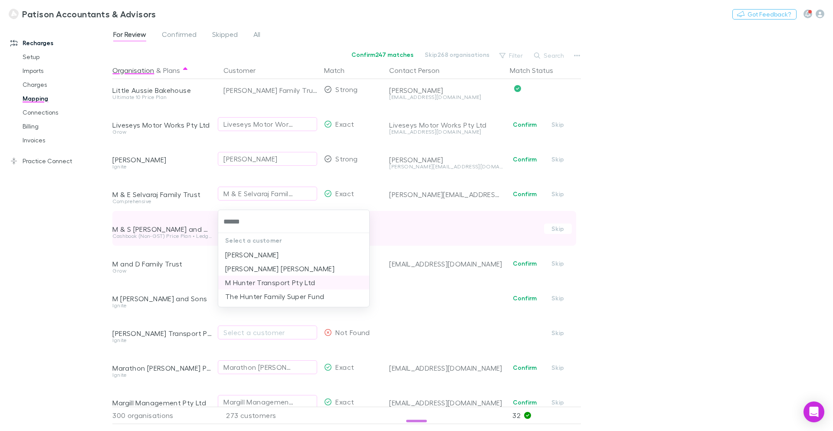
click at [280, 278] on li "M Hunter Transport Pty Ltd" at bounding box center [293, 282] width 151 height 14
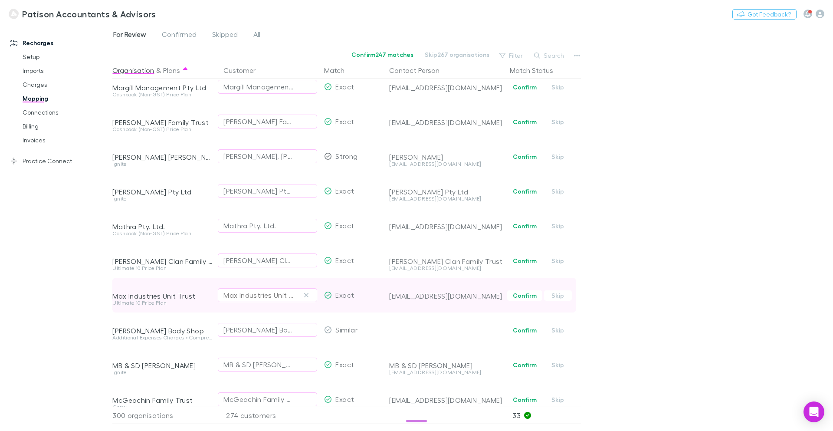
scroll to position [6022, 0]
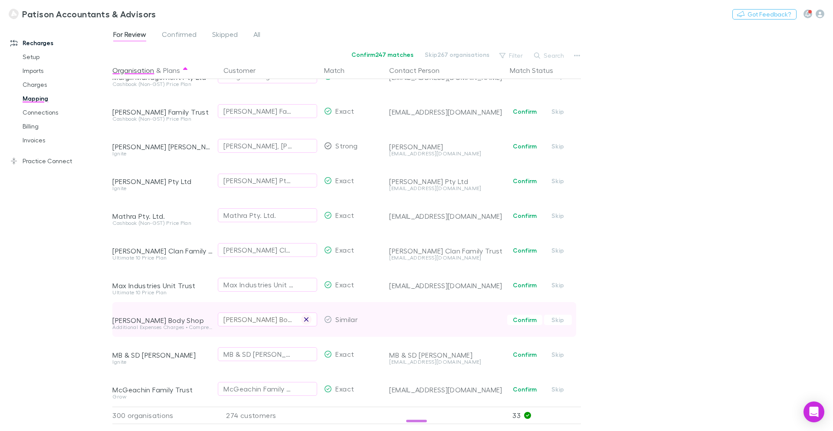
click at [302, 318] on button "button" at bounding box center [306, 319] width 10 height 10
click at [254, 321] on div "Select a customer" at bounding box center [267, 319] width 88 height 10
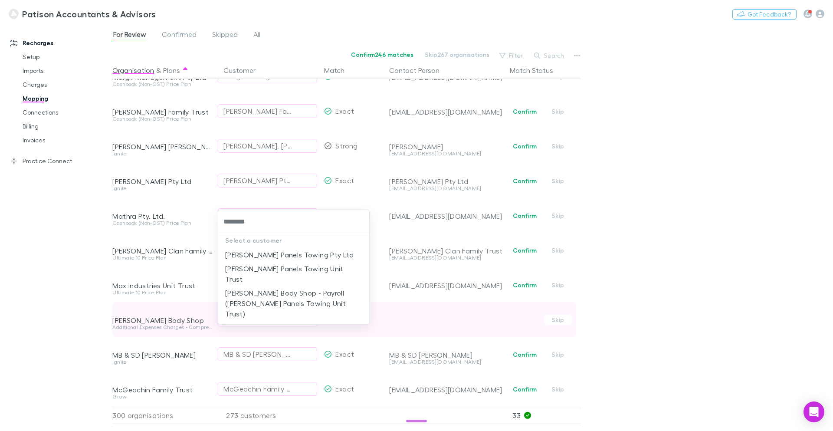
type input "********"
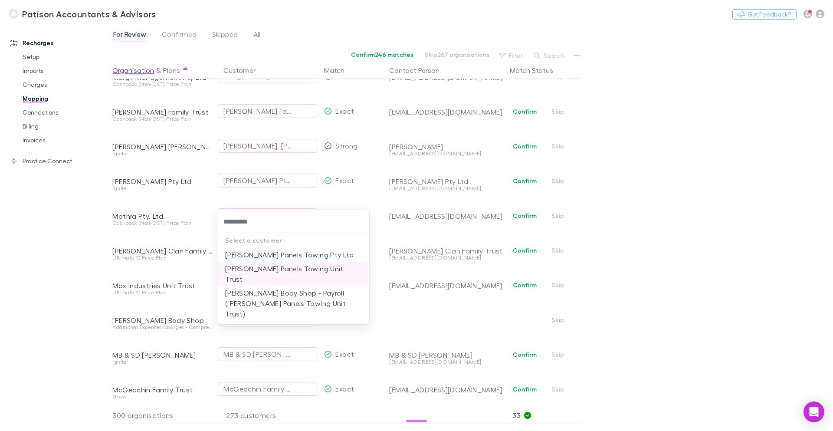
click at [288, 267] on li "[PERSON_NAME] Panels Towing Unit Trust" at bounding box center [293, 273] width 151 height 24
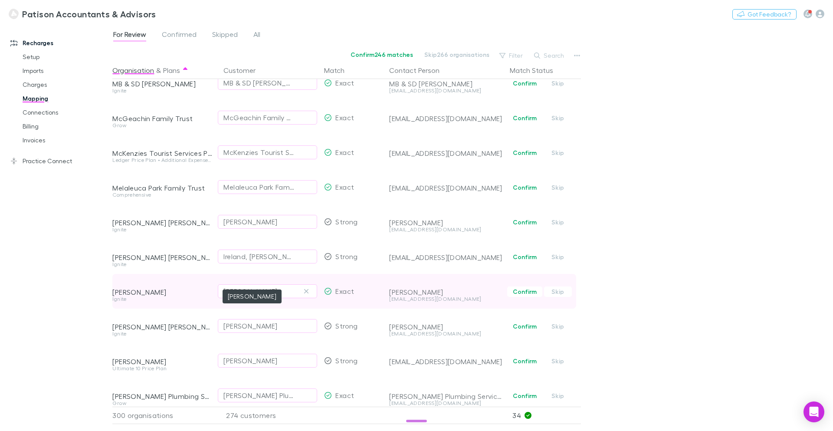
scroll to position [6303, 0]
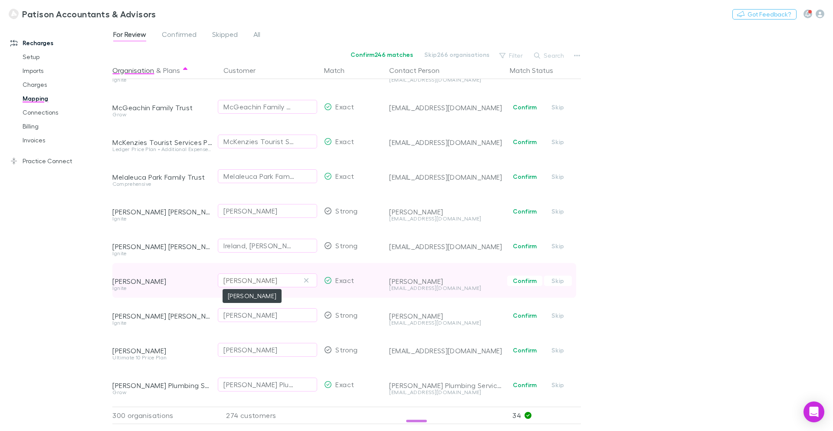
click at [261, 282] on div "[PERSON_NAME]" at bounding box center [250, 280] width 54 height 10
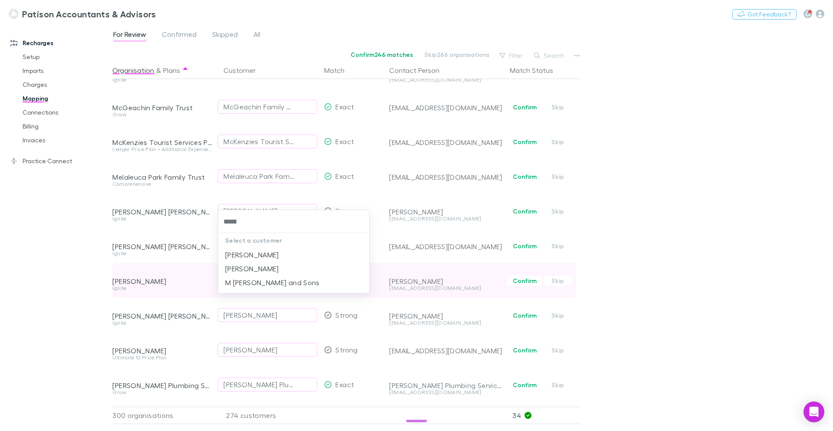
type input "******"
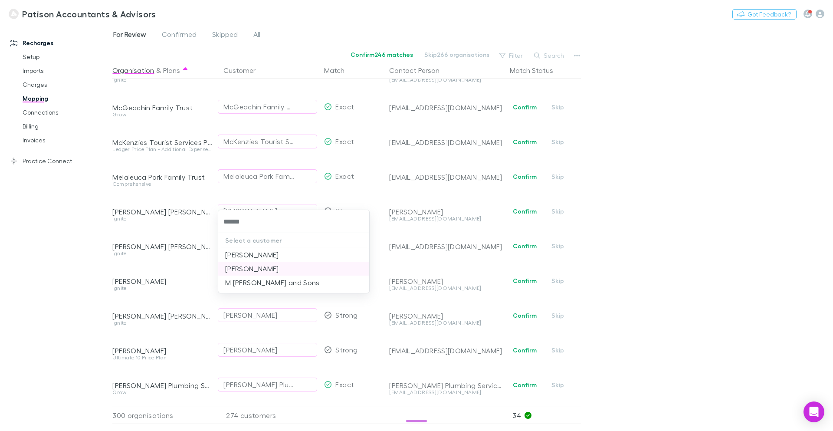
click at [276, 268] on li "[PERSON_NAME]" at bounding box center [293, 268] width 151 height 14
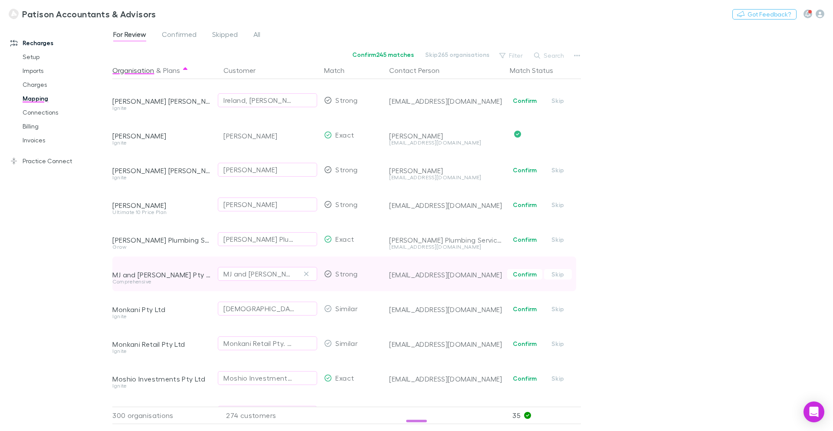
scroll to position [6466, 0]
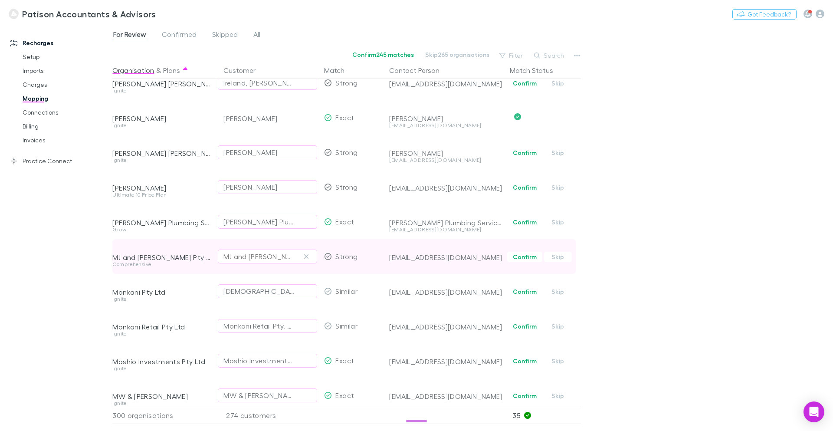
click at [262, 255] on div "MJ and MJ Brady" at bounding box center [258, 256] width 71 height 10
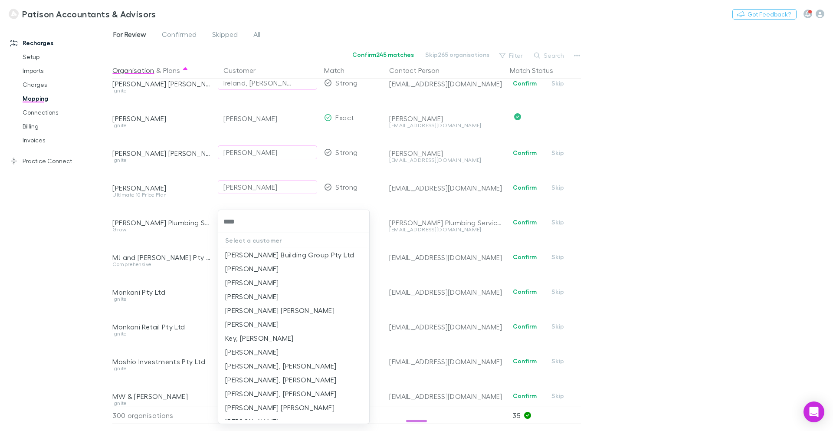
type input "*****"
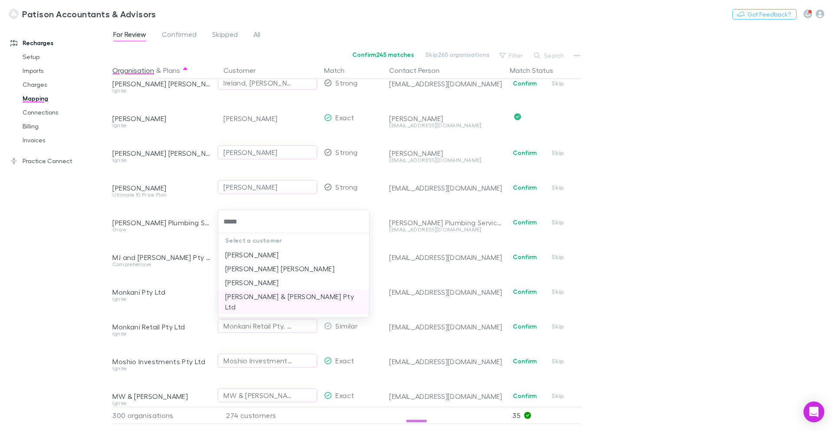
click at [288, 292] on li "[PERSON_NAME] & [PERSON_NAME] Pty Ltd" at bounding box center [293, 301] width 151 height 24
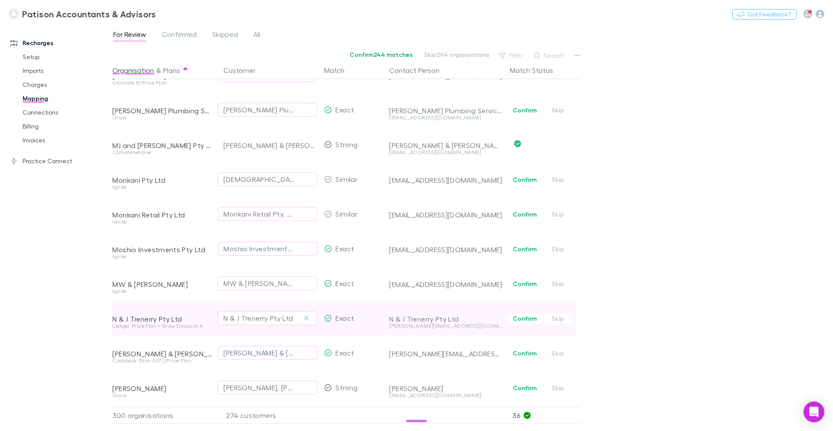
scroll to position [6618, 0]
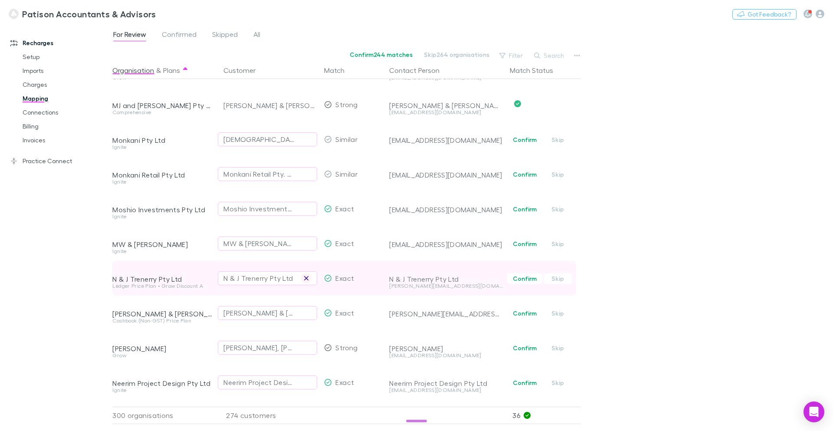
click at [305, 277] on icon "button" at bounding box center [306, 278] width 4 height 4
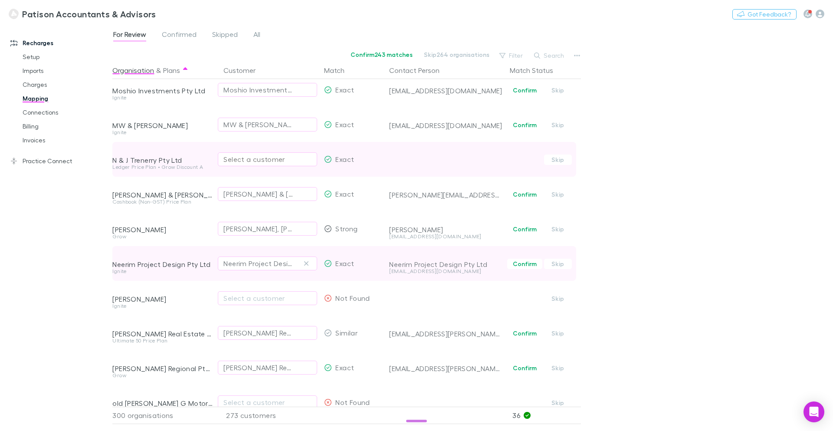
scroll to position [6737, 0]
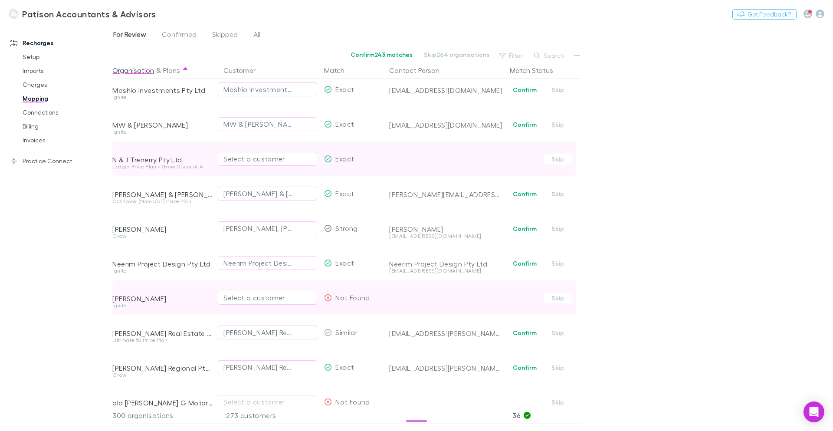
click at [255, 298] on div "Select a customer" at bounding box center [267, 297] width 88 height 10
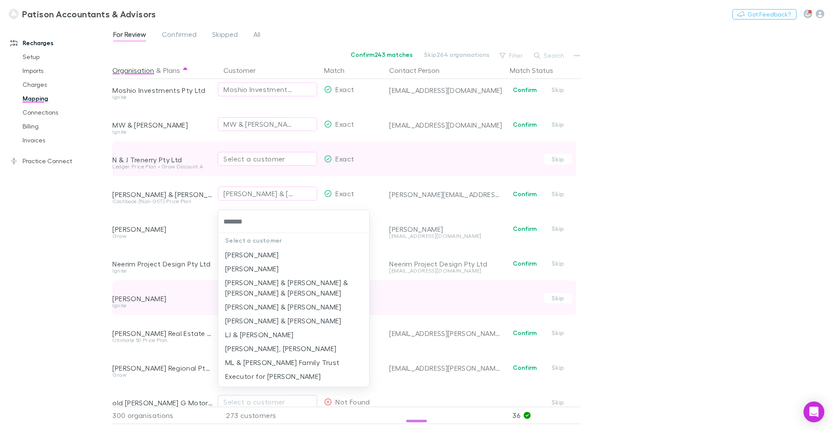
type input "********"
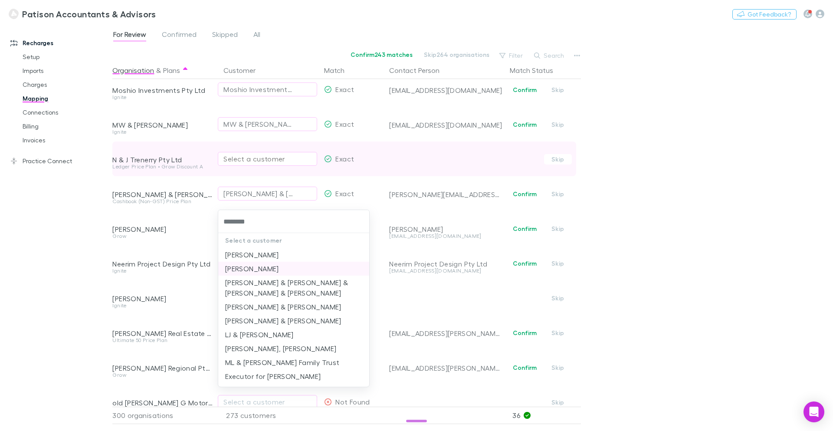
click at [273, 268] on li "[PERSON_NAME]" at bounding box center [293, 268] width 151 height 14
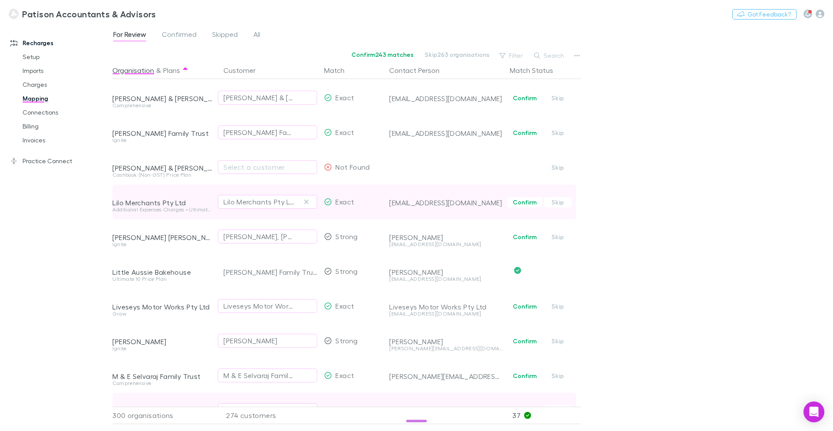
scroll to position [5512, 0]
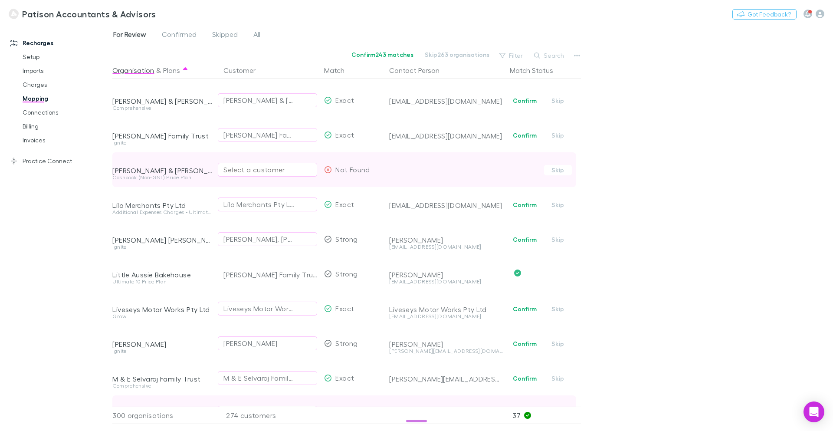
click at [262, 172] on div "Select a customer" at bounding box center [267, 169] width 88 height 10
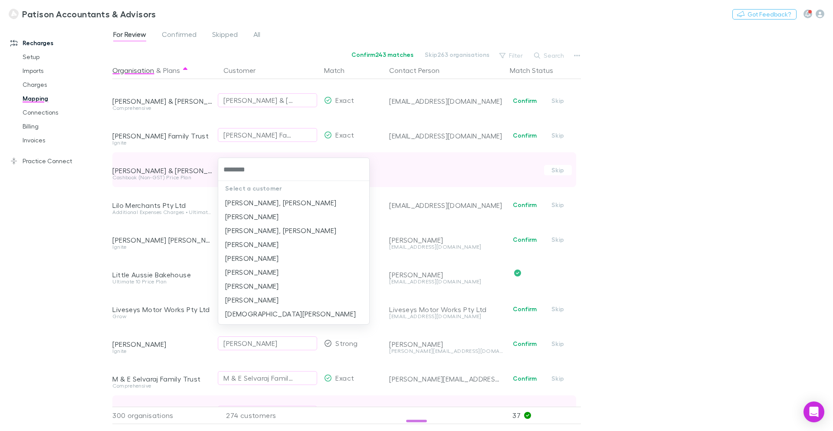
type input "*********"
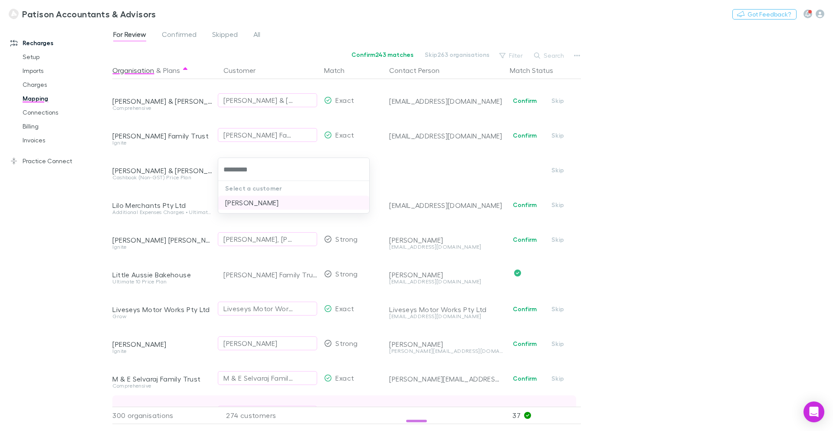
click at [271, 203] on li "[PERSON_NAME]" at bounding box center [293, 203] width 151 height 14
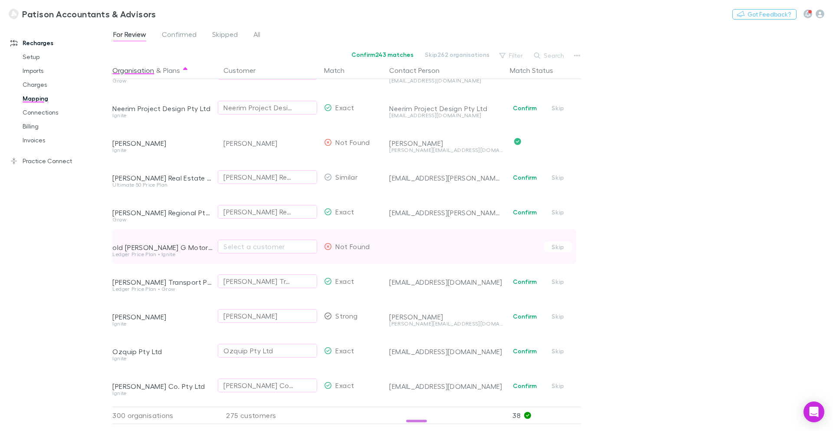
scroll to position [6900, 0]
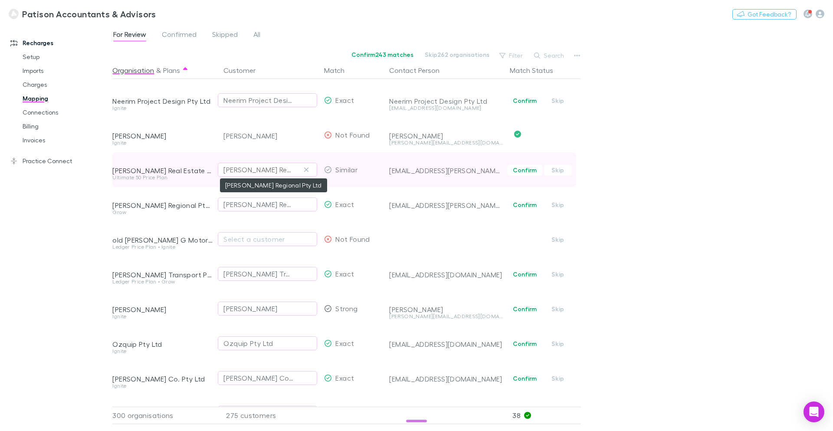
click at [278, 173] on div "OBrien Regional Pty Ltd" at bounding box center [258, 169] width 71 height 10
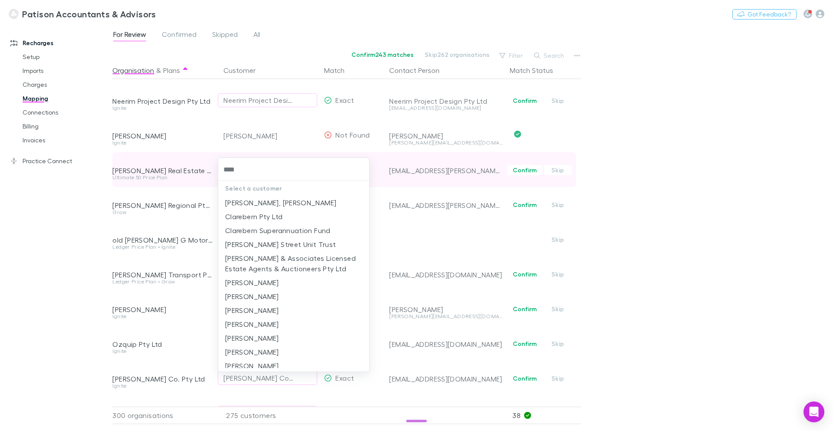
type input "*****"
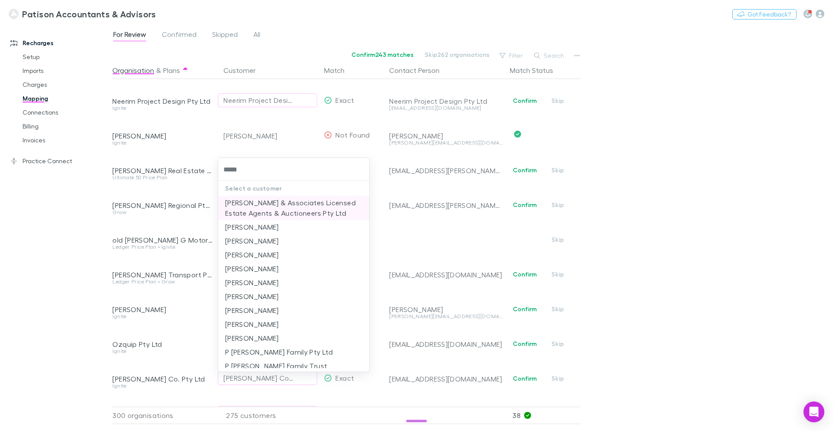
click at [286, 206] on li "[PERSON_NAME] & Associates Licensed Estate Agents & Auctioneers Pty Ltd" at bounding box center [293, 208] width 151 height 24
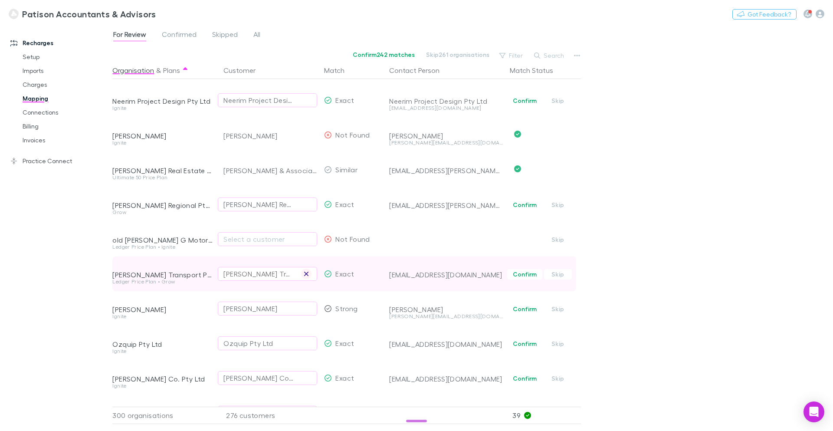
click at [308, 273] on icon "button" at bounding box center [306, 273] width 5 height 7
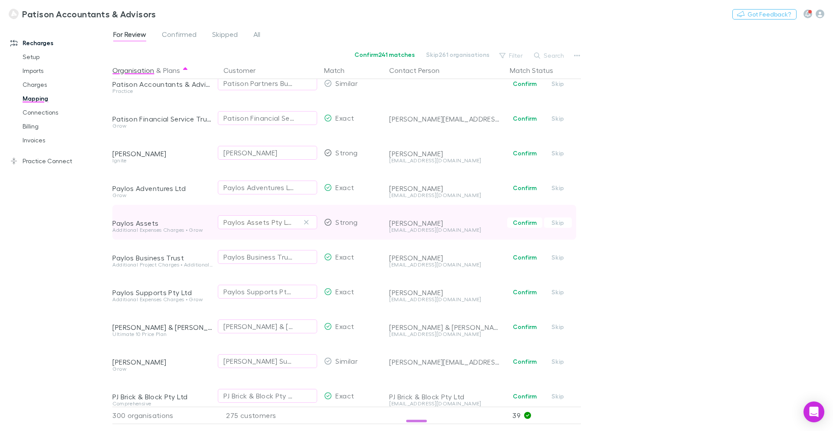
scroll to position [7279, 0]
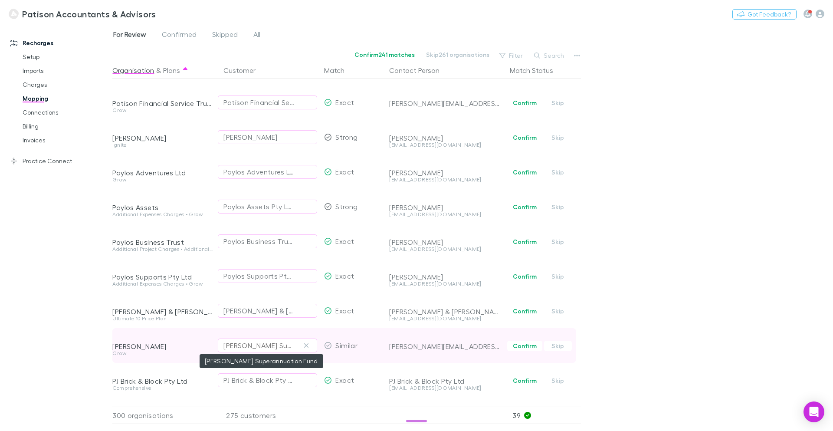
click at [262, 346] on div "Peter C Barnett Superannuation Fund" at bounding box center [258, 345] width 71 height 10
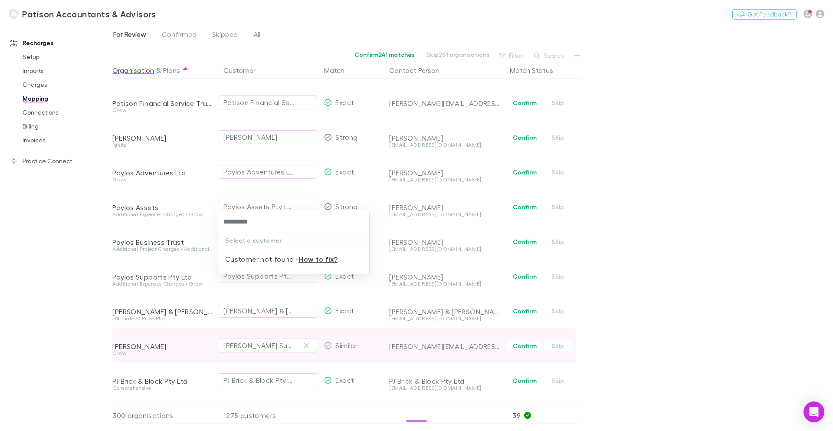
type input "********"
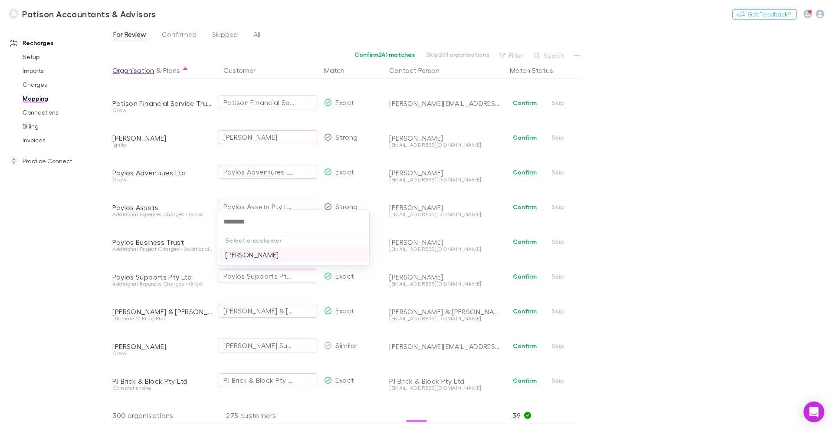
click at [283, 251] on li "[PERSON_NAME]" at bounding box center [293, 255] width 151 height 14
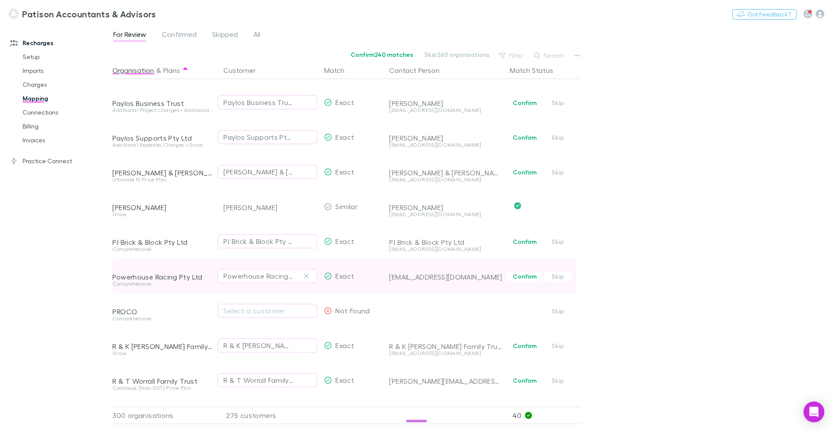
scroll to position [7442, 0]
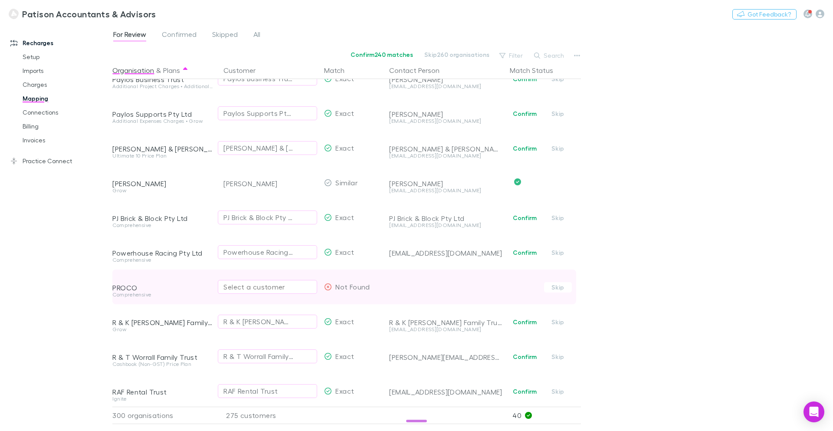
click at [270, 285] on div "Select a customer" at bounding box center [267, 286] width 88 height 10
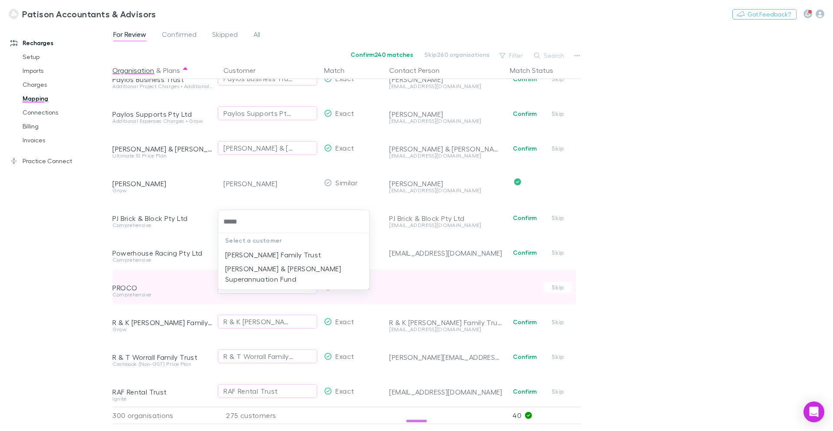
type input "******"
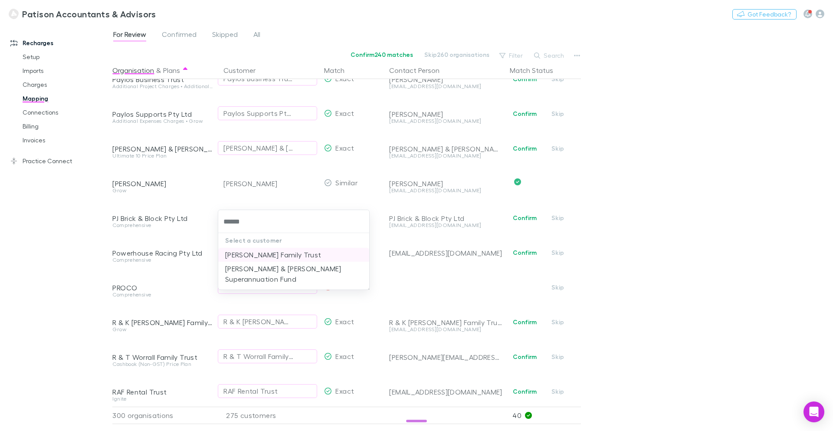
click at [262, 251] on li "[PERSON_NAME] Family Trust" at bounding box center [293, 255] width 151 height 14
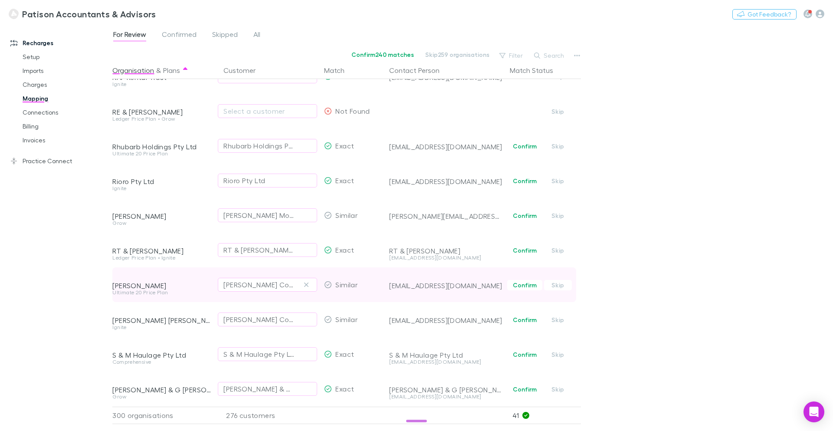
scroll to position [7767, 0]
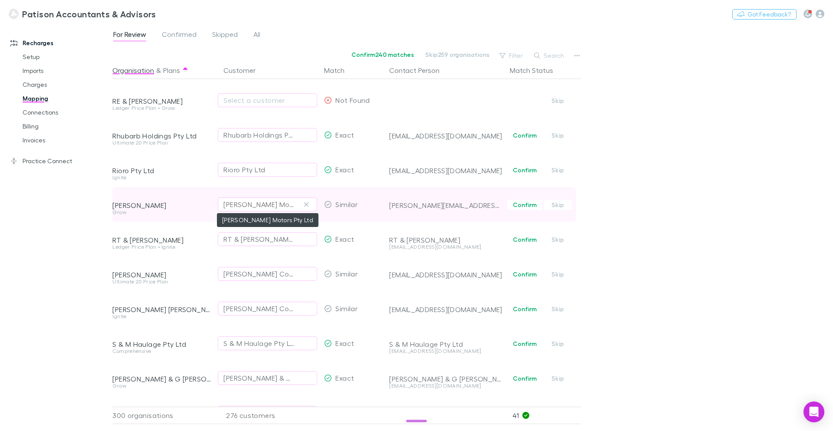
click at [277, 204] on div "Ross Lyons Motors Pty Ltd" at bounding box center [258, 204] width 71 height 10
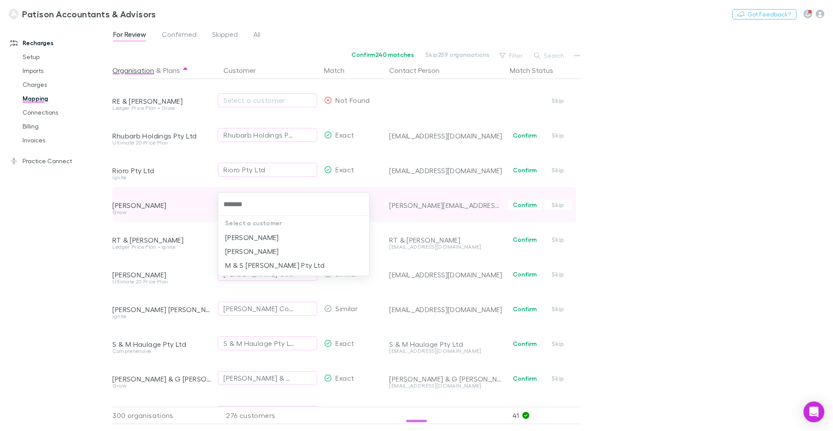
type input "********"
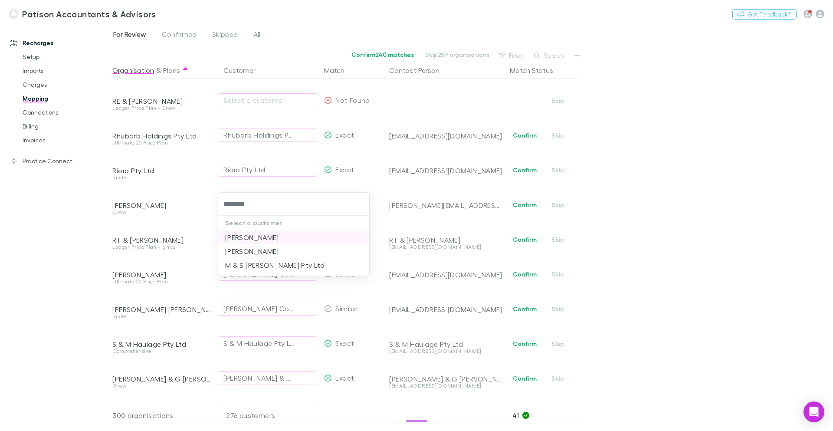
click at [291, 235] on li "[PERSON_NAME]" at bounding box center [293, 237] width 151 height 14
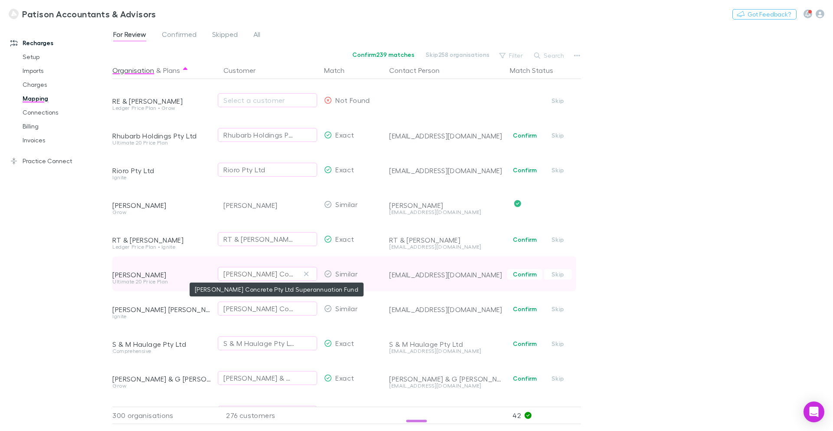
click at [268, 274] on div "Ryan Concrete Pty Ltd Superannuation Fund" at bounding box center [258, 273] width 71 height 10
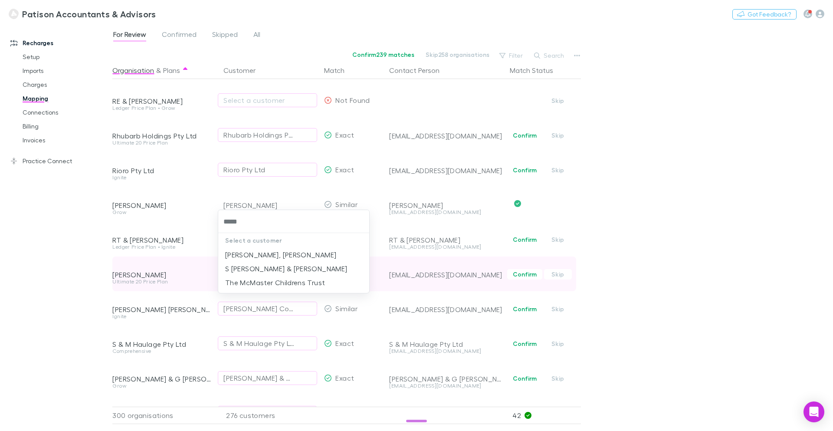
type input "******"
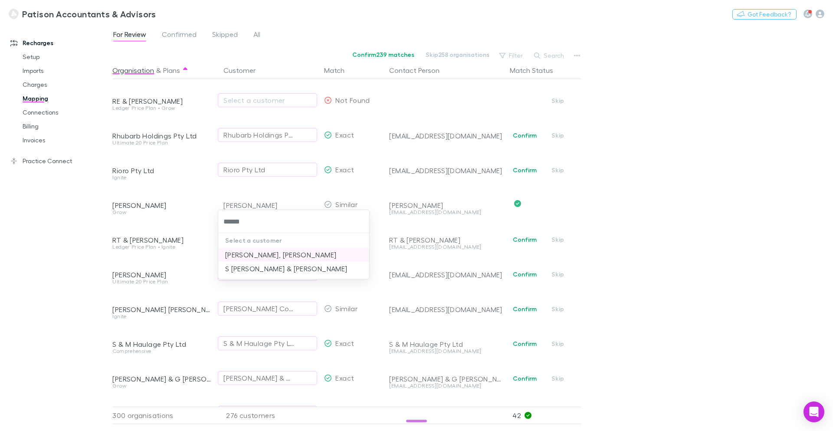
click at [284, 254] on li "[PERSON_NAME], [PERSON_NAME]" at bounding box center [293, 255] width 151 height 14
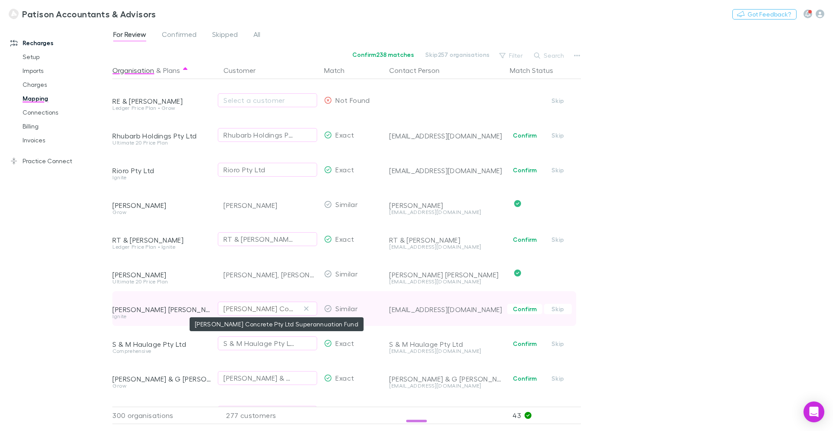
click at [252, 309] on div "Ryan Concrete Pty Ltd Superannuation Fund" at bounding box center [258, 308] width 71 height 10
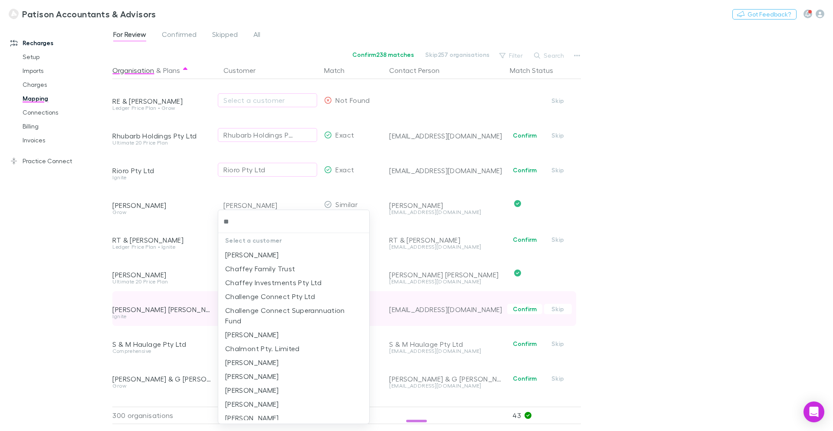
type input "*"
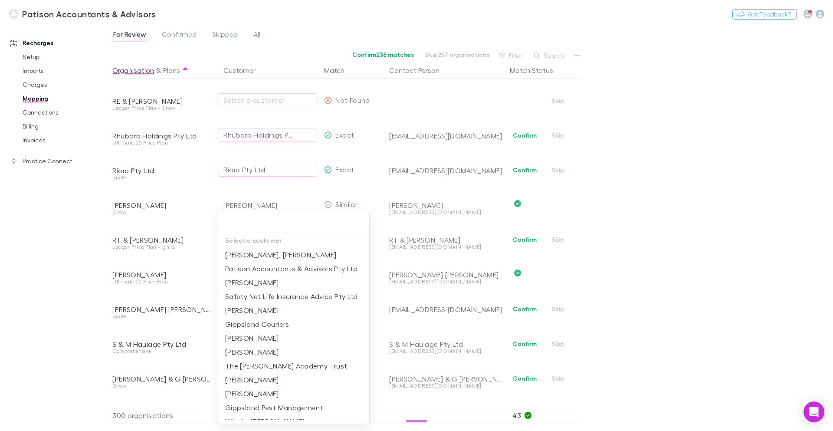
click at [204, 274] on div at bounding box center [416, 215] width 833 height 431
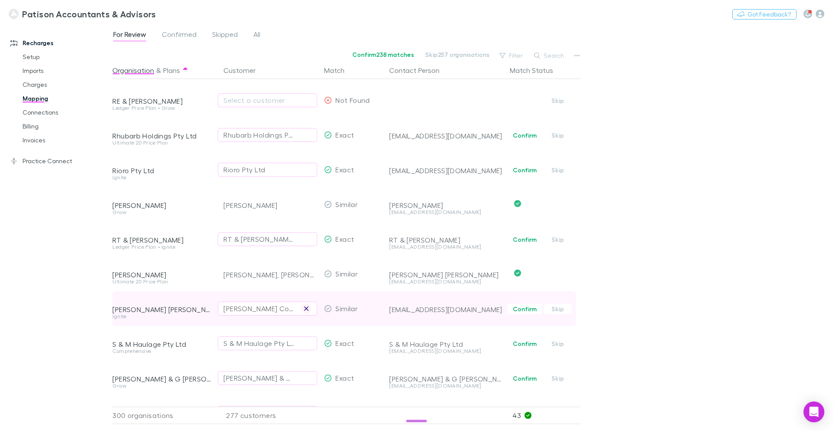
click at [306, 308] on icon "button" at bounding box center [306, 308] width 4 height 4
click at [240, 310] on div "Select a customer" at bounding box center [267, 308] width 88 height 10
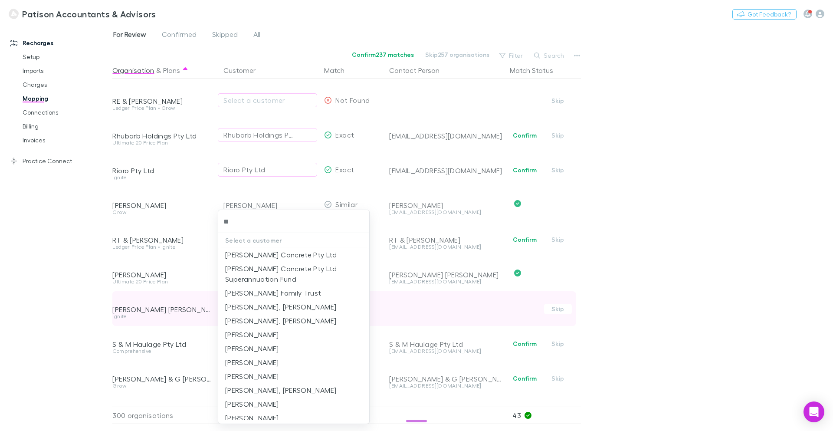
type input "*"
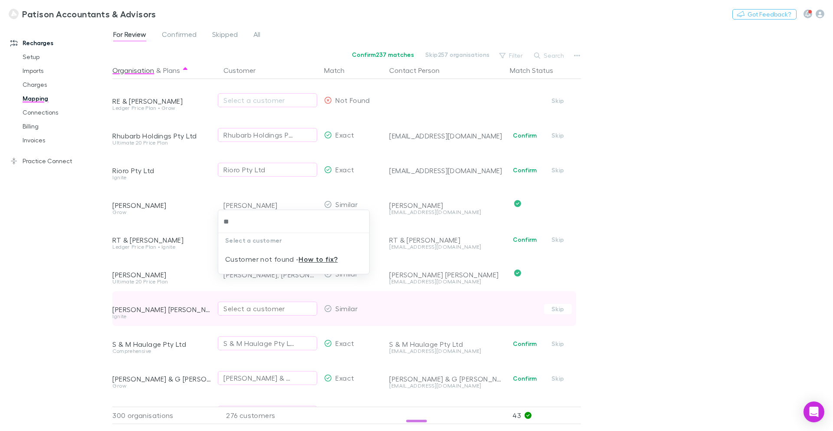
type input "*"
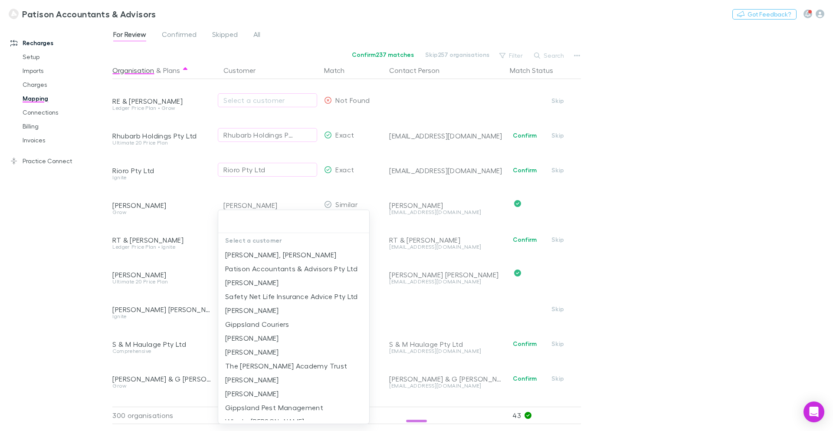
click at [204, 270] on div at bounding box center [416, 215] width 833 height 431
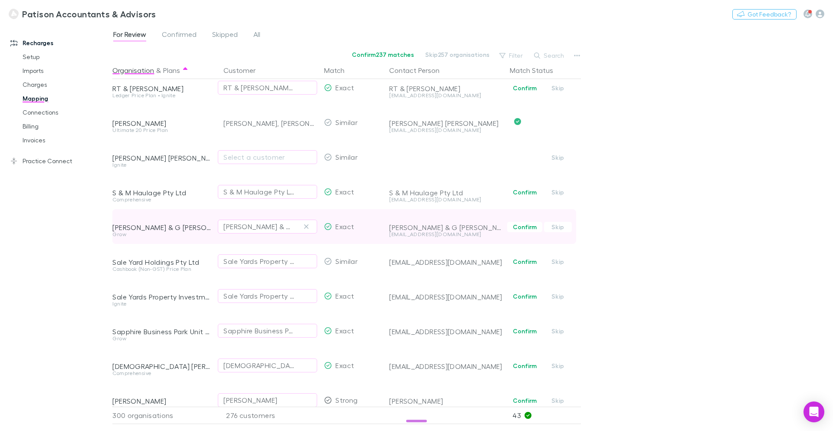
scroll to position [7919, 0]
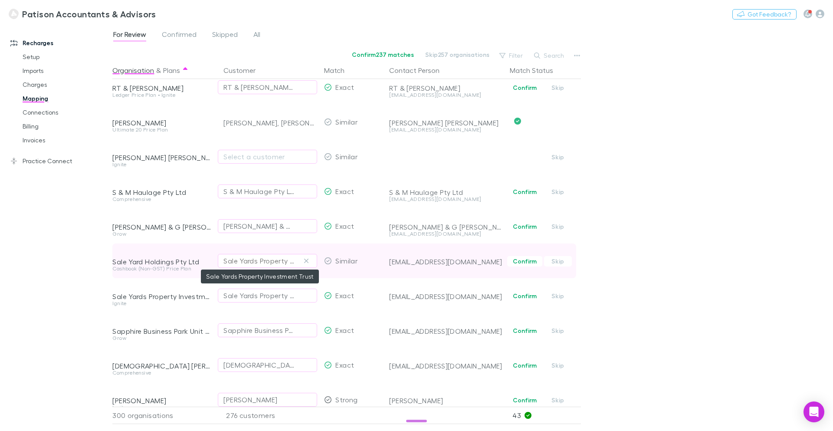
click at [255, 261] on div "Sale Yards Property Investment Trust" at bounding box center [258, 260] width 71 height 10
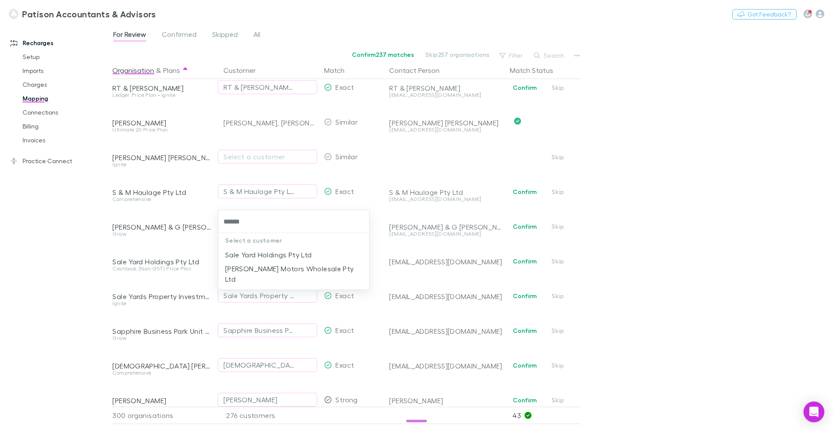
type input "*******"
click at [263, 260] on li "Sale Yard Holdings Pty Ltd" at bounding box center [293, 255] width 151 height 14
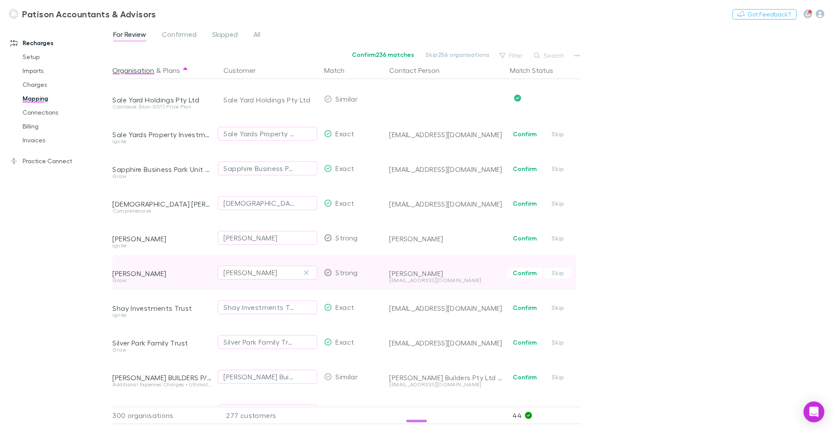
scroll to position [8081, 0]
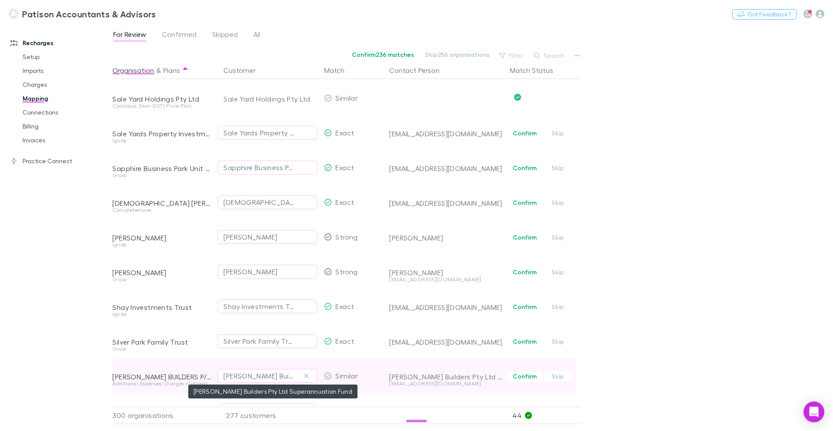
click at [259, 373] on div "Simons Builders Pty Ltd Superannuation Fund" at bounding box center [258, 375] width 71 height 10
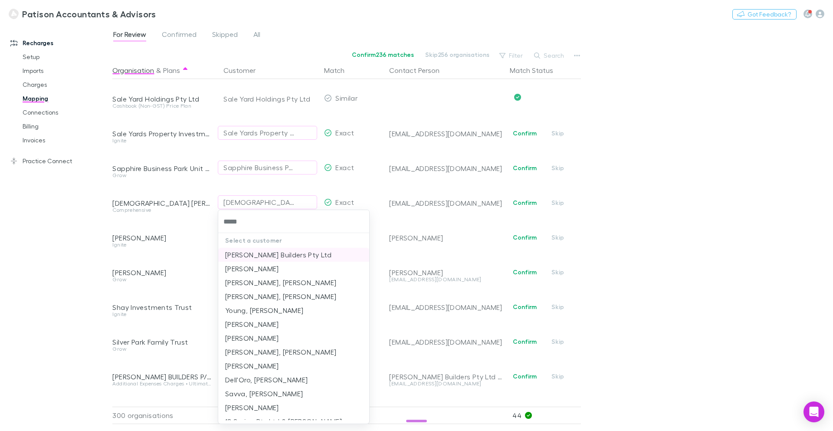
click at [271, 260] on li "[PERSON_NAME] Builders Pty Ltd" at bounding box center [293, 255] width 151 height 14
type input "*****"
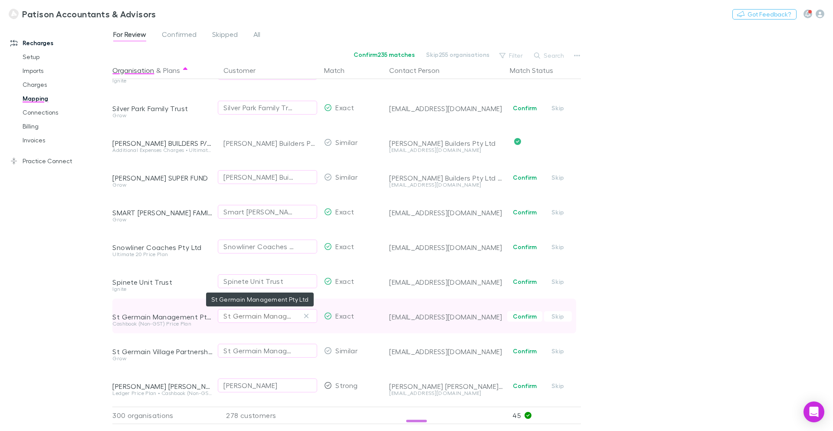
scroll to position [8352, 0]
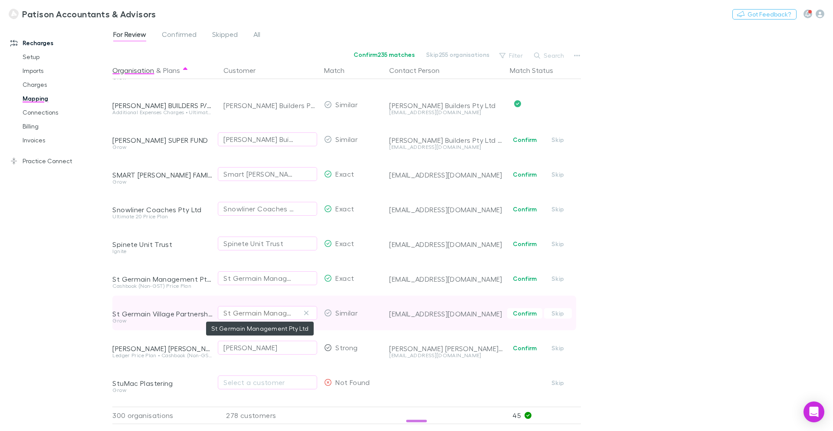
click at [248, 313] on div "St Germain Management Pty Ltd" at bounding box center [258, 312] width 71 height 10
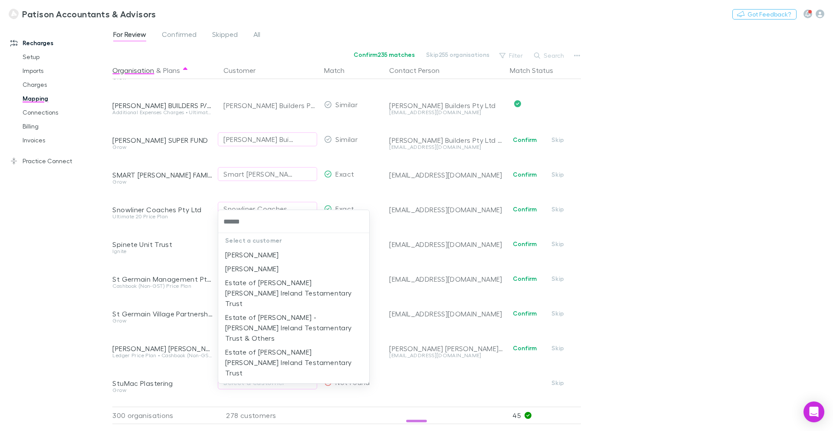
drag, startPoint x: 255, startPoint y: 221, endPoint x: 225, endPoint y: 221, distance: 29.9
click at [225, 221] on input "******" at bounding box center [294, 221] width 144 height 16
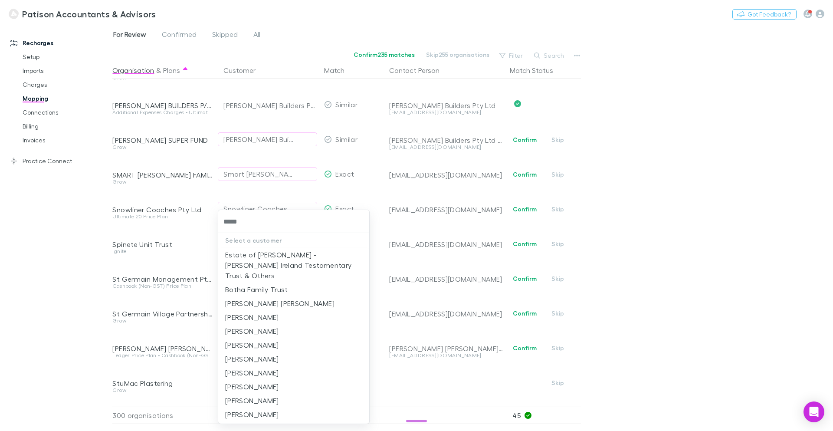
type input "******"
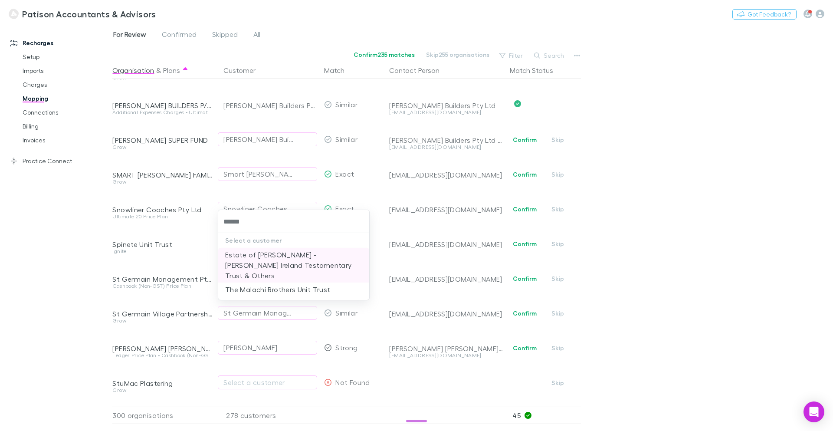
click at [279, 256] on li "Estate of [PERSON_NAME] - [PERSON_NAME] Ireland Testamentary Trust & Others" at bounding box center [293, 265] width 151 height 35
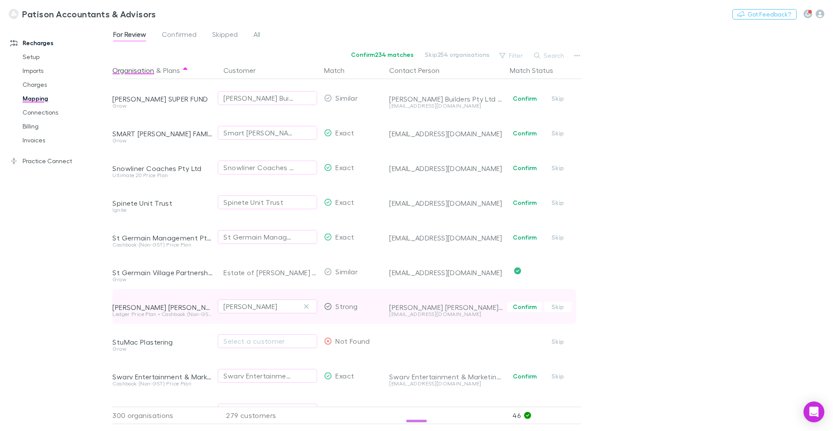
scroll to position [8396, 0]
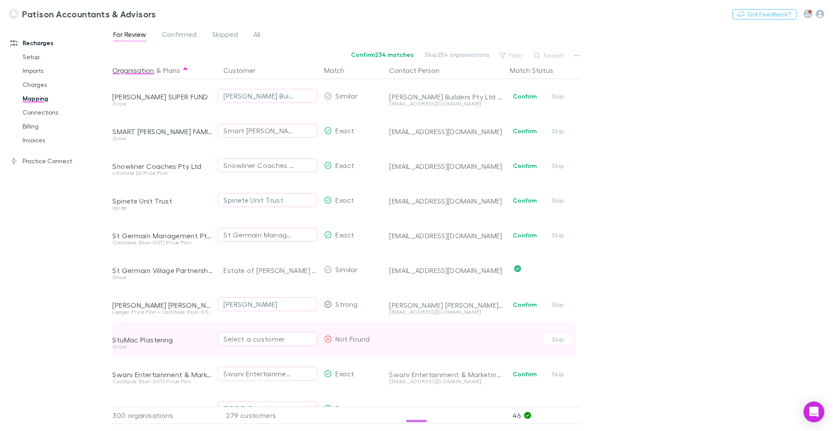
click at [256, 337] on div "Select a customer" at bounding box center [267, 338] width 88 height 10
type input "*******"
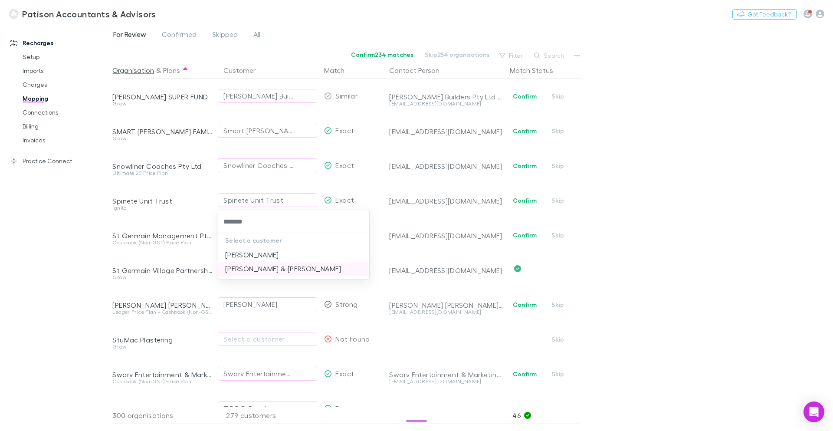
click at [270, 271] on li "[PERSON_NAME] & [PERSON_NAME]" at bounding box center [293, 268] width 151 height 14
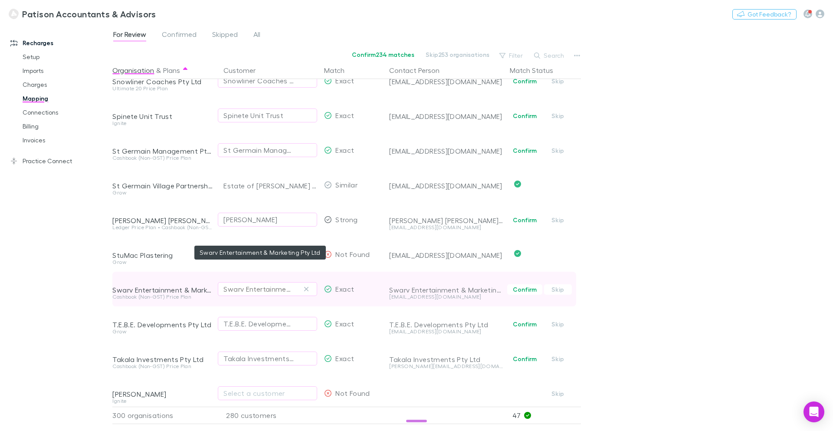
scroll to position [8591, 0]
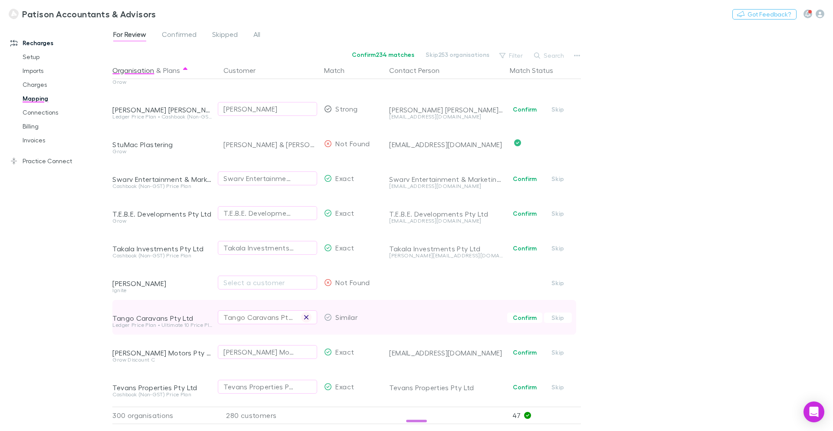
click at [308, 315] on icon "button" at bounding box center [306, 317] width 4 height 4
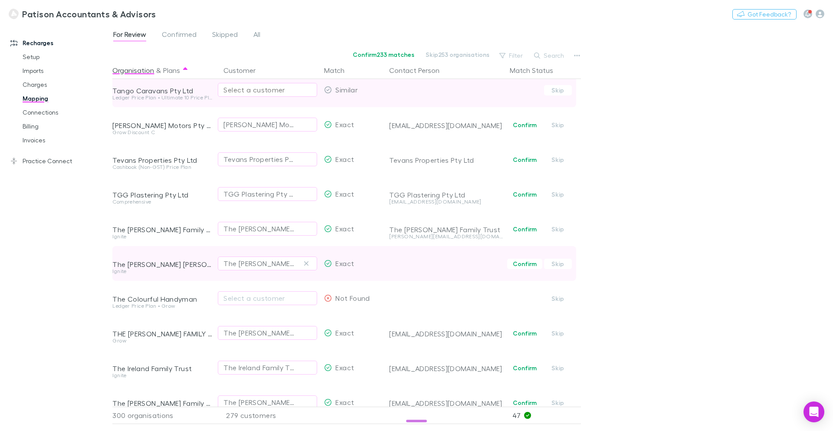
scroll to position [8819, 0]
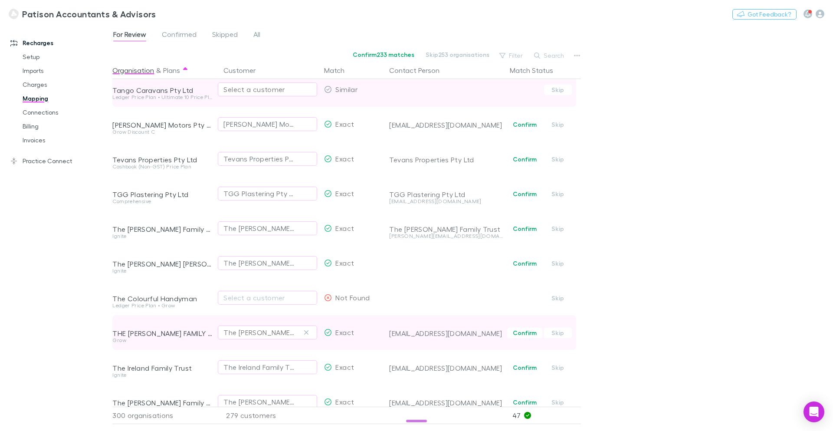
drag, startPoint x: 305, startPoint y: 331, endPoint x: 258, endPoint y: 335, distance: 47.9
click at [305, 331] on icon "button" at bounding box center [306, 332] width 4 height 4
click at [242, 333] on div "Select a customer" at bounding box center [267, 332] width 88 height 10
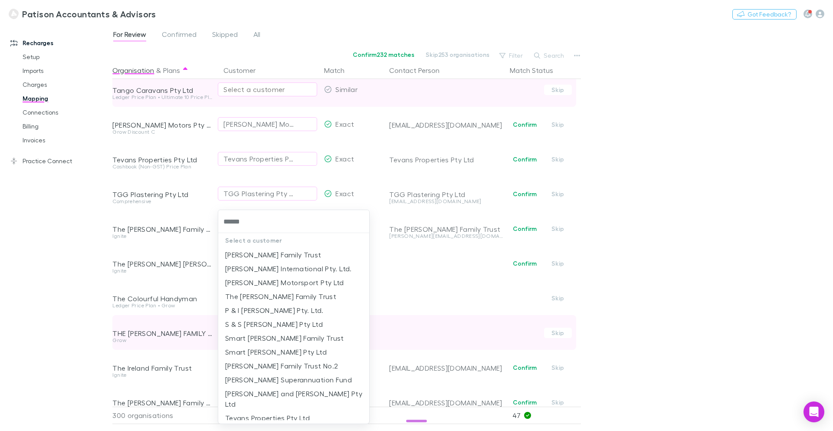
type input "*******"
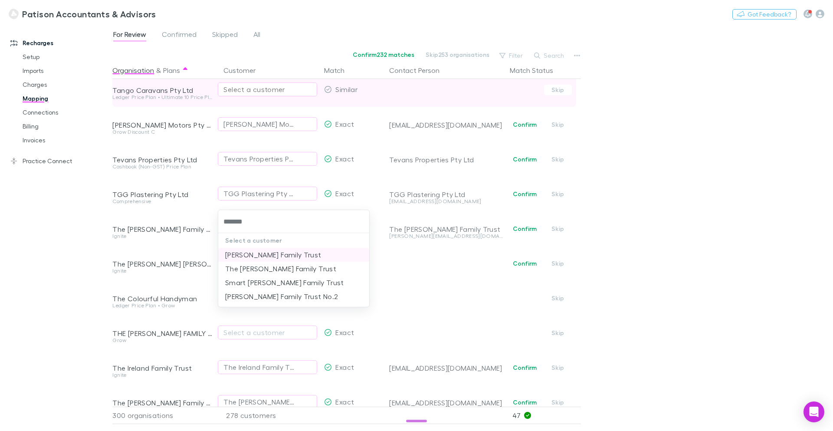
click at [263, 251] on li "[PERSON_NAME] Family Trust" at bounding box center [293, 255] width 151 height 14
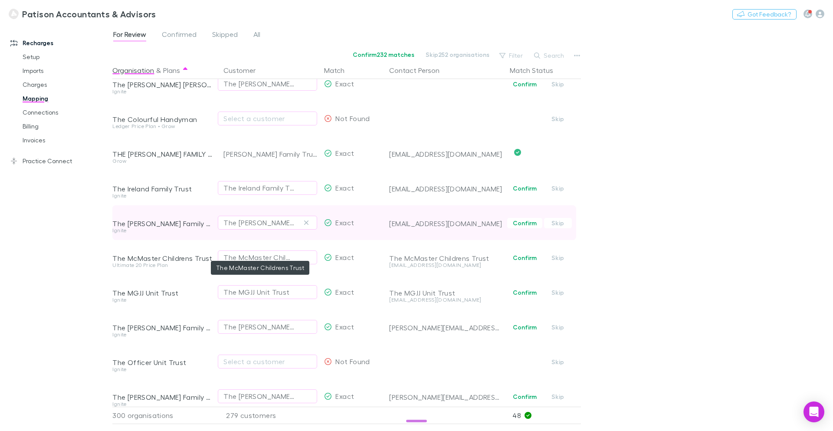
scroll to position [9003, 0]
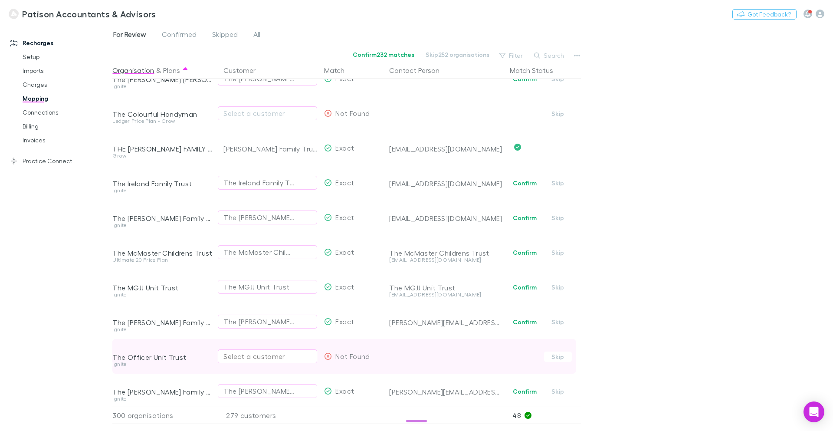
click at [253, 359] on div "Select a customer" at bounding box center [267, 356] width 88 height 10
type input "*******"
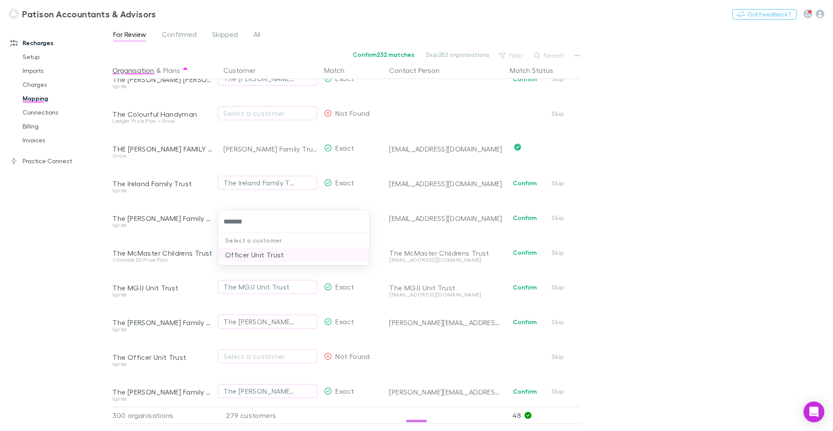
click at [261, 252] on li "Officer Unit Trust" at bounding box center [293, 255] width 151 height 14
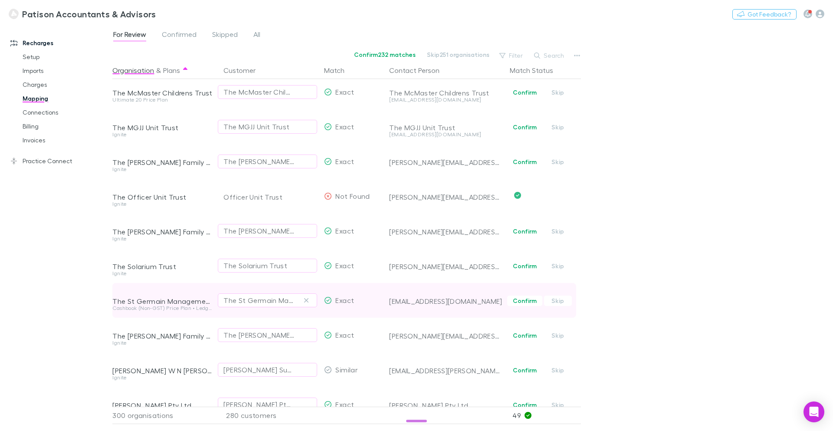
scroll to position [9187, 0]
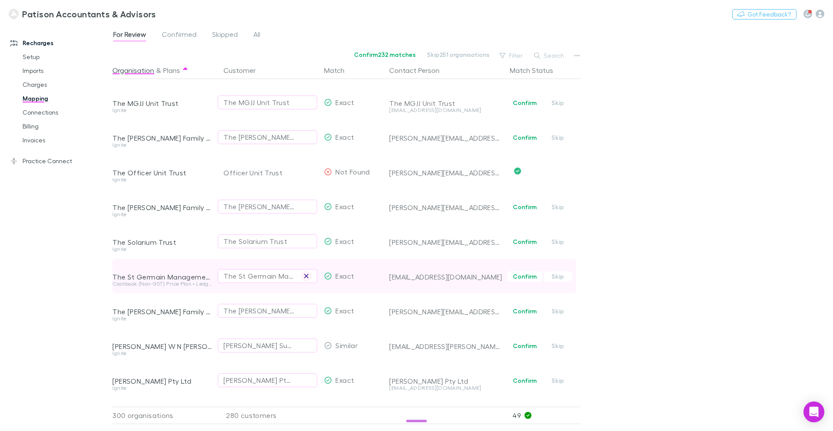
click at [310, 276] on button "button" at bounding box center [306, 276] width 10 height 10
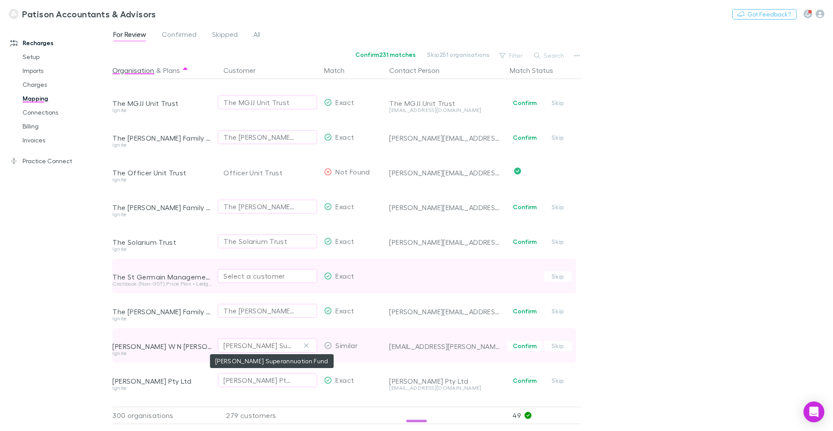
click at [260, 343] on div "Thomas Superannuation Fund" at bounding box center [258, 345] width 71 height 10
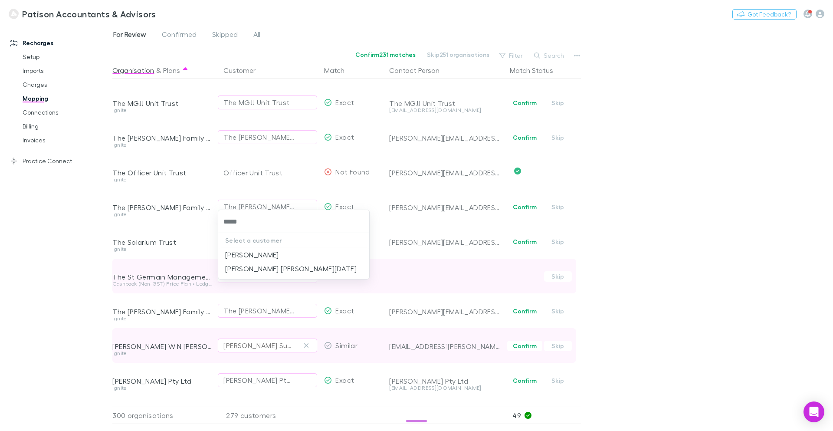
type input "******"
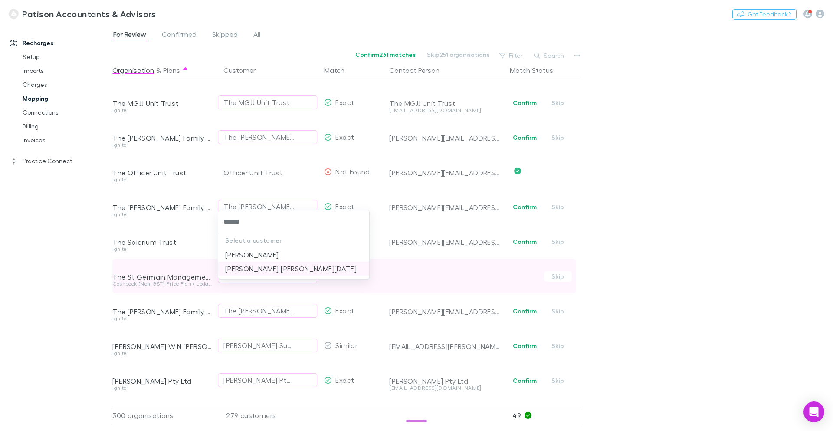
click at [286, 266] on li "[PERSON_NAME] [PERSON_NAME][DATE]" at bounding box center [293, 268] width 151 height 14
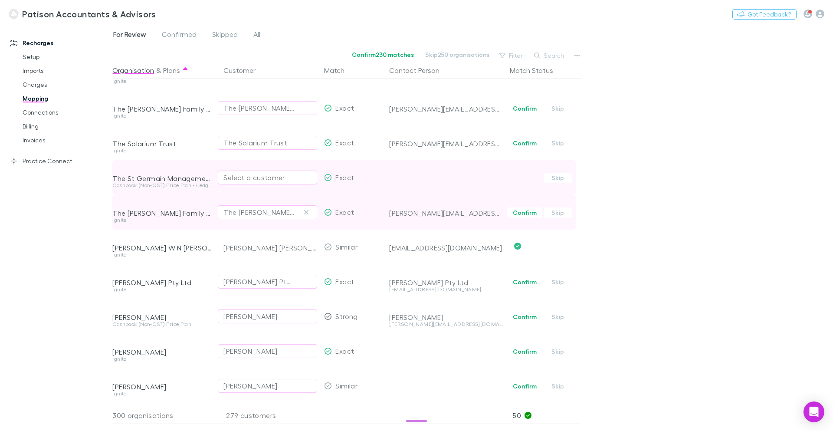
scroll to position [9296, 0]
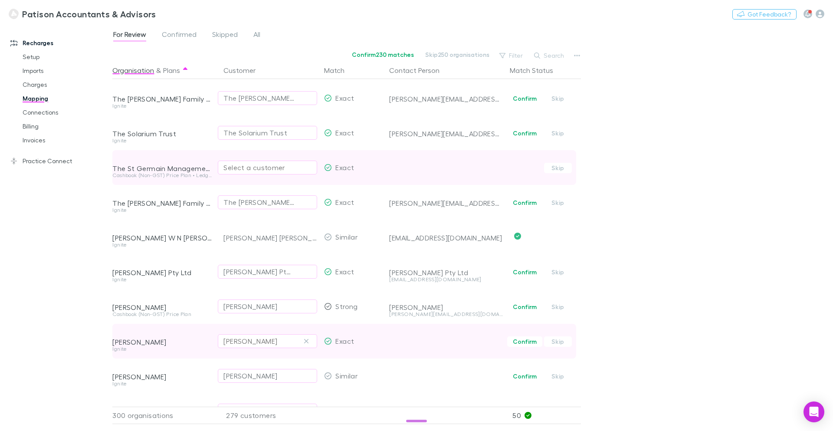
click at [269, 340] on div "[PERSON_NAME]" at bounding box center [267, 341] width 88 height 10
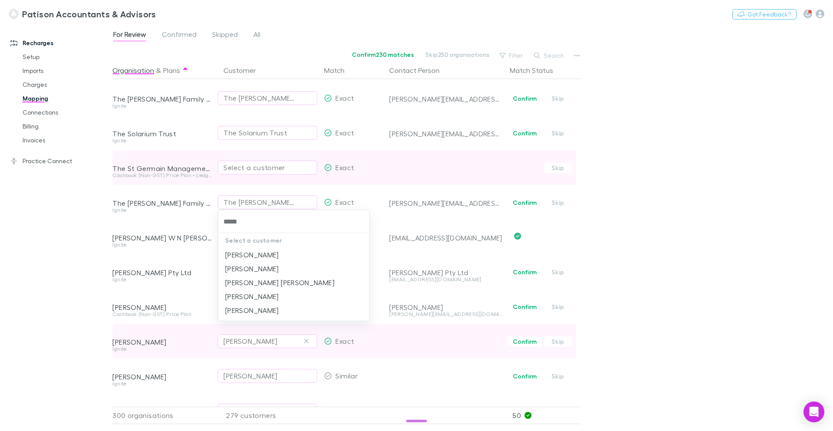
type input "******"
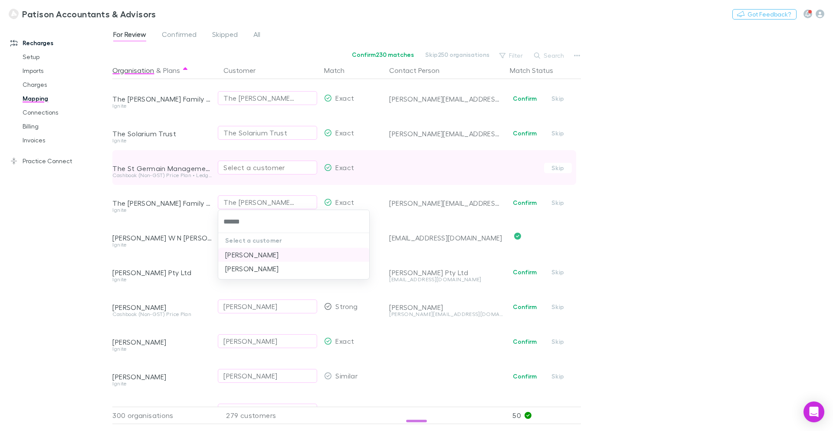
click at [265, 255] on li "[PERSON_NAME]" at bounding box center [293, 255] width 151 height 14
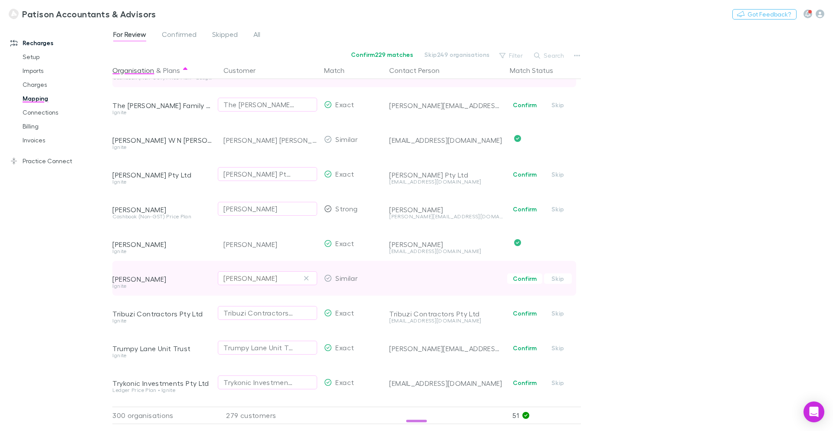
click at [272, 277] on div "Travis Dutton" at bounding box center [267, 278] width 88 height 10
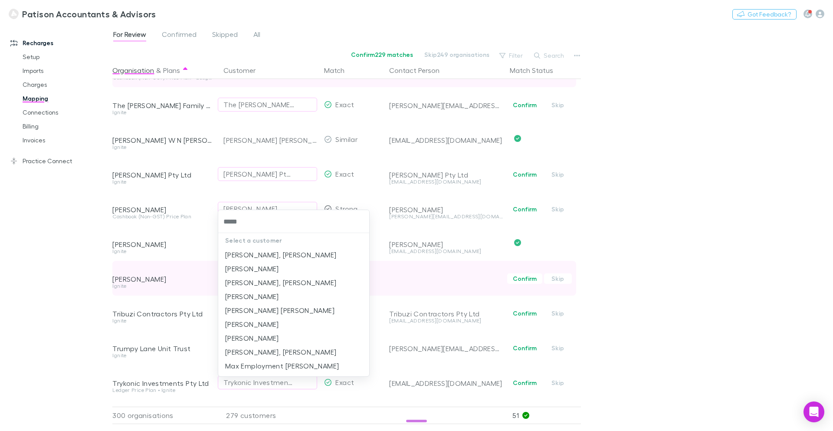
type input "******"
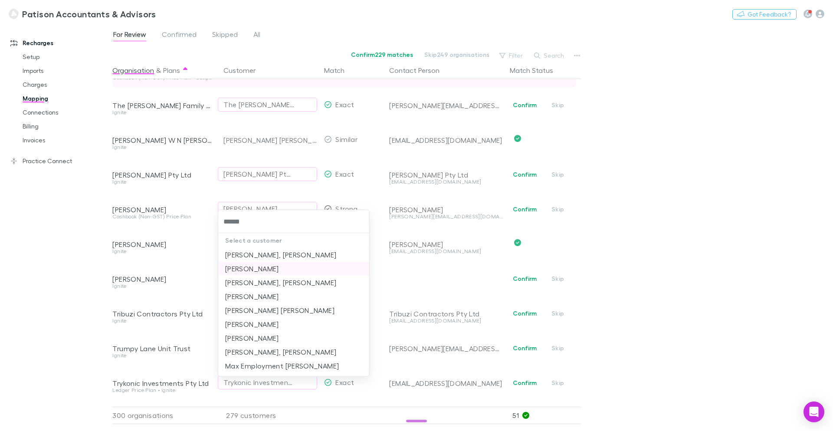
click at [291, 269] on li "[PERSON_NAME]" at bounding box center [293, 268] width 151 height 14
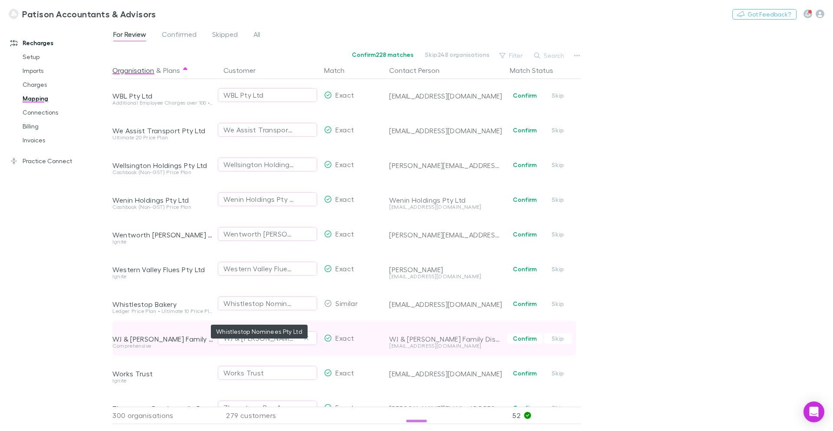
scroll to position [10033, 0]
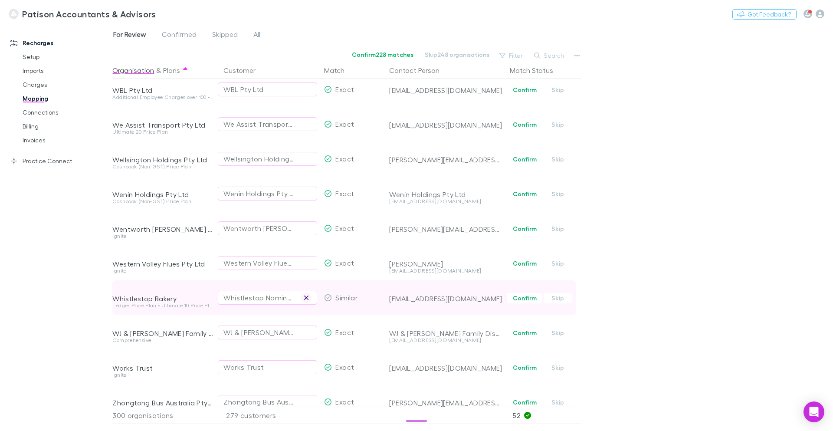
click at [308, 297] on icon "button" at bounding box center [306, 297] width 5 height 7
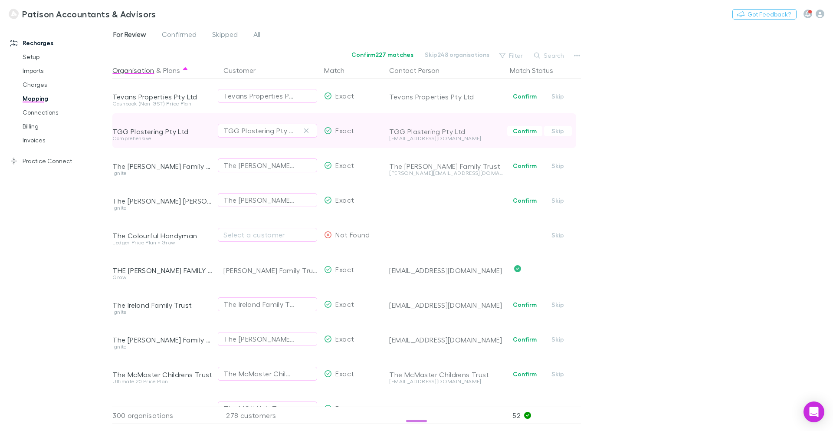
scroll to position [8819, 0]
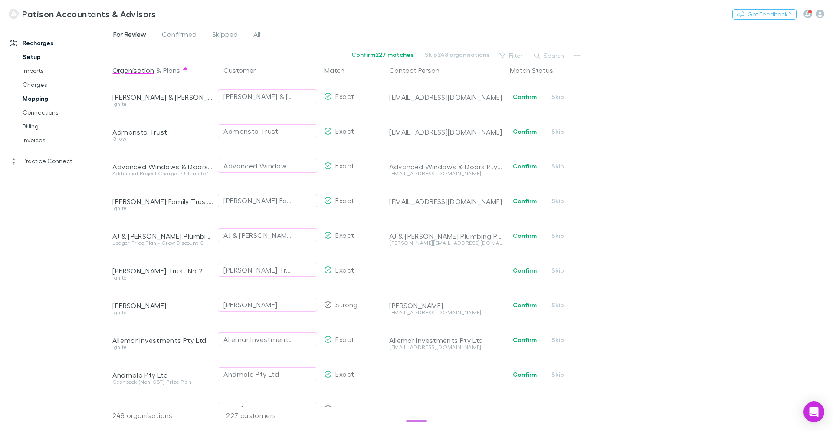
click at [35, 55] on link "Setup" at bounding box center [65, 57] width 103 height 14
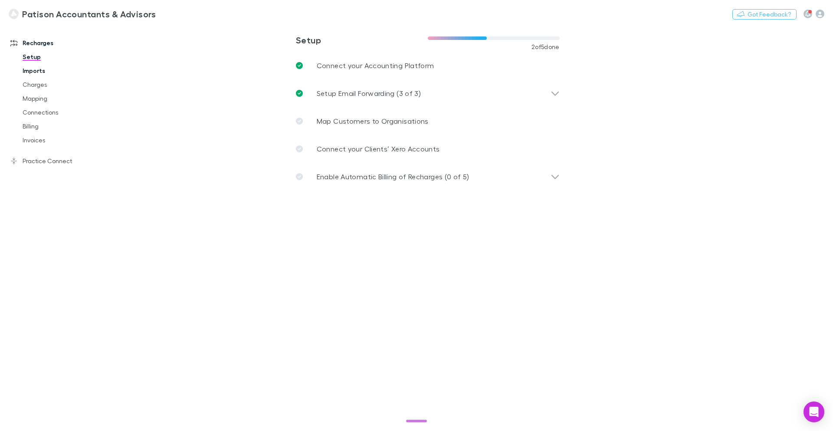
click at [32, 70] on link "Imports" at bounding box center [65, 71] width 103 height 14
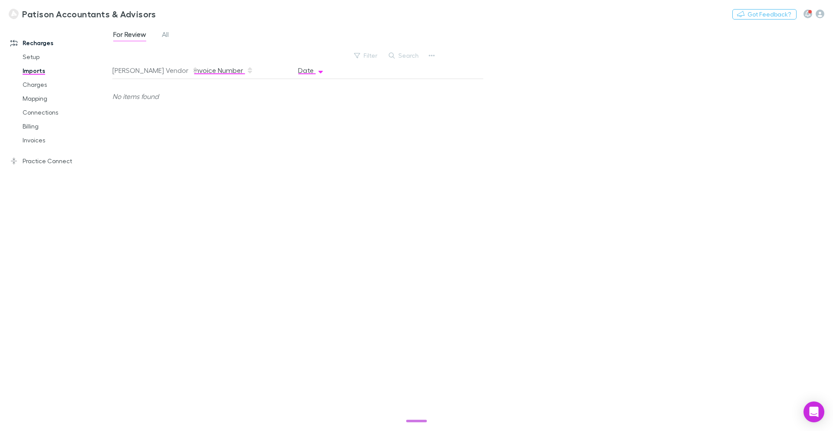
click at [226, 73] on button "Invoice Number" at bounding box center [223, 70] width 59 height 17
click at [134, 70] on button "[PERSON_NAME] Vendor" at bounding box center [155, 70] width 86 height 17
click at [216, 72] on button "Invoice Number" at bounding box center [223, 70] width 59 height 17
click at [37, 84] on link "Charges" at bounding box center [65, 85] width 103 height 14
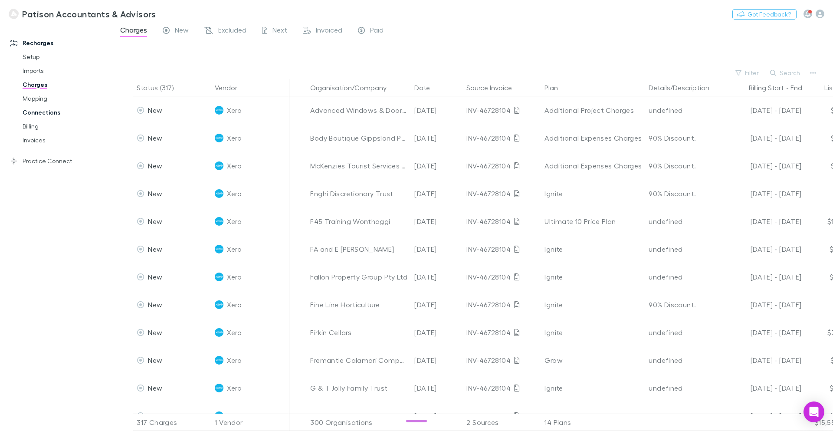
click at [36, 109] on link "Connections" at bounding box center [65, 112] width 103 height 14
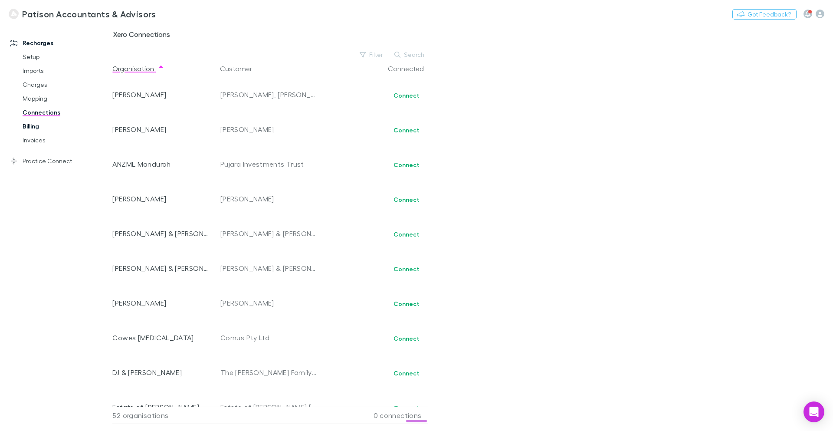
click at [40, 123] on link "Billing" at bounding box center [65, 126] width 103 height 14
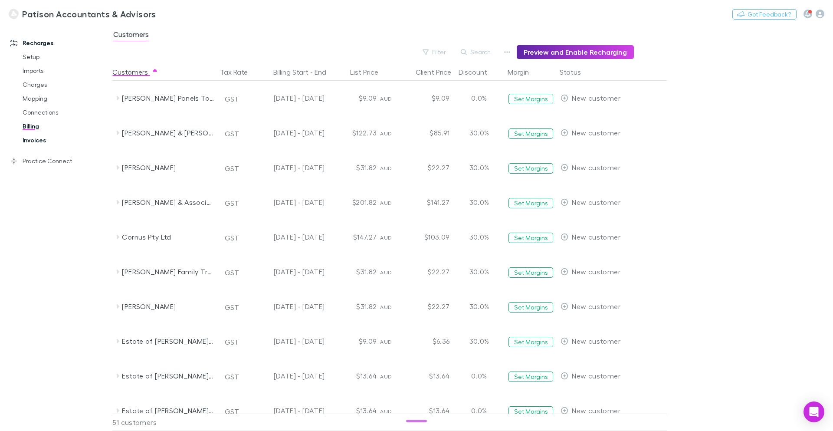
click at [32, 138] on link "Invoices" at bounding box center [65, 140] width 103 height 14
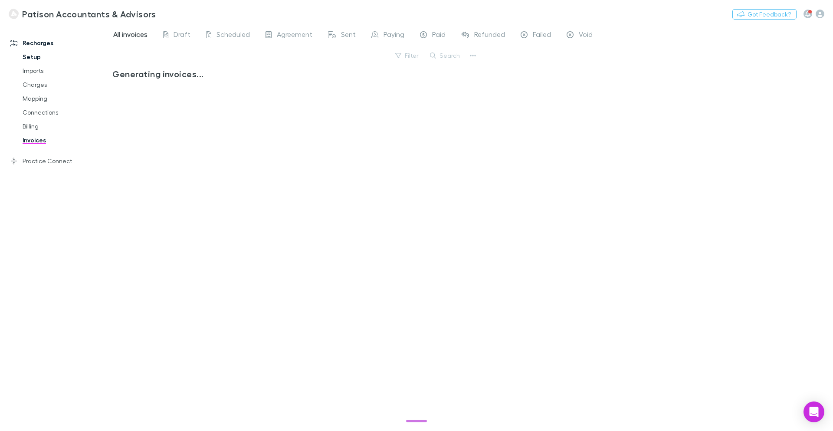
click at [31, 56] on link "Setup" at bounding box center [65, 57] width 103 height 14
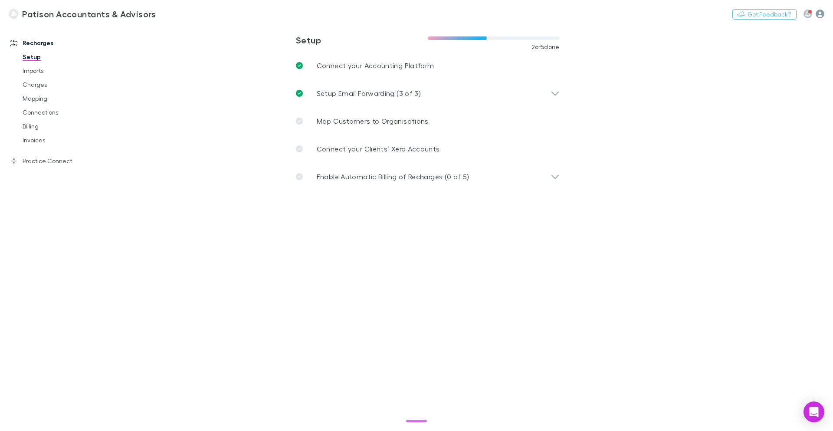
click at [818, 15] on icon "button" at bounding box center [819, 14] width 9 height 9
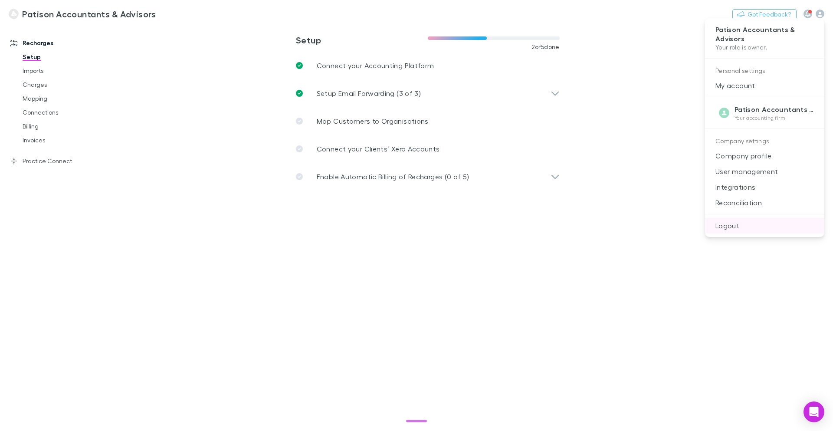
click at [727, 223] on p "Logout" at bounding box center [764, 226] width 119 height 16
